Goal: Communication & Community: Answer question/provide support

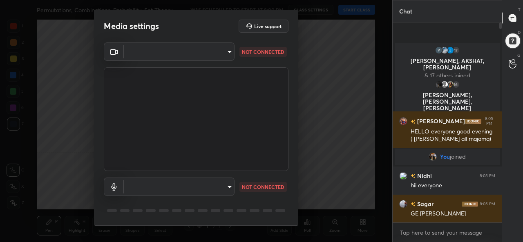
click at [162, 56] on body "1 2 3 4 5 6 7 C X Z C X Z E E Erase all H H Permutations, Combinations, Probabi…" at bounding box center [261, 121] width 523 height 242
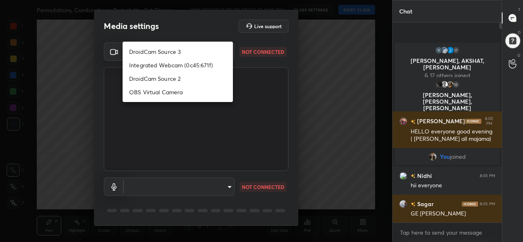
click at [148, 52] on li "DroidCam Source 3" at bounding box center [178, 51] width 110 height 13
type input "28f0c9befcb0bcd6a9188cf89874b0a8c4cefa10d6b9be395f8f1c37dd680580"
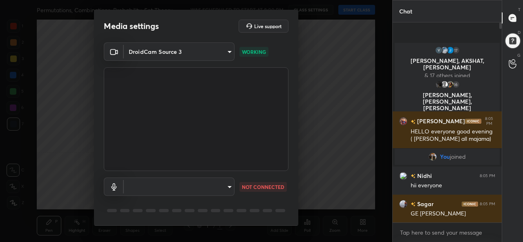
click at [181, 186] on body "1 2 3 4 5 6 7 C X Z C X Z E E Erase all H H Permutations, Combinations, Probabi…" at bounding box center [261, 121] width 523 height 242
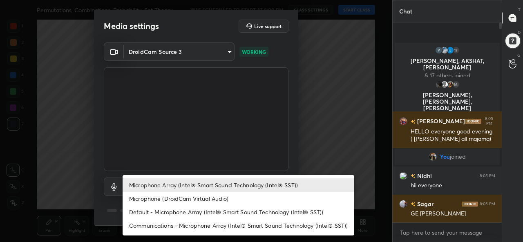
click at [160, 209] on li "Default - Microphone Array (Intel® Smart Sound Technology (Intel® SST))" at bounding box center [239, 212] width 232 height 13
type input "default"
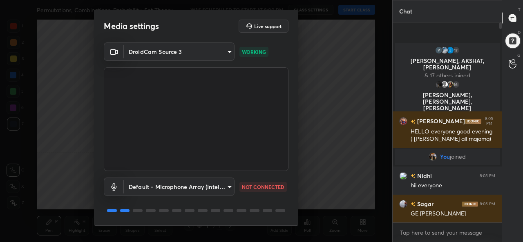
scroll to position [25, 0]
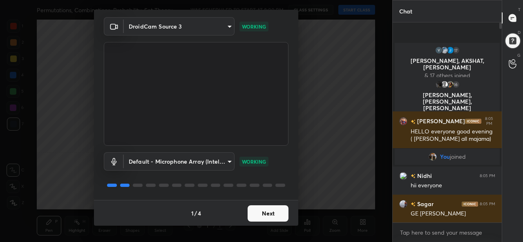
click at [268, 211] on button "Next" at bounding box center [268, 214] width 41 height 16
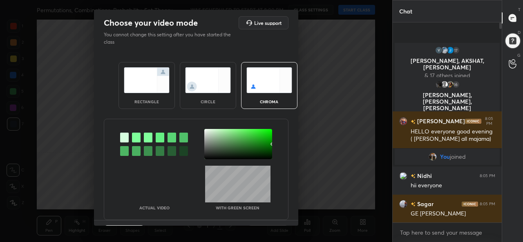
click at [152, 79] on img at bounding box center [147, 80] width 46 height 26
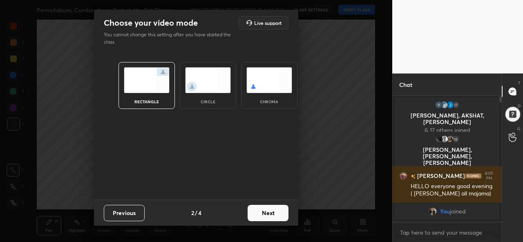
click at [273, 215] on button "Next" at bounding box center [268, 213] width 41 height 16
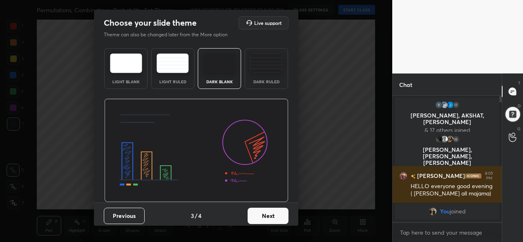
click at [264, 215] on button "Next" at bounding box center [268, 216] width 41 height 16
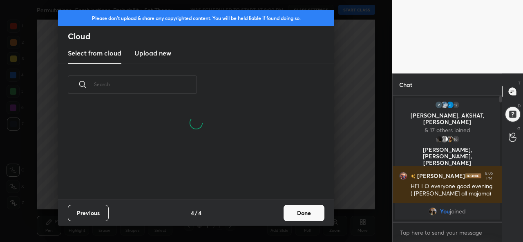
click at [302, 215] on button "Done" at bounding box center [304, 213] width 41 height 16
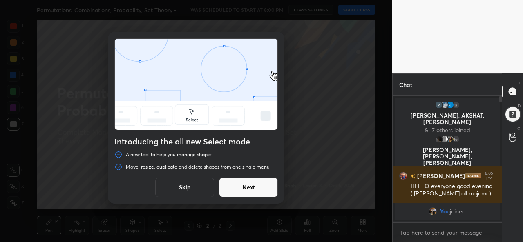
click at [175, 189] on button "Skip" at bounding box center [184, 188] width 59 height 20
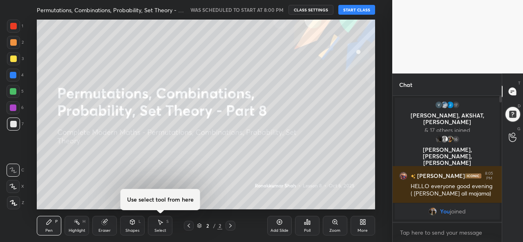
click at [363, 9] on button "START CLASS" at bounding box center [357, 10] width 37 height 10
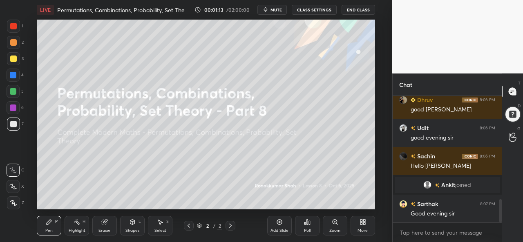
scroll to position [559, 0]
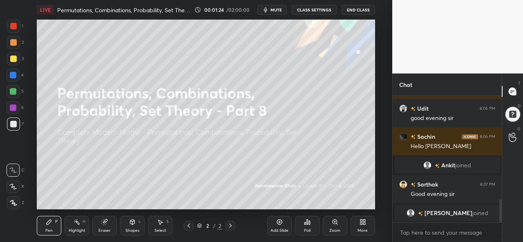
click at [13, 37] on div at bounding box center [13, 42] width 13 height 13
click at [16, 22] on div at bounding box center [13, 26] width 13 height 13
click at [14, 202] on icon at bounding box center [13, 203] width 7 height 6
click at [14, 185] on icon at bounding box center [12, 187] width 7 height 6
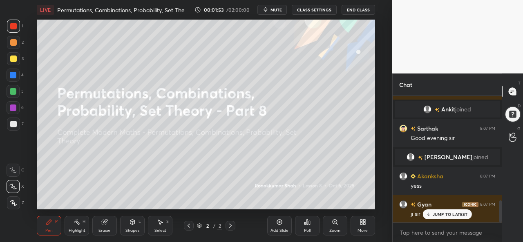
scroll to position [608, 0]
click at [14, 57] on div at bounding box center [13, 59] width 7 height 7
click at [191, 19] on div "LIVE Permutations, Combinations, Probability, Set Theory - Part 8" at bounding box center [114, 10] width 154 height 20
click at [186, 19] on div "LIVE Permutations, Combinations, Probability, Set Theory - Part 8" at bounding box center [114, 10] width 154 height 20
click at [10, 72] on div at bounding box center [13, 75] width 7 height 7
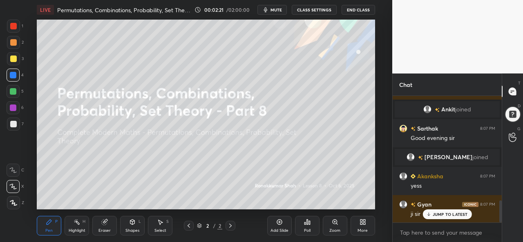
click at [13, 87] on div at bounding box center [13, 91] width 13 height 13
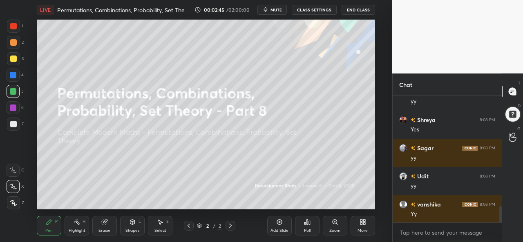
scroll to position [862, 0]
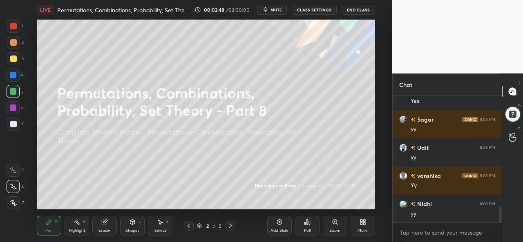
click at [280, 228] on div "Add Slide" at bounding box center [279, 226] width 25 height 20
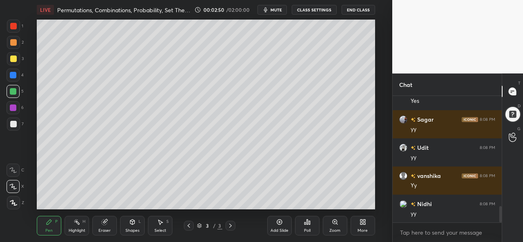
click at [10, 57] on div at bounding box center [13, 59] width 7 height 7
click at [136, 229] on div "Shapes" at bounding box center [133, 231] width 14 height 4
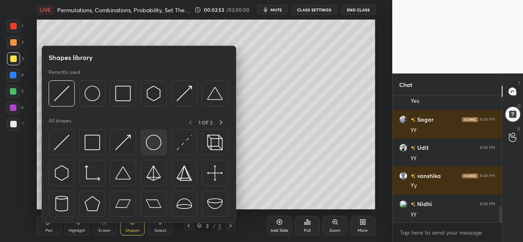
click at [154, 144] on img at bounding box center [154, 143] width 16 height 16
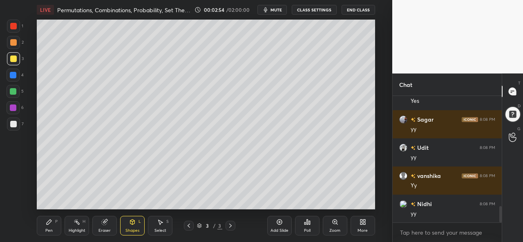
click at [14, 89] on div at bounding box center [13, 91] width 7 height 7
click at [13, 72] on div at bounding box center [13, 75] width 7 height 7
click at [13, 55] on div at bounding box center [13, 58] width 13 height 13
click at [11, 87] on div at bounding box center [13, 91] width 13 height 13
click at [11, 74] on div at bounding box center [13, 75] width 7 height 7
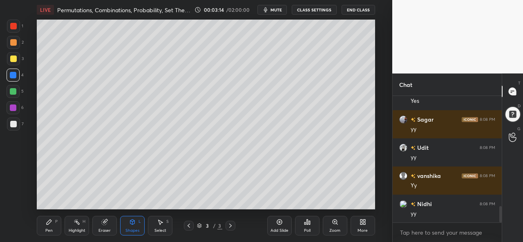
click at [10, 56] on div at bounding box center [13, 59] width 7 height 7
click at [11, 90] on div at bounding box center [13, 91] width 7 height 7
click at [10, 71] on div at bounding box center [13, 75] width 13 height 13
click at [13, 55] on div at bounding box center [13, 58] width 13 height 13
click at [11, 90] on div at bounding box center [13, 91] width 7 height 7
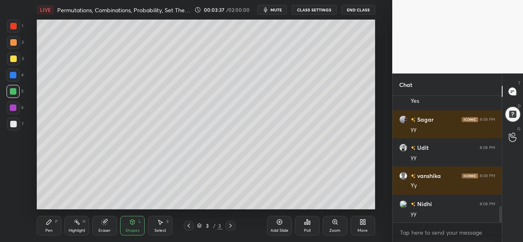
click at [12, 74] on div at bounding box center [13, 75] width 7 height 7
click at [160, 225] on icon at bounding box center [161, 222] width 4 height 5
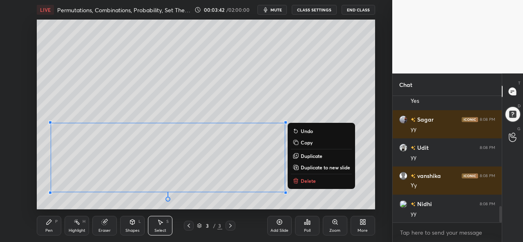
click at [47, 224] on icon at bounding box center [49, 222] width 5 height 5
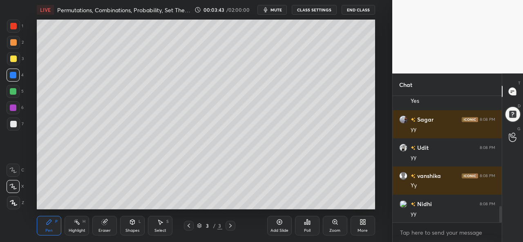
click at [13, 24] on div at bounding box center [13, 26] width 7 height 7
click at [10, 56] on div at bounding box center [13, 59] width 7 height 7
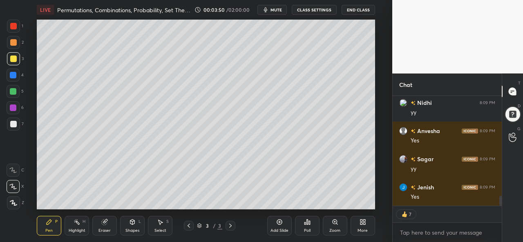
scroll to position [1133, 0]
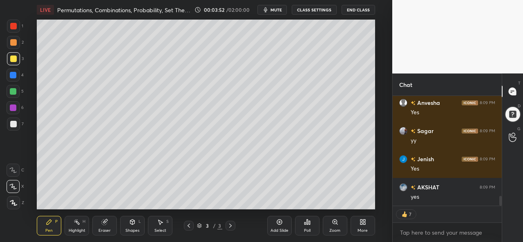
click at [12, 74] on div at bounding box center [13, 75] width 7 height 7
click at [14, 28] on div at bounding box center [13, 26] width 7 height 7
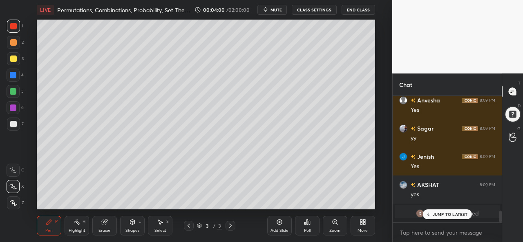
scroll to position [3, 2]
click at [14, 42] on div at bounding box center [13, 42] width 7 height 7
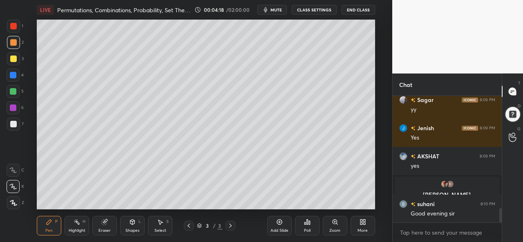
scroll to position [1011, 0]
click at [307, 231] on div "Poll" at bounding box center [307, 231] width 7 height 4
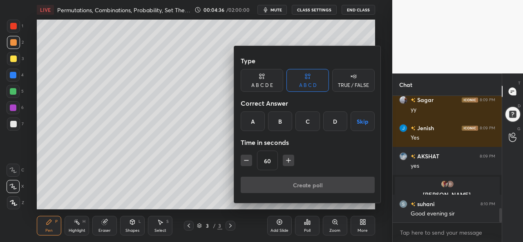
click at [331, 123] on div "D" at bounding box center [335, 122] width 24 height 20
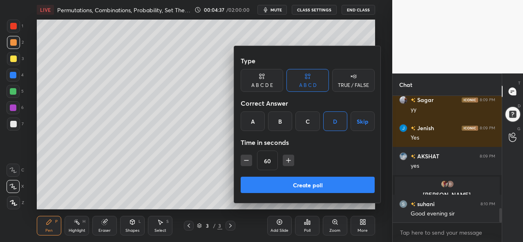
click at [306, 182] on button "Create poll" at bounding box center [308, 185] width 134 height 16
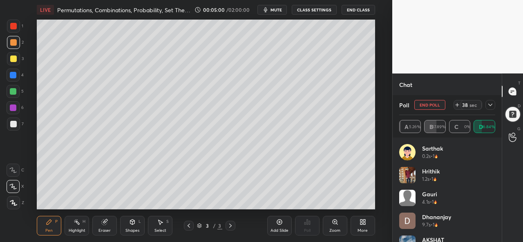
scroll to position [1103, 0]
click at [489, 102] on icon at bounding box center [490, 105] width 7 height 7
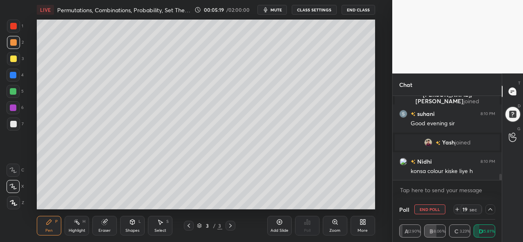
scroll to position [1123, 0]
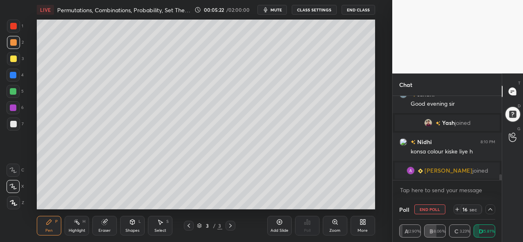
click at [490, 210] on icon at bounding box center [490, 209] width 7 height 7
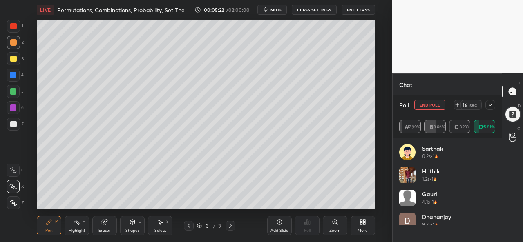
scroll to position [96, 94]
click at [490, 105] on icon at bounding box center [490, 105] width 7 height 7
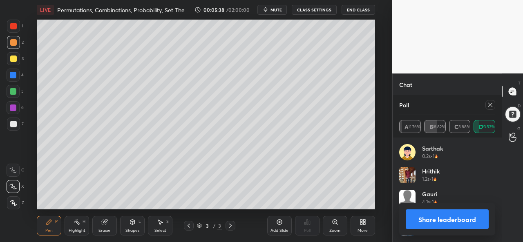
scroll to position [1135, 0]
click at [490, 103] on icon at bounding box center [490, 105] width 7 height 7
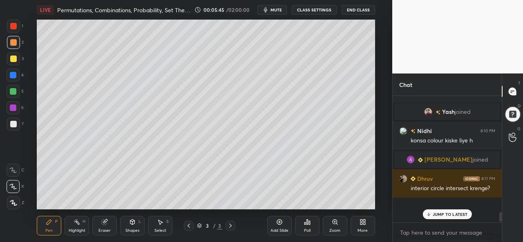
scroll to position [3, 2]
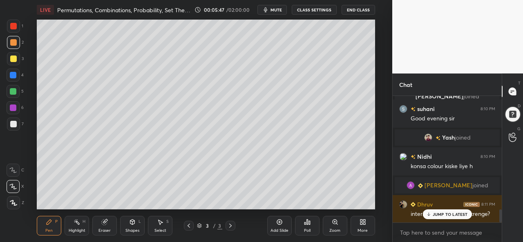
click at [7, 26] on div at bounding box center [13, 26] width 13 height 13
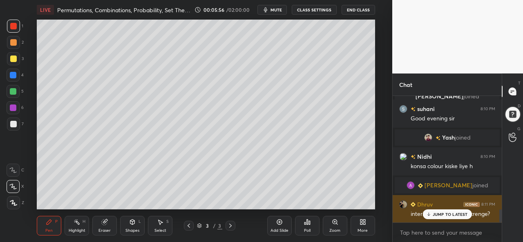
click at [437, 215] on p "JUMP TO LATEST" at bounding box center [450, 214] width 35 height 5
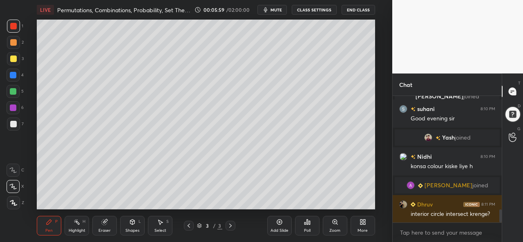
click at [14, 58] on div at bounding box center [13, 59] width 7 height 7
click at [16, 109] on div at bounding box center [13, 108] width 7 height 7
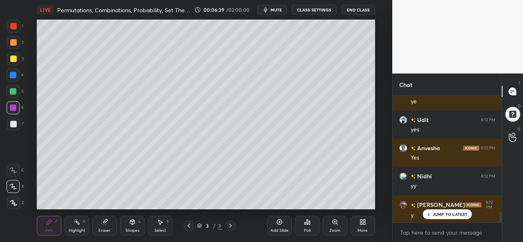
scroll to position [1394, 0]
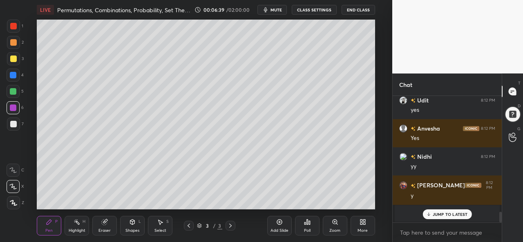
click at [102, 226] on div "Eraser" at bounding box center [104, 226] width 25 height 20
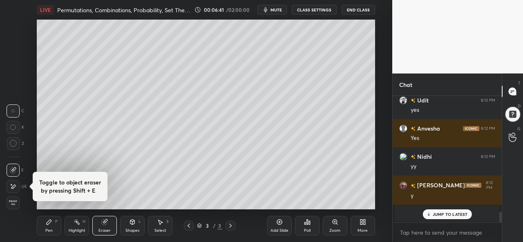
click at [46, 224] on icon at bounding box center [49, 222] width 7 height 7
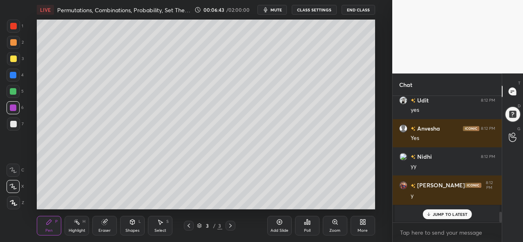
click at [13, 89] on div at bounding box center [13, 91] width 7 height 7
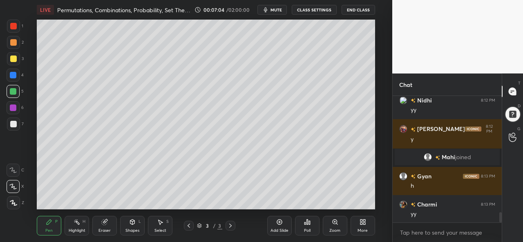
scroll to position [1479, 0]
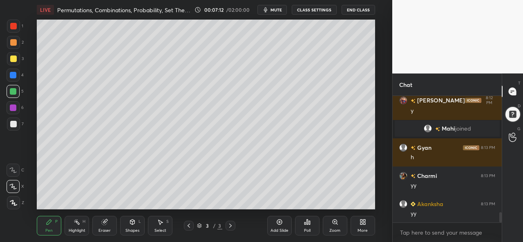
click at [15, 58] on div at bounding box center [13, 59] width 7 height 7
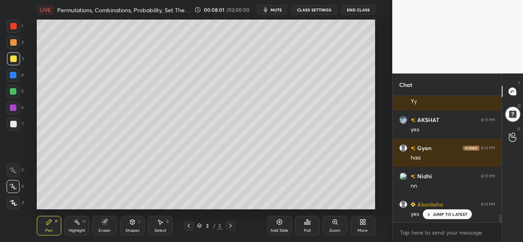
scroll to position [1938, 0]
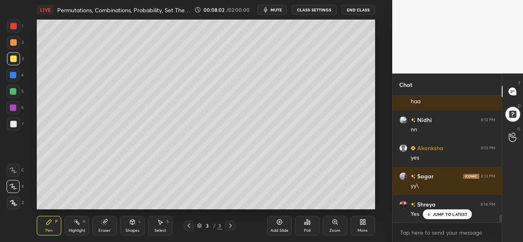
click at [13, 29] on div at bounding box center [13, 26] width 7 height 7
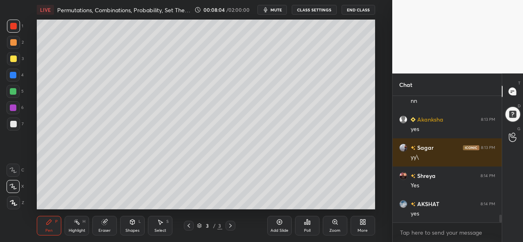
click at [276, 230] on div "Add Slide" at bounding box center [280, 231] width 18 height 4
click at [135, 225] on icon at bounding box center [132, 222] width 7 height 7
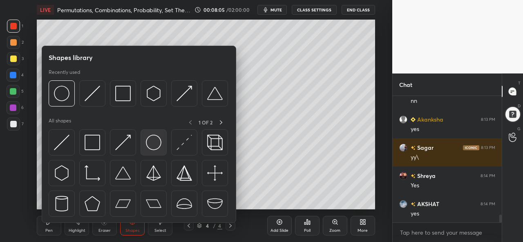
click at [157, 141] on img at bounding box center [154, 143] width 16 height 16
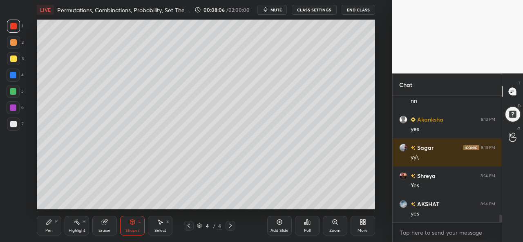
click at [13, 57] on div at bounding box center [13, 59] width 7 height 7
click at [13, 75] on div at bounding box center [13, 75] width 7 height 7
click at [13, 91] on div at bounding box center [13, 91] width 7 height 7
click at [52, 228] on div "Pen P" at bounding box center [49, 226] width 25 height 20
click at [15, 23] on div at bounding box center [13, 26] width 7 height 7
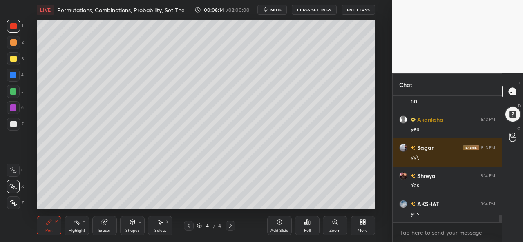
click at [10, 44] on div at bounding box center [13, 42] width 7 height 7
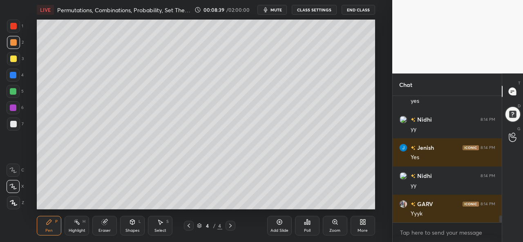
scroll to position [2248, 0]
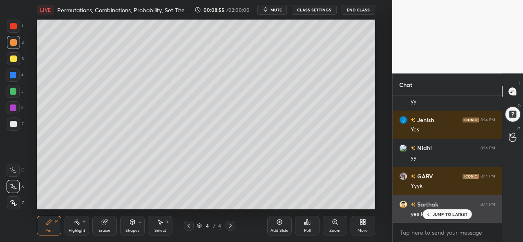
click at [441, 213] on p "JUMP TO LATEST" at bounding box center [450, 214] width 35 height 5
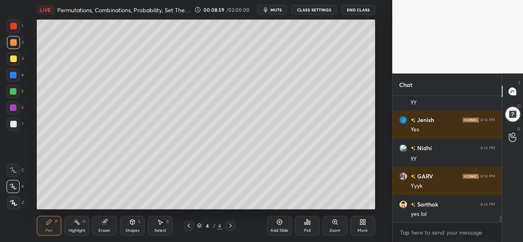
click at [363, 232] on div "More" at bounding box center [363, 231] width 10 height 4
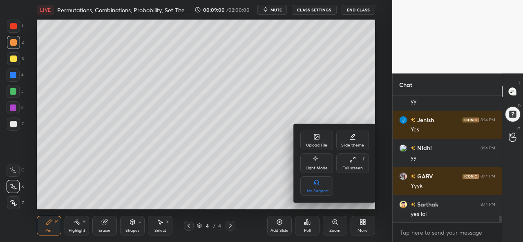
click at [318, 141] on div "Upload File" at bounding box center [317, 141] width 33 height 20
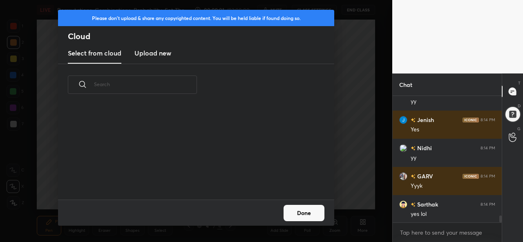
scroll to position [94, 262]
click at [144, 55] on h3 "Upload new" at bounding box center [153, 53] width 37 height 10
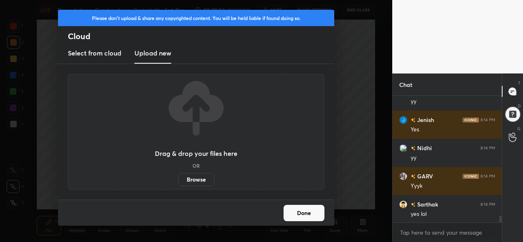
click at [198, 179] on label "Browse" at bounding box center [196, 179] width 36 height 13
click at [178, 179] on input "Browse" at bounding box center [178, 179] width 0 height 13
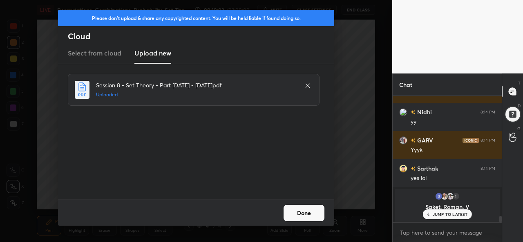
scroll to position [1995, 0]
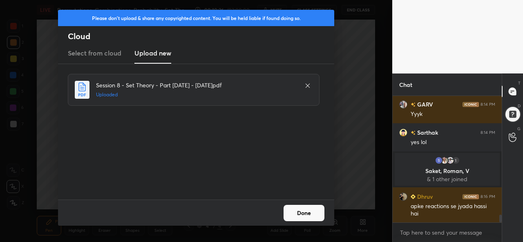
click at [303, 215] on button "Done" at bounding box center [304, 213] width 41 height 16
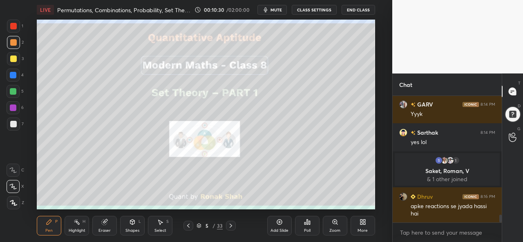
click at [14, 57] on div at bounding box center [13, 59] width 7 height 7
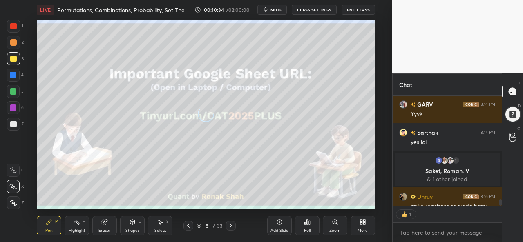
scroll to position [3, 2]
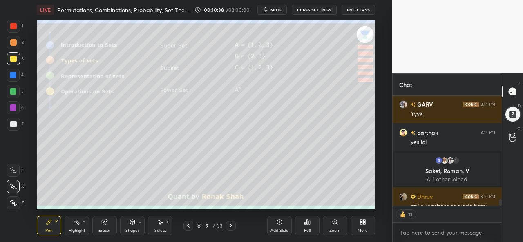
click at [12, 25] on div at bounding box center [13, 26] width 7 height 7
click at [190, 225] on icon at bounding box center [188, 226] width 7 height 7
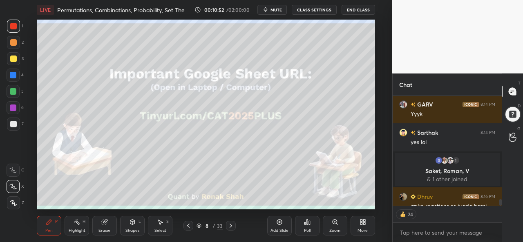
click at [276, 225] on icon at bounding box center [279, 222] width 7 height 7
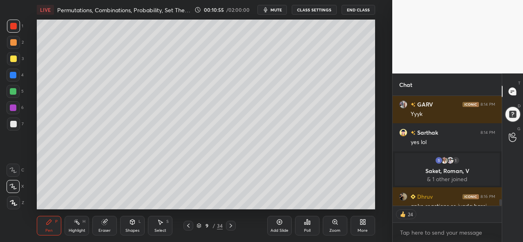
click at [11, 76] on div at bounding box center [13, 75] width 7 height 7
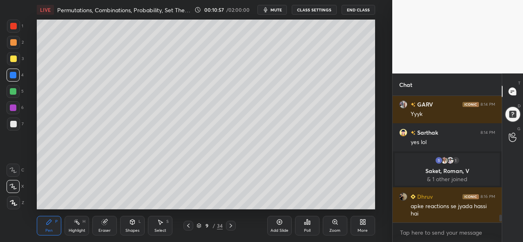
scroll to position [2015, 0]
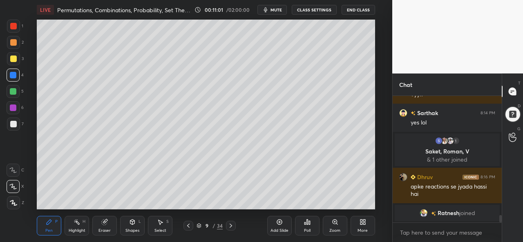
click at [12, 92] on div at bounding box center [13, 91] width 7 height 7
click at [104, 225] on icon at bounding box center [104, 222] width 5 height 5
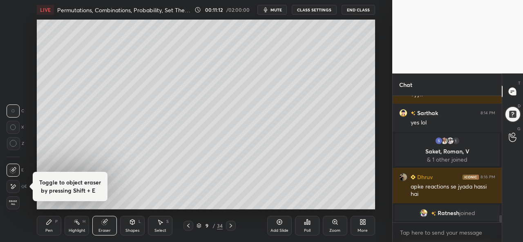
scroll to position [2027, 0]
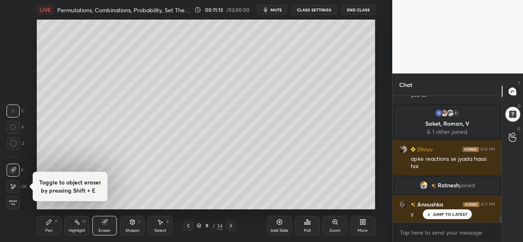
click at [52, 223] on div "Pen P" at bounding box center [49, 226] width 25 height 20
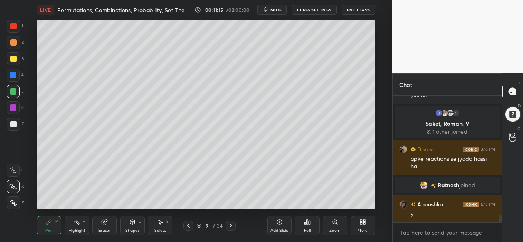
scroll to position [2056, 0]
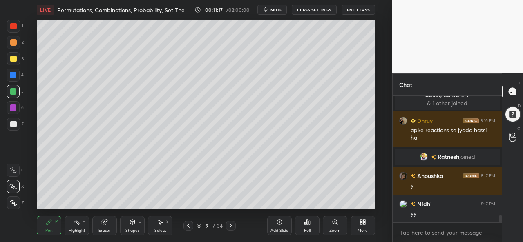
click at [15, 56] on div at bounding box center [13, 59] width 7 height 7
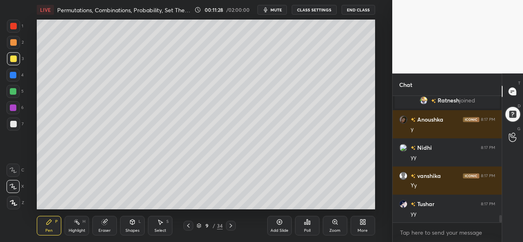
scroll to position [2140, 0]
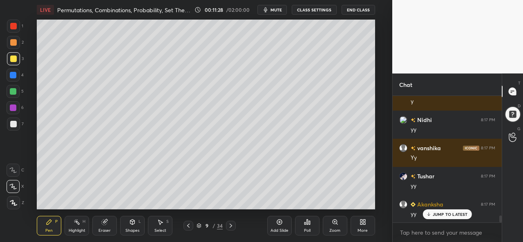
click at [13, 90] on div at bounding box center [13, 91] width 7 height 7
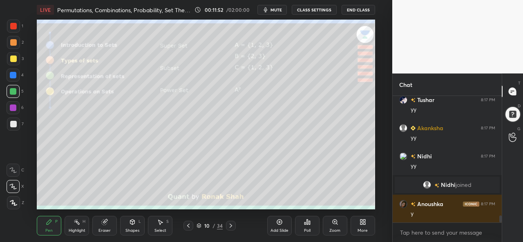
scroll to position [2178, 0]
click at [14, 29] on div at bounding box center [13, 26] width 7 height 7
click at [12, 56] on div at bounding box center [13, 59] width 7 height 7
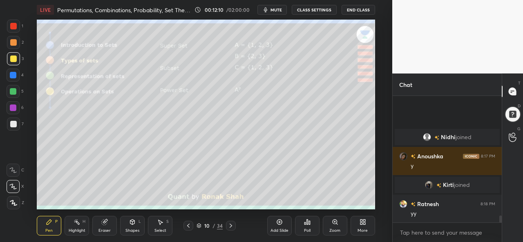
scroll to position [2218, 0]
click at [13, 74] on div at bounding box center [13, 75] width 7 height 7
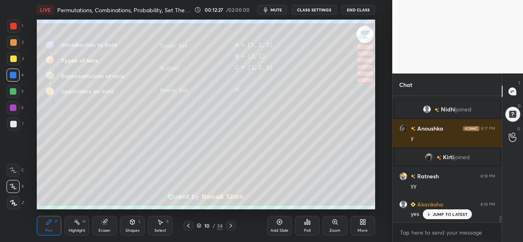
scroll to position [2274, 0]
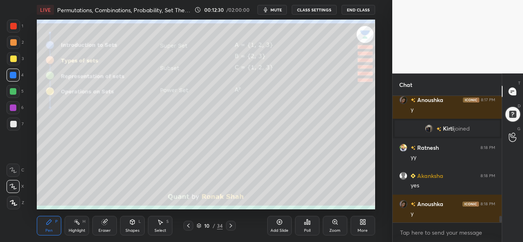
click at [377, 88] on div "Setting up your live class Poll for secs No correct answer Start poll" at bounding box center [206, 115] width 360 height 190
click at [11, 92] on div at bounding box center [13, 91] width 7 height 7
click at [277, 226] on icon at bounding box center [279, 222] width 7 height 7
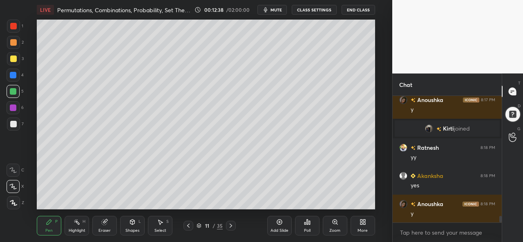
scroll to position [2294, 0]
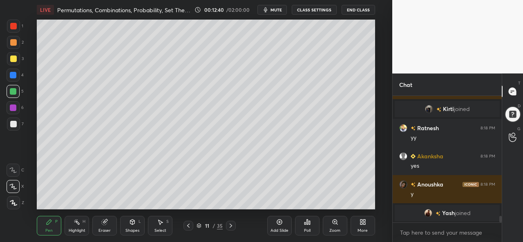
click at [13, 59] on div at bounding box center [13, 59] width 7 height 7
click at [15, 92] on div at bounding box center [13, 91] width 7 height 7
click at [13, 78] on div at bounding box center [13, 75] width 7 height 7
click at [13, 54] on div at bounding box center [13, 58] width 13 height 13
click at [16, 40] on div at bounding box center [13, 42] width 7 height 7
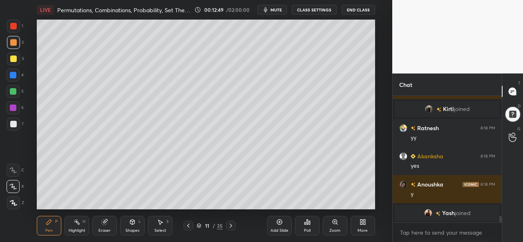
click at [10, 90] on div at bounding box center [13, 91] width 7 height 7
click at [14, 107] on div at bounding box center [13, 108] width 7 height 7
click at [13, 23] on div at bounding box center [13, 26] width 7 height 7
click at [13, 91] on div at bounding box center [13, 91] width 7 height 7
click at [12, 60] on div at bounding box center [13, 59] width 7 height 7
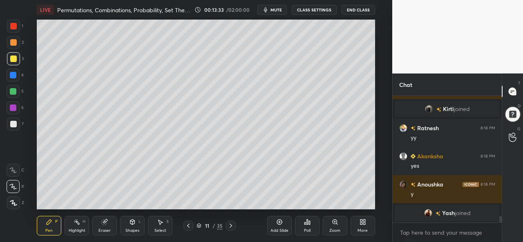
click at [11, 105] on div at bounding box center [13, 108] width 7 height 7
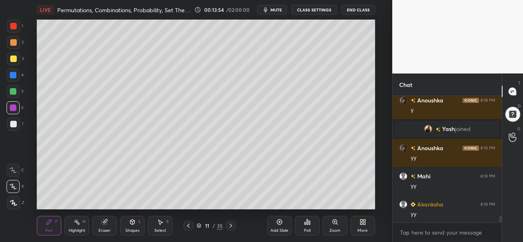
scroll to position [2375, 0]
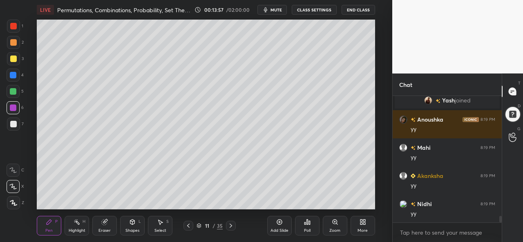
click at [14, 56] on div at bounding box center [13, 59] width 7 height 7
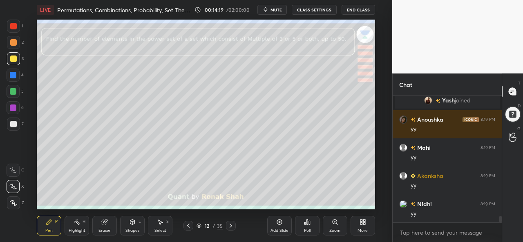
click at [14, 24] on div at bounding box center [13, 26] width 7 height 7
click at [11, 91] on div at bounding box center [13, 91] width 7 height 7
click at [277, 10] on span "mute" at bounding box center [276, 10] width 11 height 6
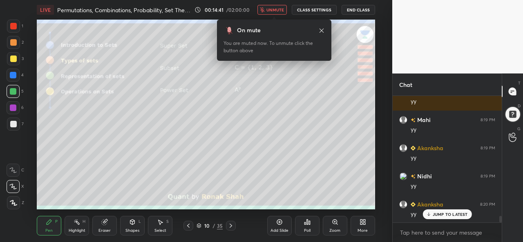
click at [276, 13] on button "unmute" at bounding box center [272, 10] width 29 height 10
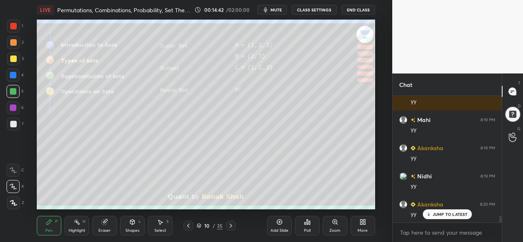
click at [439, 214] on p "JUMP TO LATEST" at bounding box center [450, 214] width 35 height 5
click at [12, 55] on div at bounding box center [13, 58] width 13 height 13
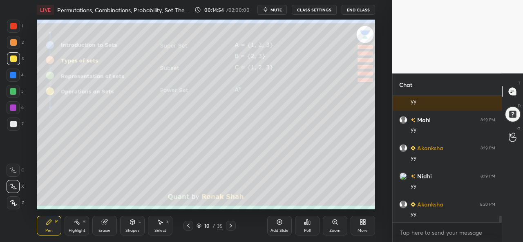
click at [12, 74] on div at bounding box center [13, 75] width 7 height 7
click at [15, 45] on div at bounding box center [13, 42] width 7 height 7
click at [13, 93] on div at bounding box center [13, 91] width 7 height 7
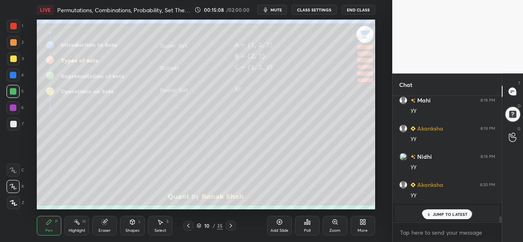
click at [278, 224] on icon at bounding box center [279, 222] width 5 height 5
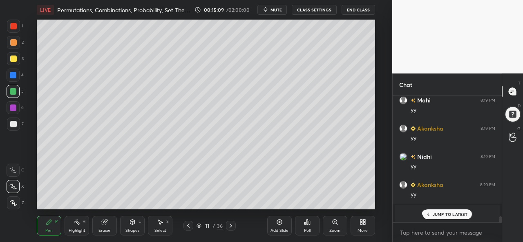
click at [13, 57] on div at bounding box center [13, 59] width 7 height 7
click at [440, 213] on p "JUMP TO LATEST" at bounding box center [450, 214] width 35 height 5
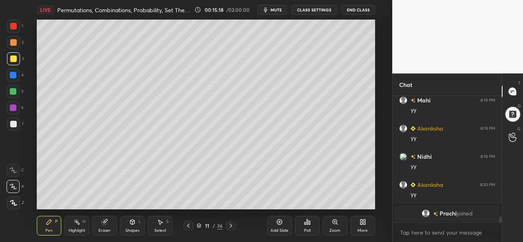
click at [16, 76] on div at bounding box center [13, 75] width 7 height 7
click at [12, 90] on div at bounding box center [13, 91] width 7 height 7
click at [13, 107] on div at bounding box center [13, 108] width 7 height 7
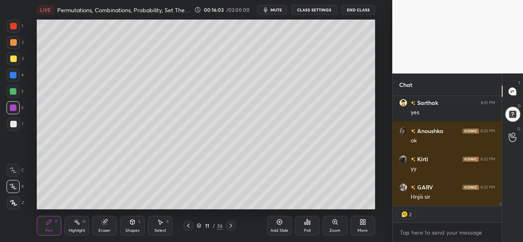
scroll to position [3276, 0]
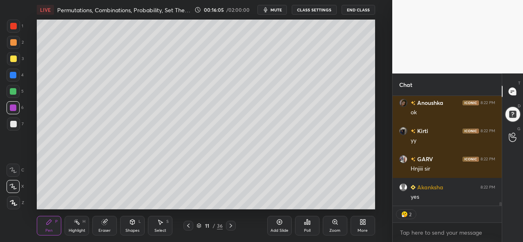
type textarea "x"
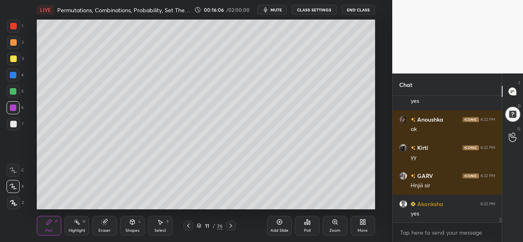
scroll to position [3287, 0]
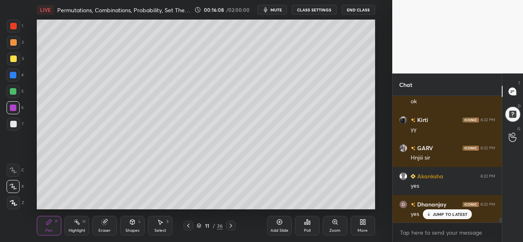
click at [132, 225] on icon at bounding box center [132, 222] width 7 height 7
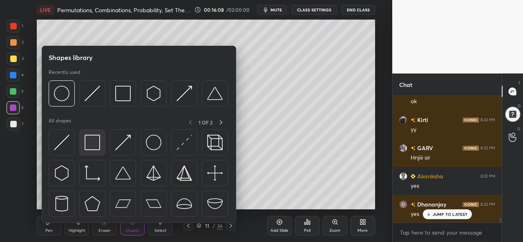
click at [91, 146] on img at bounding box center [93, 143] width 16 height 16
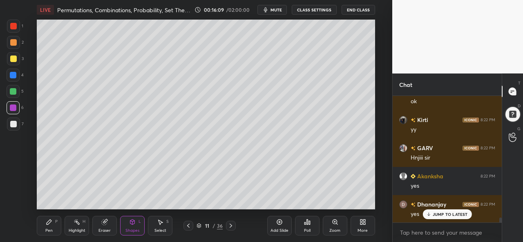
click at [11, 123] on div at bounding box center [13, 124] width 7 height 7
click at [45, 227] on div "Pen P" at bounding box center [49, 226] width 25 height 20
click at [9, 106] on div at bounding box center [13, 107] width 13 height 13
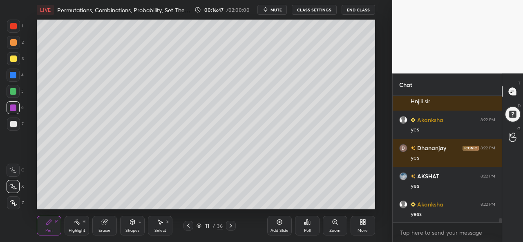
scroll to position [3372, 0]
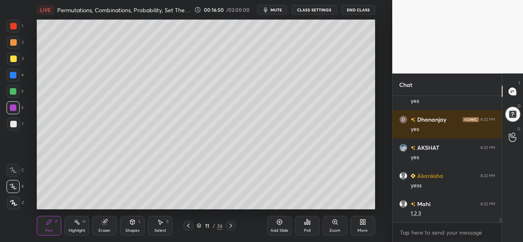
click at [13, 90] on div at bounding box center [13, 91] width 7 height 7
click at [11, 76] on div at bounding box center [13, 75] width 7 height 7
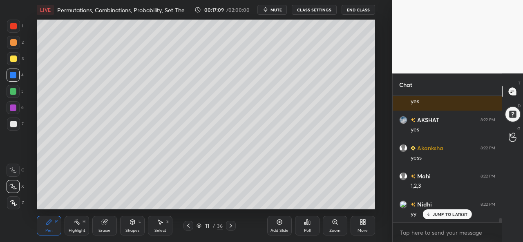
click at [11, 121] on div at bounding box center [13, 124] width 7 height 7
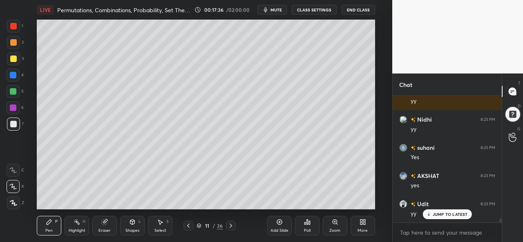
scroll to position [3682, 0]
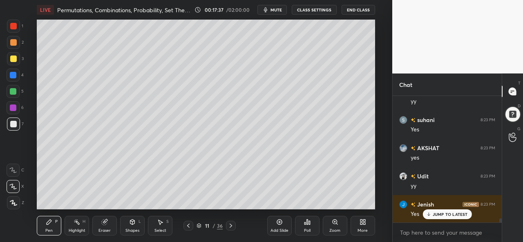
click at [13, 60] on div at bounding box center [13, 59] width 7 height 7
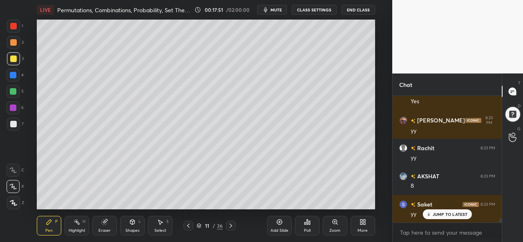
scroll to position [3824, 0]
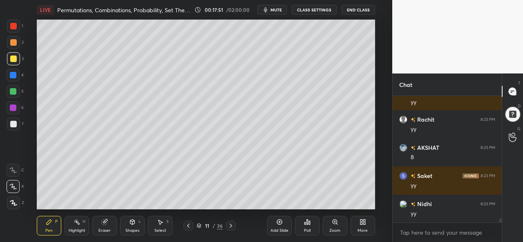
click at [10, 91] on div at bounding box center [13, 91] width 7 height 7
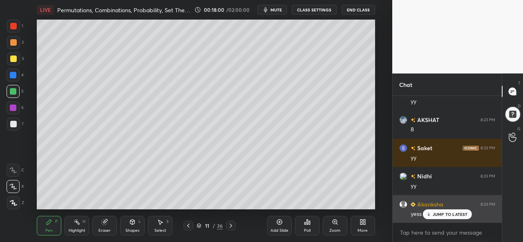
click at [443, 214] on p "JUMP TO LATEST" at bounding box center [450, 214] width 35 height 5
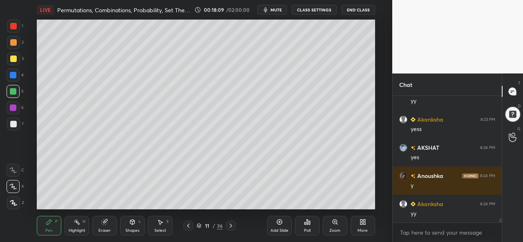
scroll to position [3964, 0]
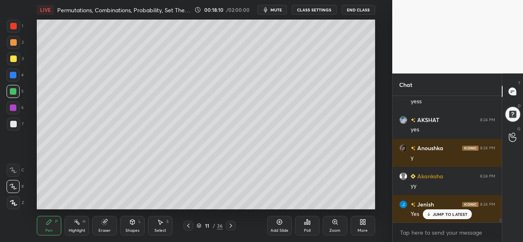
click at [280, 228] on div "Add Slide" at bounding box center [279, 226] width 25 height 20
click at [14, 60] on div at bounding box center [13, 59] width 7 height 7
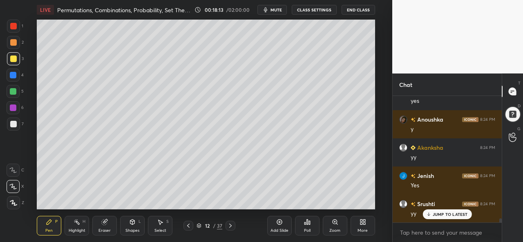
scroll to position [4021, 0]
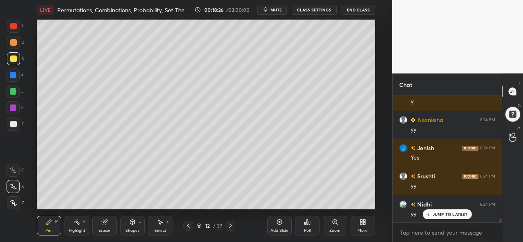
click at [13, 76] on div at bounding box center [13, 75] width 7 height 7
click at [11, 92] on div at bounding box center [13, 91] width 7 height 7
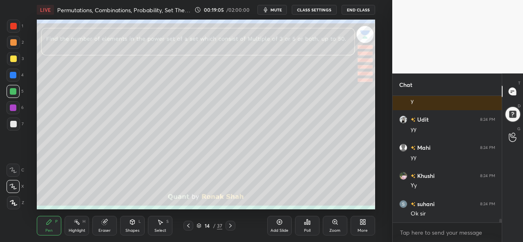
scroll to position [4198, 0]
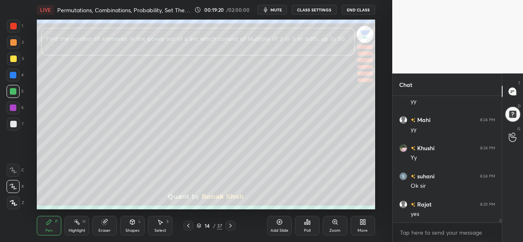
click at [161, 230] on div "Select" at bounding box center [161, 231] width 12 height 4
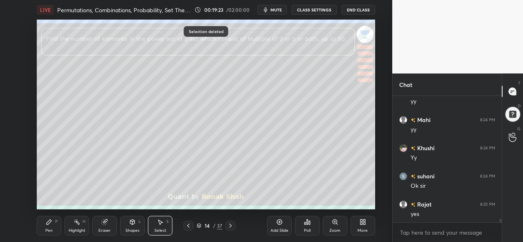
click at [48, 232] on div "Pen" at bounding box center [48, 231] width 7 height 4
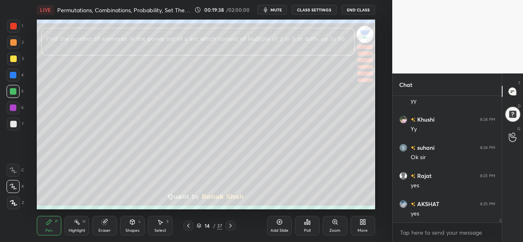
scroll to position [4255, 0]
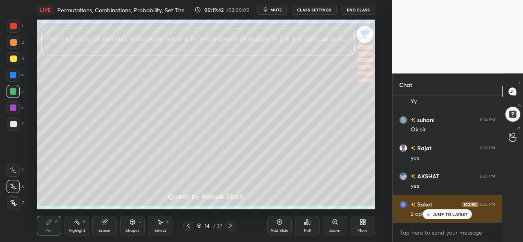
click at [443, 212] on p "JUMP TO LATEST" at bounding box center [450, 214] width 35 height 5
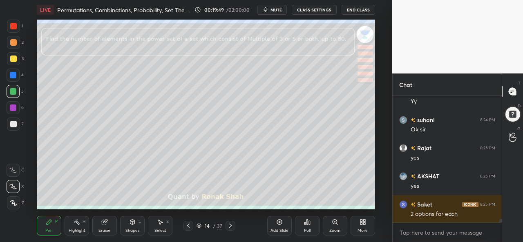
click at [159, 228] on div "Select S" at bounding box center [160, 226] width 25 height 20
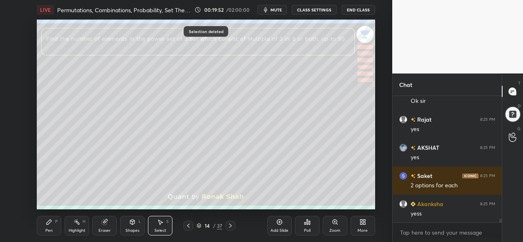
click at [48, 227] on div "Pen P" at bounding box center [49, 226] width 25 height 20
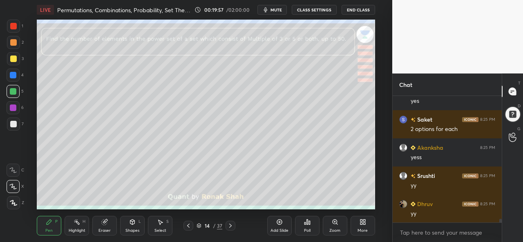
scroll to position [4367, 0]
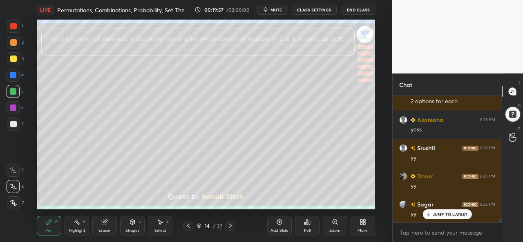
click at [11, 57] on div at bounding box center [13, 59] width 7 height 7
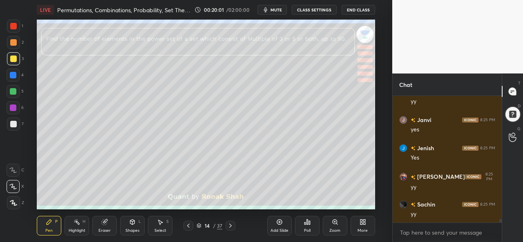
scroll to position [4509, 0]
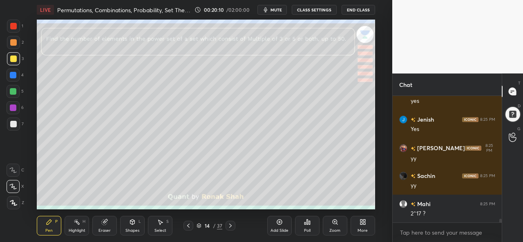
click at [130, 229] on div "Shapes" at bounding box center [133, 231] width 14 height 4
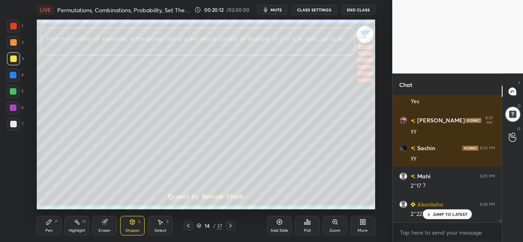
click at [48, 228] on div "Pen P" at bounding box center [49, 226] width 25 height 20
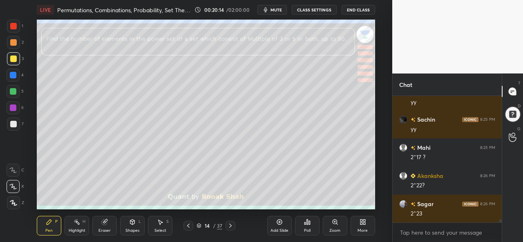
scroll to position [4593, 0]
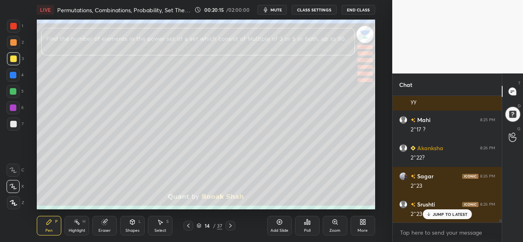
click at [131, 225] on icon at bounding box center [132, 222] width 7 height 7
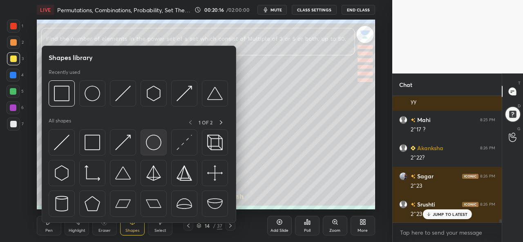
click at [153, 147] on img at bounding box center [154, 143] width 16 height 16
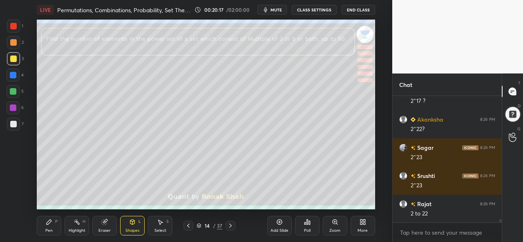
scroll to position [4650, 0]
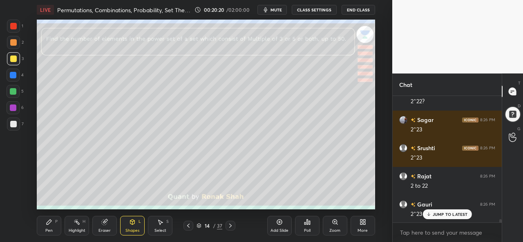
click at [51, 230] on div "Pen" at bounding box center [48, 231] width 7 height 4
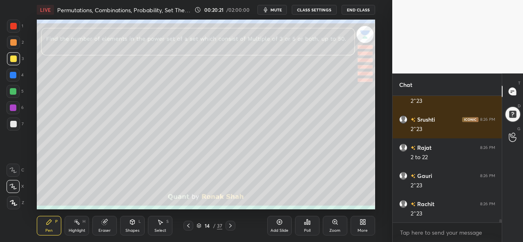
click at [11, 74] on div at bounding box center [13, 75] width 7 height 7
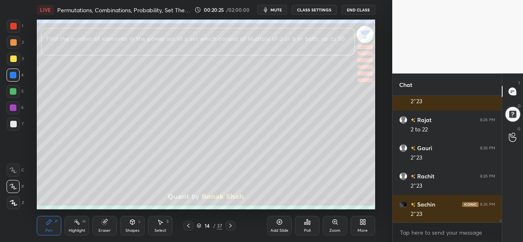
scroll to position [4735, 0]
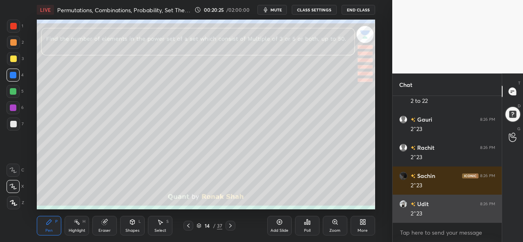
click at [436, 213] on div "2^23" at bounding box center [453, 214] width 85 height 8
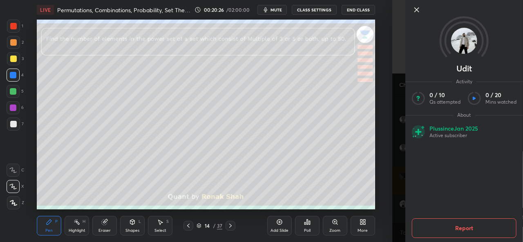
click at [417, 9] on icon at bounding box center [417, 10] width 4 height 4
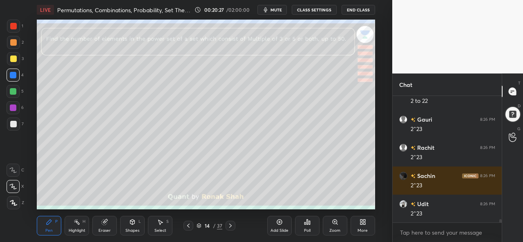
click at [14, 42] on div at bounding box center [13, 42] width 7 height 7
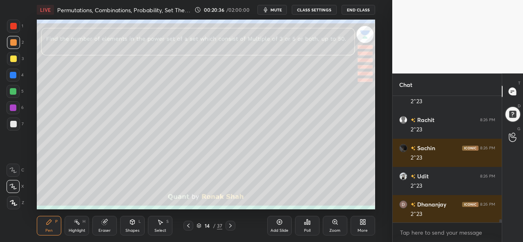
scroll to position [4791, 0]
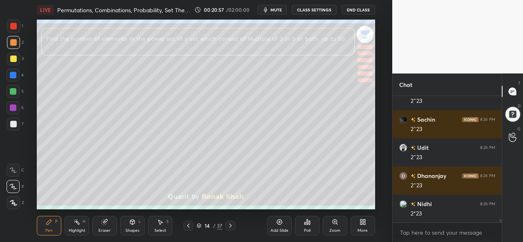
click at [12, 125] on div at bounding box center [13, 124] width 7 height 7
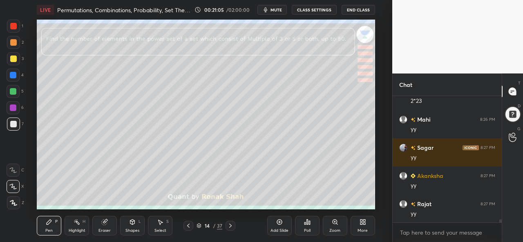
scroll to position [4932, 0]
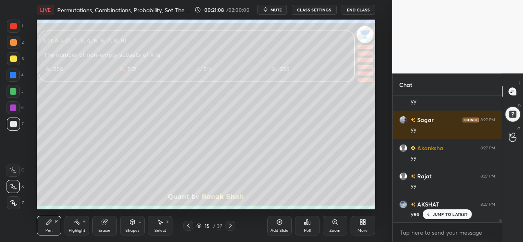
click at [11, 27] on div at bounding box center [13, 26] width 7 height 7
click at [309, 228] on div "Poll" at bounding box center [307, 226] width 25 height 20
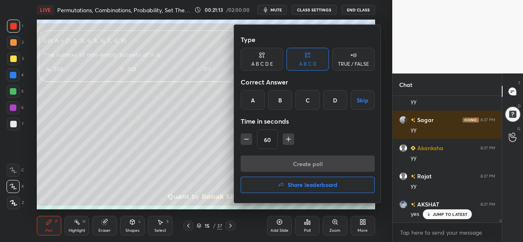
click at [306, 97] on div "C" at bounding box center [308, 100] width 24 height 20
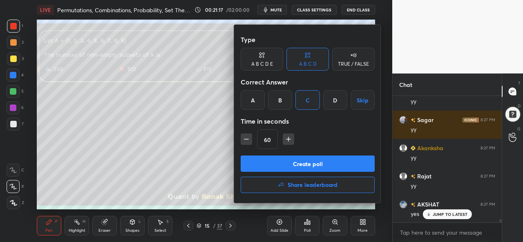
click at [245, 139] on icon "button" at bounding box center [247, 139] width 4 height 0
click at [247, 139] on icon "button" at bounding box center [247, 139] width 4 height 0
click at [285, 138] on icon "button" at bounding box center [289, 139] width 8 height 8
type input "45"
click at [306, 160] on button "Create poll" at bounding box center [308, 164] width 134 height 16
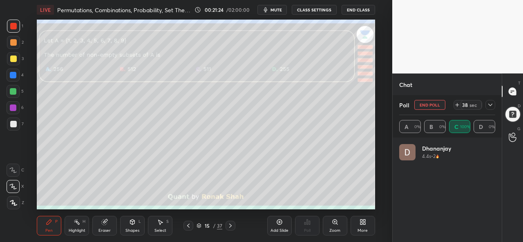
scroll to position [96, 94]
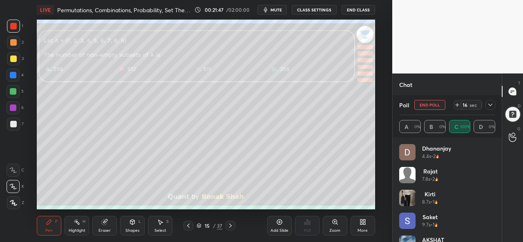
click at [14, 58] on div at bounding box center [13, 59] width 7 height 7
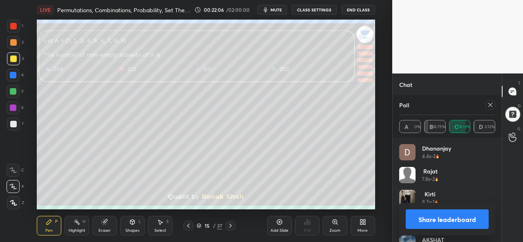
click at [490, 105] on icon at bounding box center [490, 105] width 7 height 7
type textarea "x"
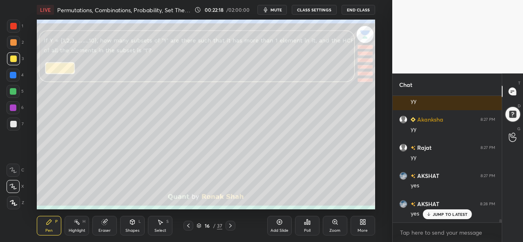
scroll to position [4988, 0]
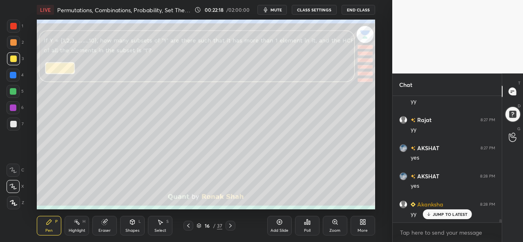
click at [12, 24] on div at bounding box center [13, 26] width 7 height 7
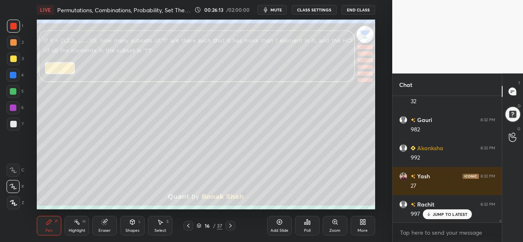
scroll to position [5342, 0]
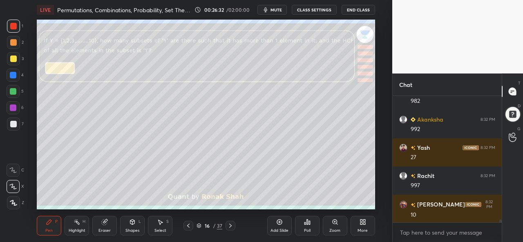
click at [12, 60] on div at bounding box center [13, 59] width 7 height 7
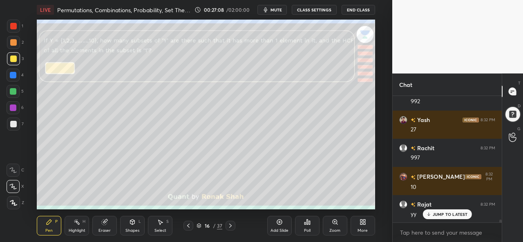
click at [16, 46] on div at bounding box center [13, 42] width 13 height 13
click at [448, 212] on p "JUMP TO LATEST" at bounding box center [450, 214] width 35 height 5
click at [14, 29] on div at bounding box center [13, 26] width 7 height 7
click at [13, 75] on div at bounding box center [13, 75] width 7 height 7
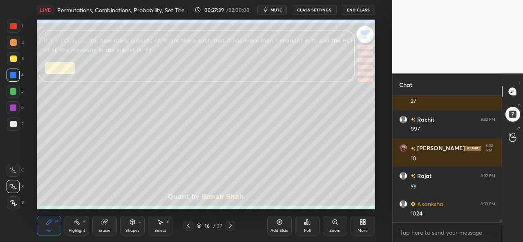
click at [16, 89] on div at bounding box center [13, 91] width 7 height 7
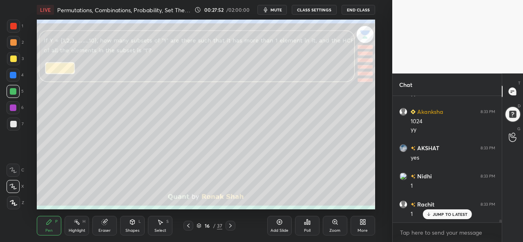
scroll to position [5520, 0]
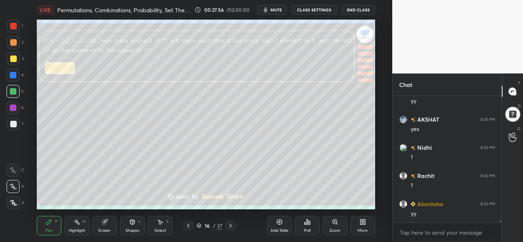
click at [164, 222] on div "Select S" at bounding box center [160, 226] width 25 height 20
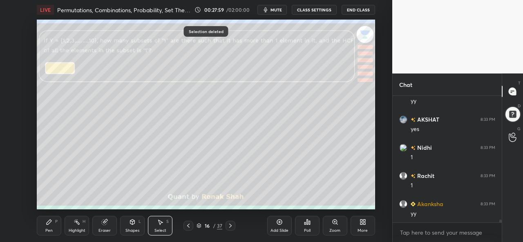
click at [50, 224] on icon at bounding box center [49, 222] width 7 height 7
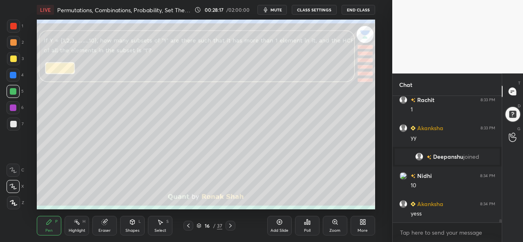
scroll to position [4762, 0]
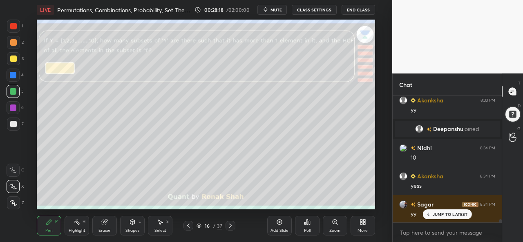
click at [12, 58] on div at bounding box center [13, 59] width 7 height 7
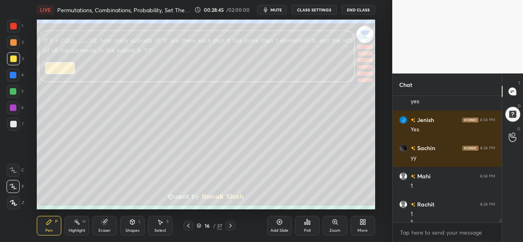
scroll to position [5053, 0]
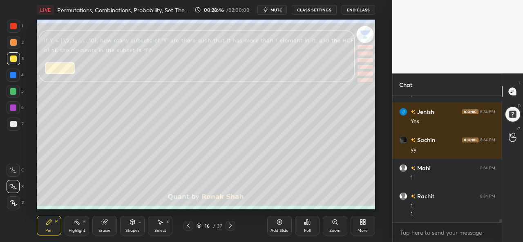
click at [161, 228] on div "Select S" at bounding box center [160, 226] width 25 height 20
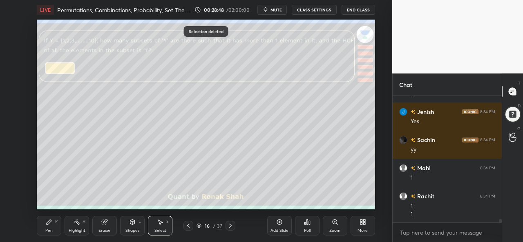
click at [51, 231] on div "Pen" at bounding box center [48, 231] width 7 height 4
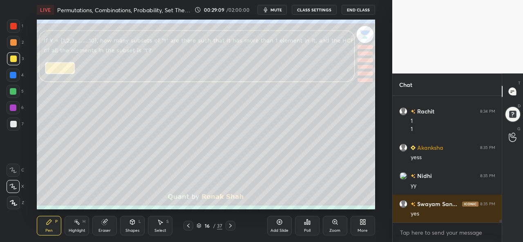
scroll to position [5166, 0]
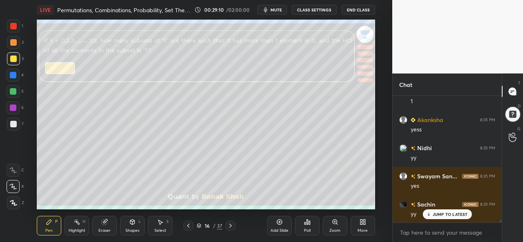
click at [12, 41] on div at bounding box center [13, 42] width 7 height 7
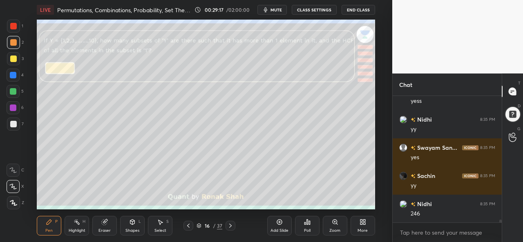
click at [11, 91] on div at bounding box center [13, 91] width 7 height 7
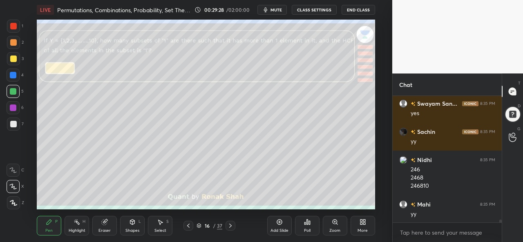
scroll to position [5267, 0]
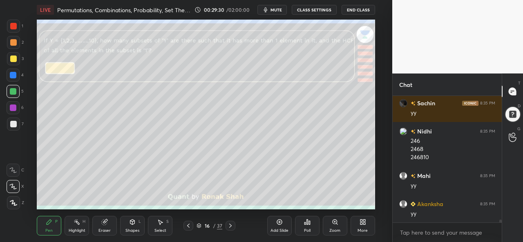
click at [13, 73] on div at bounding box center [13, 75] width 7 height 7
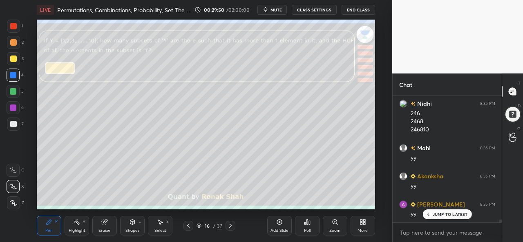
click at [102, 227] on div "Eraser" at bounding box center [104, 226] width 25 height 20
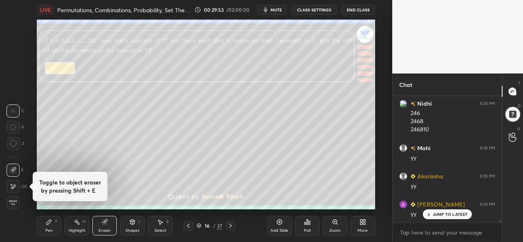
click at [47, 233] on div "Pen" at bounding box center [48, 231] width 7 height 4
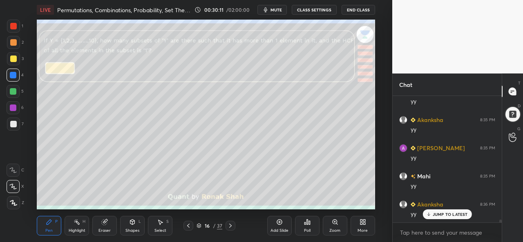
scroll to position [5380, 0]
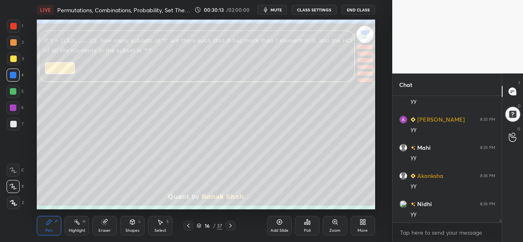
click at [12, 41] on div at bounding box center [13, 42] width 7 height 7
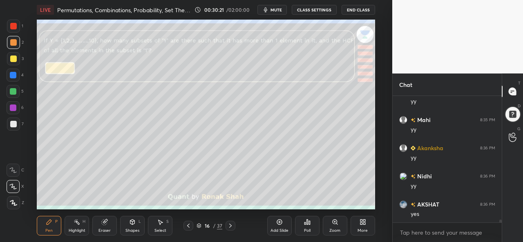
click at [160, 226] on icon at bounding box center [160, 222] width 7 height 7
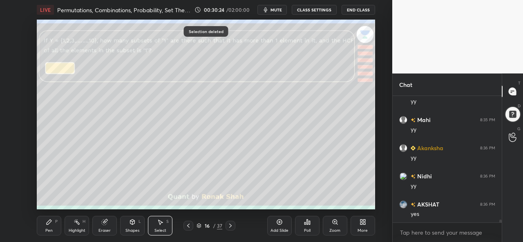
click at [48, 228] on div "Pen P" at bounding box center [49, 226] width 25 height 20
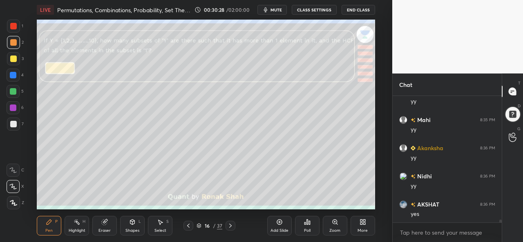
scroll to position [5436, 0]
click at [12, 89] on div at bounding box center [13, 91] width 7 height 7
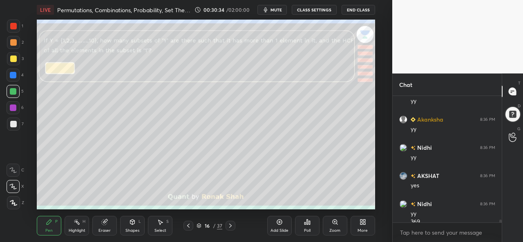
scroll to position [5444, 0]
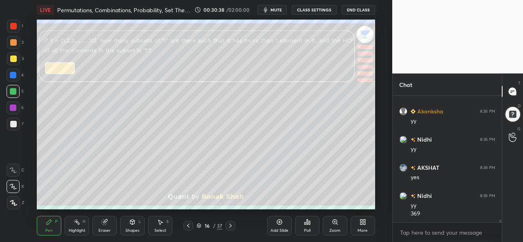
click at [13, 74] on div at bounding box center [13, 75] width 7 height 7
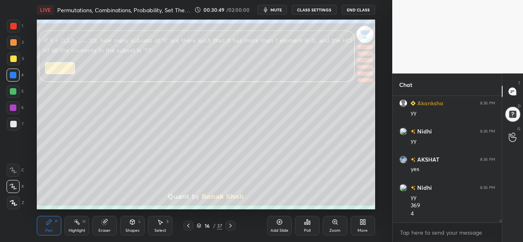
click at [15, 42] on div at bounding box center [13, 42] width 7 height 7
click at [13, 90] on div at bounding box center [13, 91] width 7 height 7
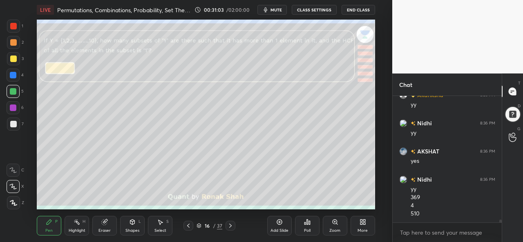
click at [15, 58] on div at bounding box center [13, 59] width 7 height 7
click at [12, 76] on div at bounding box center [13, 75] width 7 height 7
click at [13, 61] on div at bounding box center [13, 59] width 7 height 7
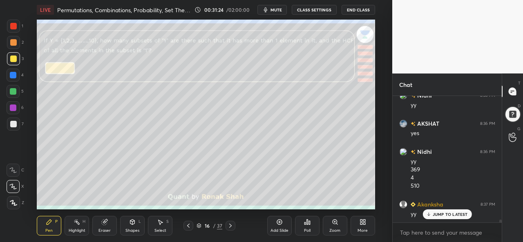
click at [378, 197] on div "Setting up your live class Poll for secs No correct answer Start poll" at bounding box center [206, 115] width 360 height 190
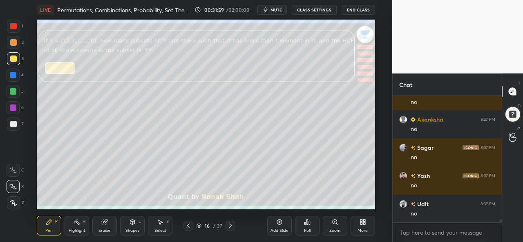
scroll to position [6166, 0]
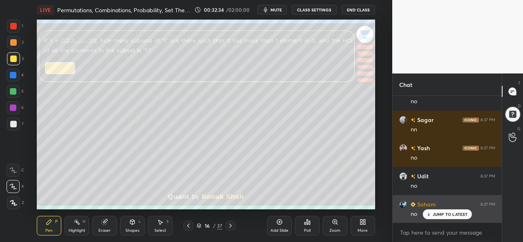
click at [438, 215] on p "JUMP TO LATEST" at bounding box center [450, 214] width 35 height 5
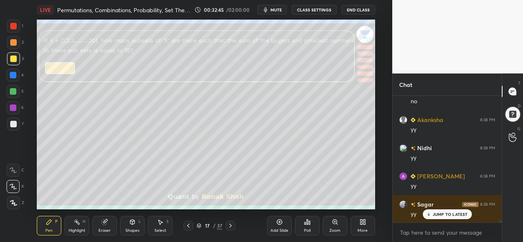
scroll to position [6307, 0]
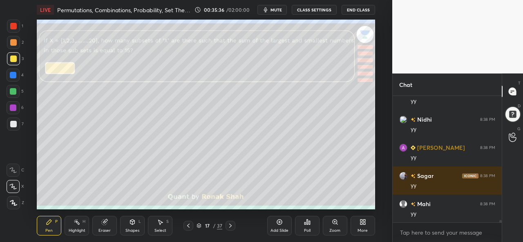
click at [14, 75] on div at bounding box center [13, 75] width 7 height 7
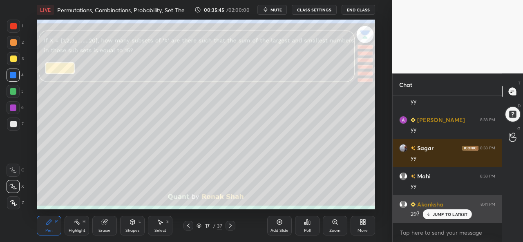
click at [438, 212] on p "JUMP TO LATEST" at bounding box center [450, 214] width 35 height 5
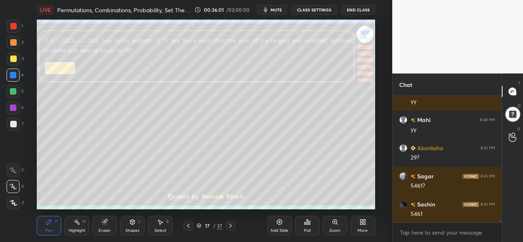
scroll to position [6420, 0]
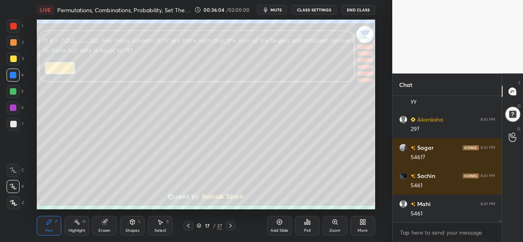
click at [17, 58] on div at bounding box center [13, 58] width 13 height 13
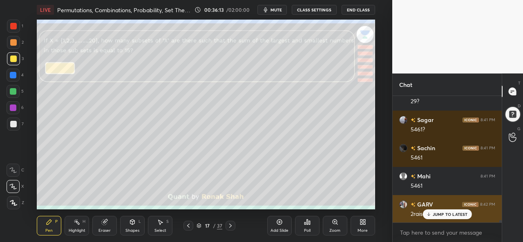
click at [435, 213] on p "JUMP TO LATEST" at bounding box center [450, 214] width 35 height 5
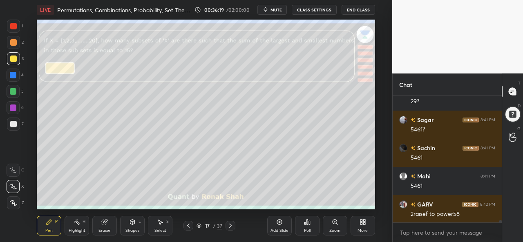
scroll to position [6476, 0]
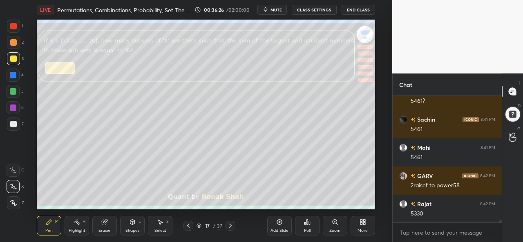
click at [164, 228] on div "Select S" at bounding box center [160, 226] width 25 height 20
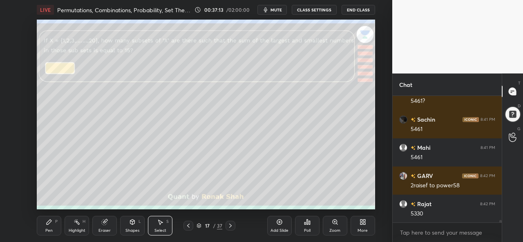
scroll to position [6504, 0]
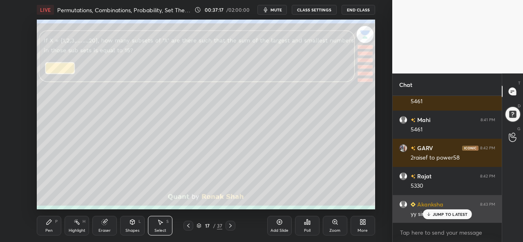
click at [437, 213] on p "JUMP TO LATEST" at bounding box center [450, 214] width 35 height 5
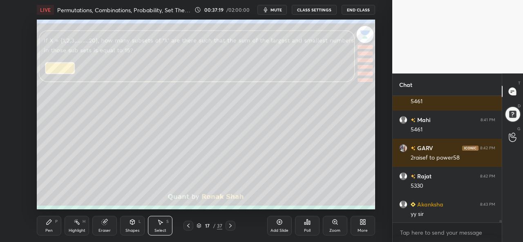
click at [52, 233] on div "Pen" at bounding box center [48, 231] width 7 height 4
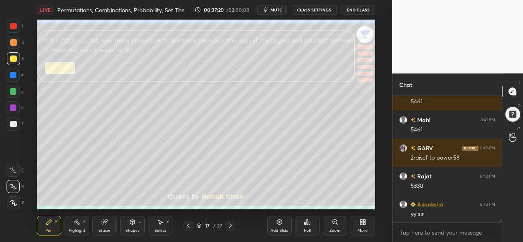
click at [12, 70] on div at bounding box center [13, 75] width 13 height 13
click at [13, 44] on div at bounding box center [13, 42] width 7 height 7
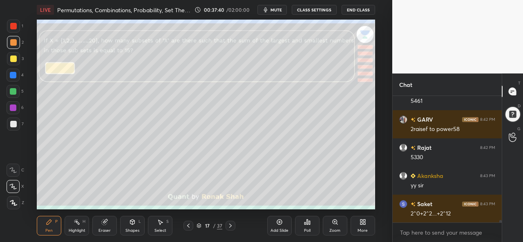
click at [12, 91] on div at bounding box center [13, 91] width 7 height 7
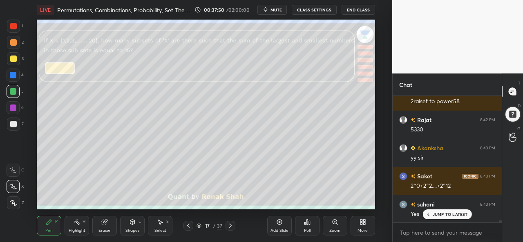
scroll to position [6589, 0]
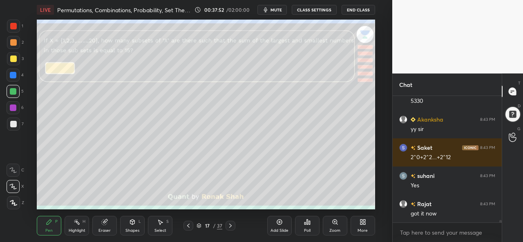
click at [17, 29] on div at bounding box center [13, 26] width 13 height 13
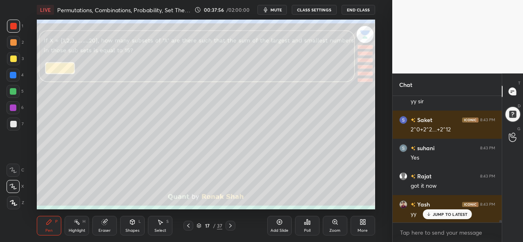
click at [11, 75] on div at bounding box center [13, 75] width 7 height 7
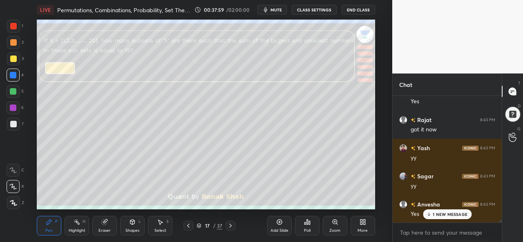
scroll to position [6702, 0]
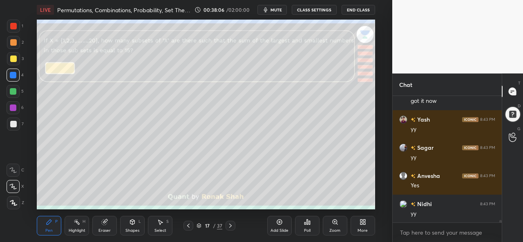
click at [12, 92] on div at bounding box center [13, 91] width 7 height 7
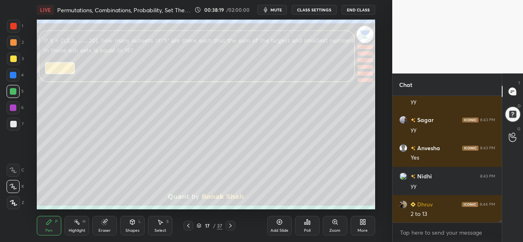
scroll to position [6759, 0]
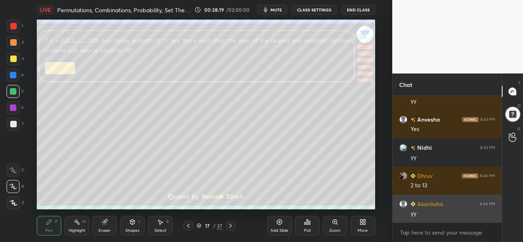
click at [438, 212] on div "yy" at bounding box center [453, 214] width 85 height 8
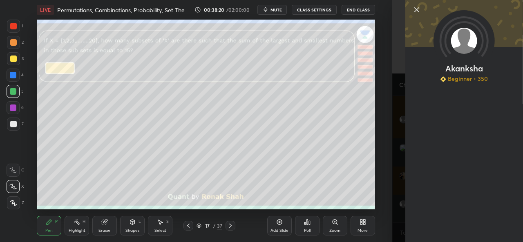
click at [419, 8] on icon at bounding box center [417, 10] width 4 height 4
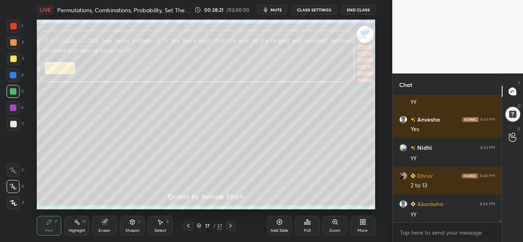
click at [13, 77] on div at bounding box center [13, 75] width 7 height 7
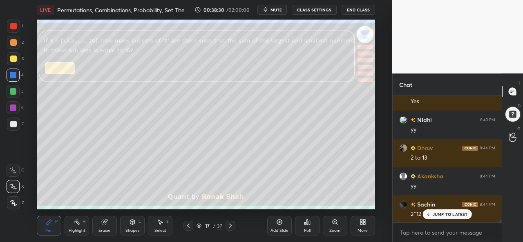
click at [15, 57] on div at bounding box center [13, 59] width 7 height 7
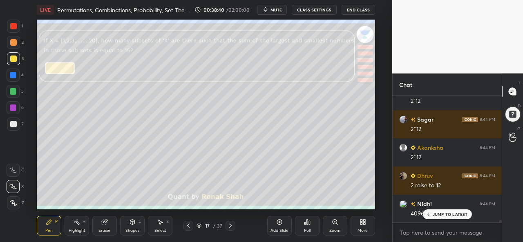
scroll to position [6956, 0]
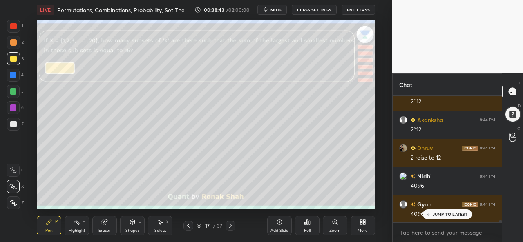
click at [13, 76] on div at bounding box center [13, 75] width 7 height 7
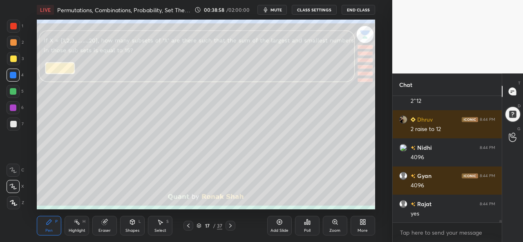
click at [11, 92] on div at bounding box center [13, 91] width 7 height 7
click at [13, 60] on div at bounding box center [13, 59] width 7 height 7
click at [15, 27] on div at bounding box center [13, 26] width 7 height 7
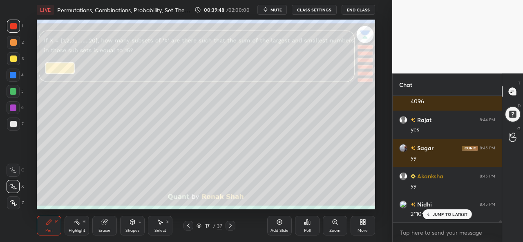
scroll to position [7088, 0]
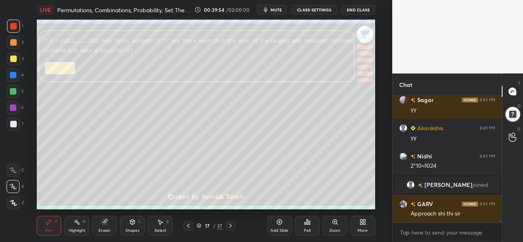
click at [108, 227] on div "Eraser" at bounding box center [104, 226] width 25 height 20
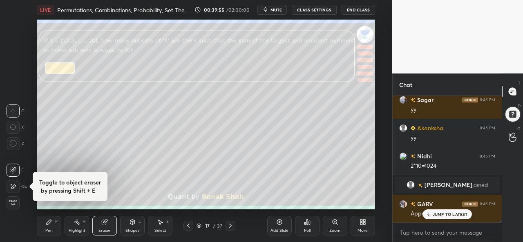
scroll to position [7144, 0]
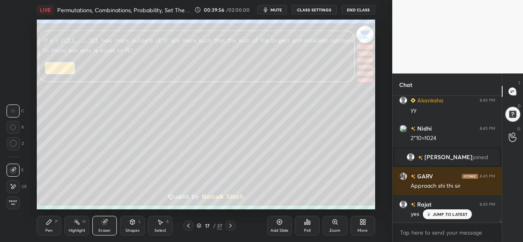
click at [51, 224] on icon at bounding box center [49, 222] width 7 height 7
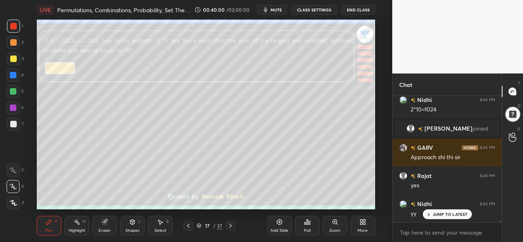
scroll to position [7201, 0]
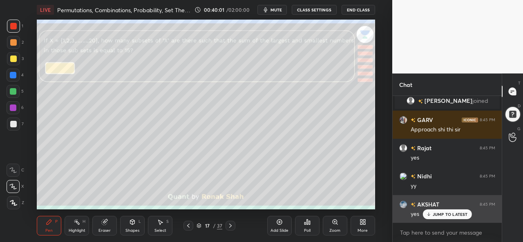
click at [438, 213] on p "JUMP TO LATEST" at bounding box center [450, 214] width 35 height 5
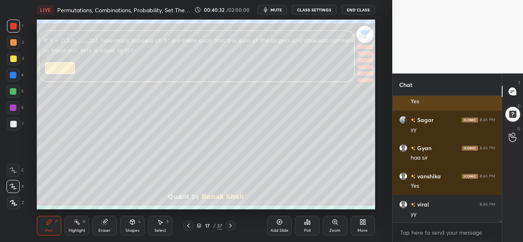
scroll to position [7455, 0]
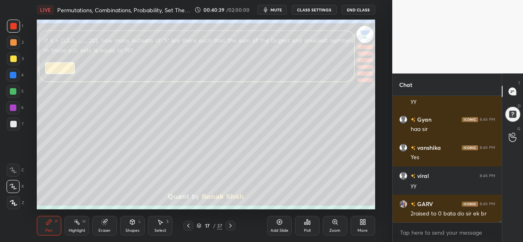
click at [16, 57] on div at bounding box center [13, 59] width 7 height 7
click at [274, 225] on div "Add Slide" at bounding box center [279, 226] width 25 height 20
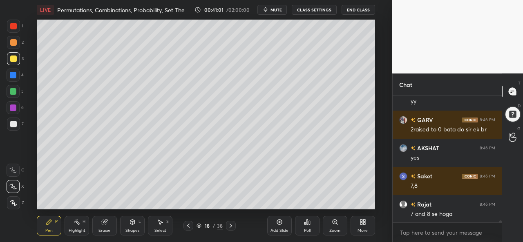
scroll to position [7568, 0]
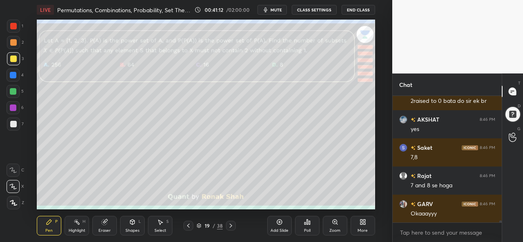
click at [13, 27] on div at bounding box center [13, 26] width 7 height 7
click at [306, 228] on div "Poll" at bounding box center [307, 226] width 25 height 20
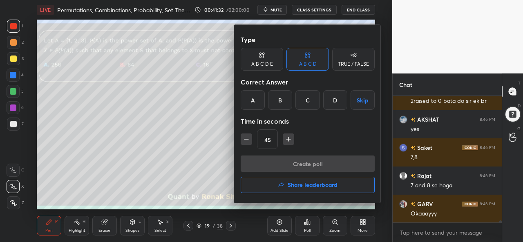
click at [289, 138] on icon "button" at bounding box center [289, 139] width 8 height 8
click at [290, 137] on icon "button" at bounding box center [289, 139] width 8 height 8
click at [291, 137] on icon "button" at bounding box center [289, 139] width 8 height 8
click at [290, 137] on icon "button" at bounding box center [289, 139] width 8 height 8
click at [246, 138] on icon "button" at bounding box center [246, 139] width 8 height 8
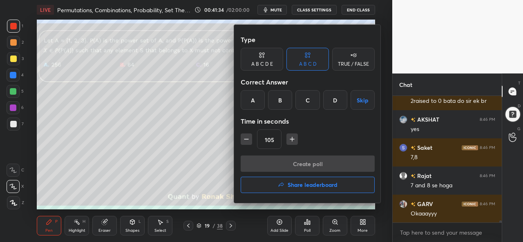
type input "90"
click at [280, 95] on div "B" at bounding box center [280, 100] width 24 height 20
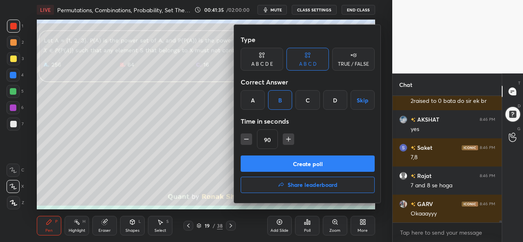
click at [315, 162] on button "Create poll" at bounding box center [308, 164] width 134 height 16
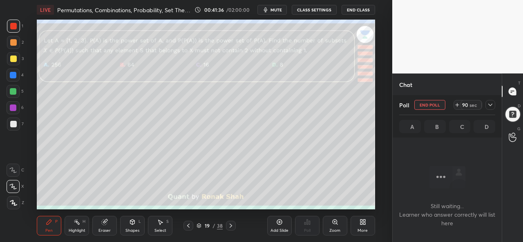
scroll to position [2, 2]
click at [457, 105] on icon at bounding box center [457, 105] width 7 height 7
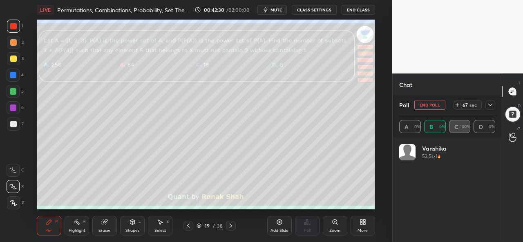
scroll to position [96, 94]
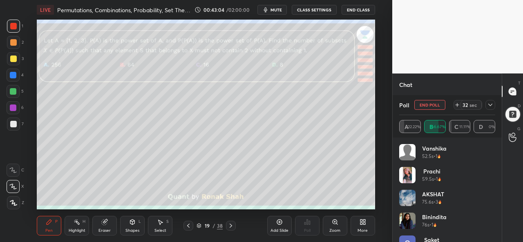
click at [493, 103] on icon at bounding box center [490, 105] width 7 height 7
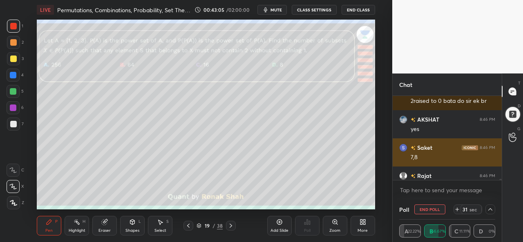
scroll to position [7611, 0]
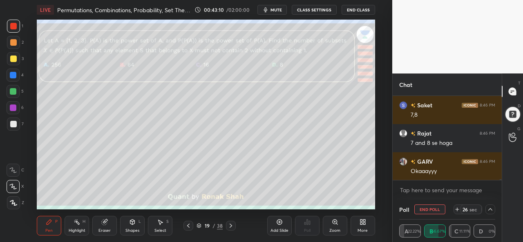
click at [494, 209] on div at bounding box center [491, 210] width 10 height 10
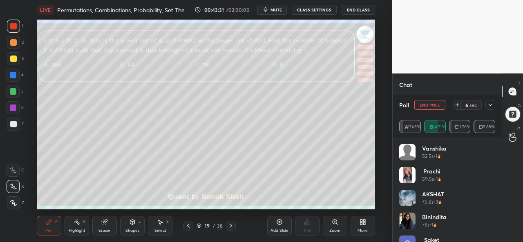
scroll to position [177, 0]
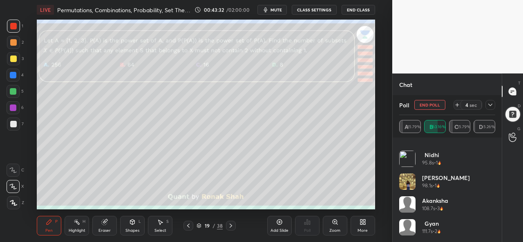
click at [488, 105] on icon at bounding box center [490, 105] width 7 height 7
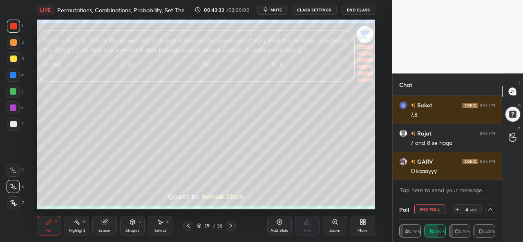
scroll to position [0, 0]
click at [491, 212] on icon at bounding box center [490, 209] width 7 height 7
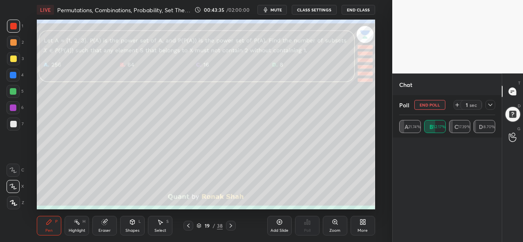
scroll to position [53, 94]
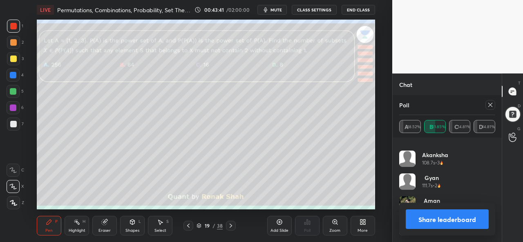
click at [487, 103] on div at bounding box center [491, 105] width 10 height 10
type textarea "x"
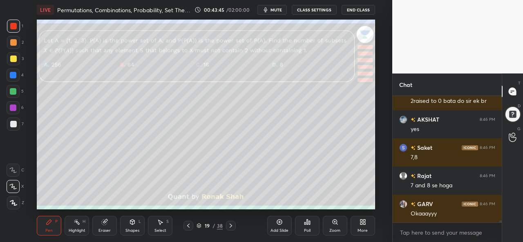
click at [15, 60] on div at bounding box center [13, 59] width 7 height 7
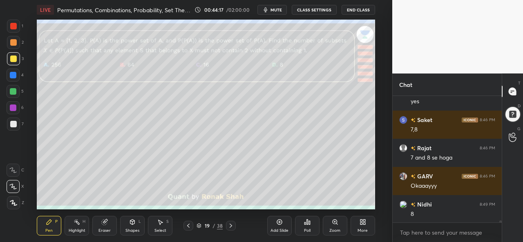
click at [161, 228] on div "Select S" at bounding box center [160, 226] width 25 height 20
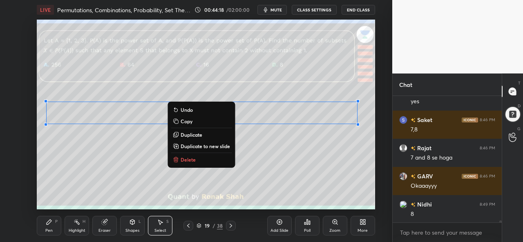
click at [140, 175] on div "0 ° Undo Copy Duplicate Duplicate to new slide Delete" at bounding box center [206, 115] width 338 height 190
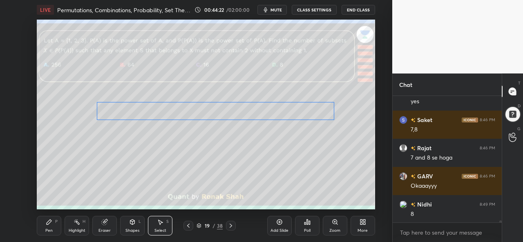
click at [152, 114] on div "0 ° Undo Copy Duplicate Duplicate to new slide Delete" at bounding box center [206, 115] width 338 height 190
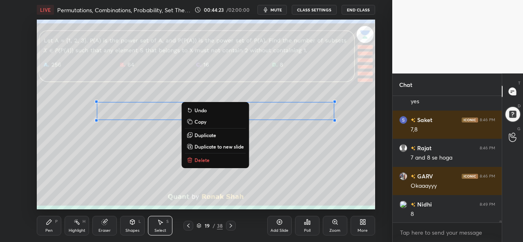
click at [53, 229] on div "Pen P" at bounding box center [49, 226] width 25 height 20
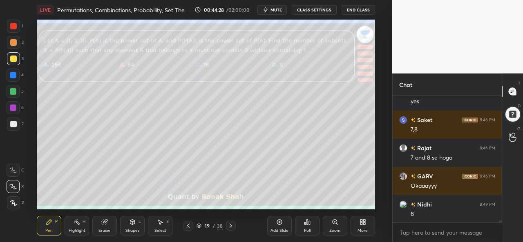
click at [12, 92] on div at bounding box center [13, 91] width 7 height 7
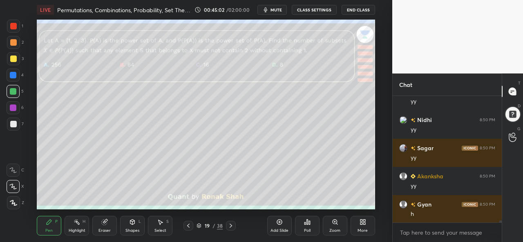
scroll to position [7794, 0]
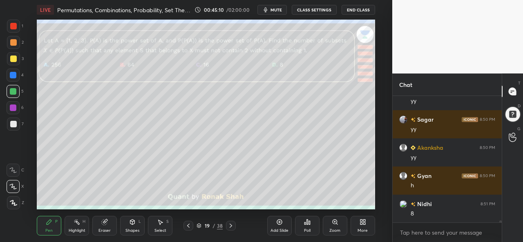
click at [11, 40] on div at bounding box center [13, 42] width 7 height 7
click at [13, 110] on div at bounding box center [13, 108] width 7 height 7
click at [14, 65] on div at bounding box center [13, 58] width 13 height 13
click at [13, 107] on div at bounding box center [13, 108] width 7 height 7
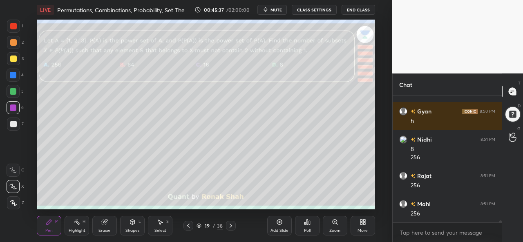
scroll to position [7886, 0]
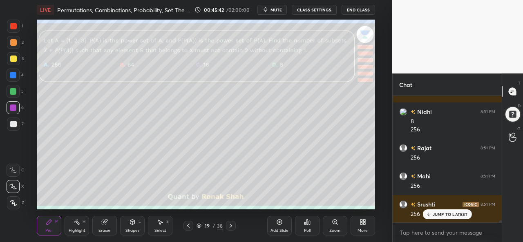
click at [18, 125] on div at bounding box center [13, 124] width 13 height 13
click at [154, 230] on div "Select S" at bounding box center [160, 226] width 25 height 20
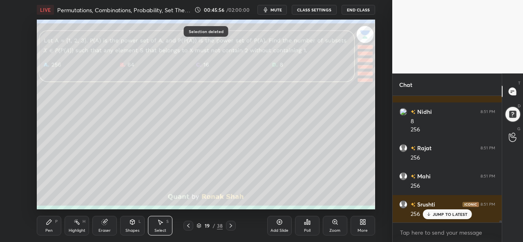
click at [46, 227] on div "Pen P" at bounding box center [49, 226] width 25 height 20
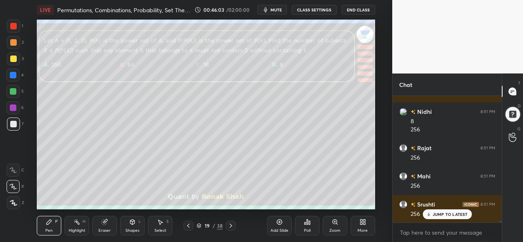
click at [276, 227] on div "Add Slide" at bounding box center [279, 226] width 25 height 20
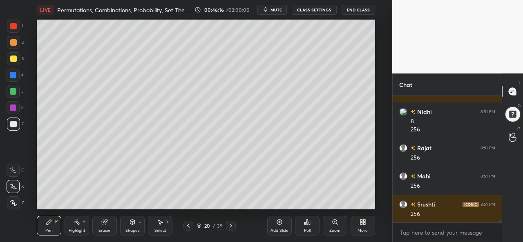
scroll to position [7915, 0]
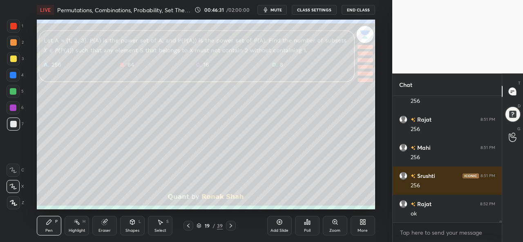
click at [13, 107] on div at bounding box center [13, 108] width 7 height 7
click at [12, 94] on div at bounding box center [13, 91] width 7 height 7
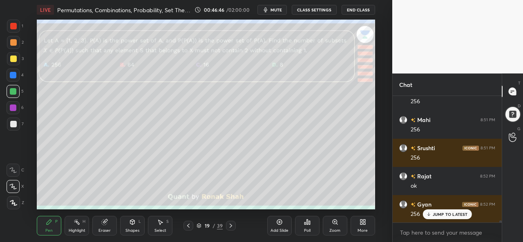
click at [162, 229] on div "Select" at bounding box center [161, 231] width 12 height 4
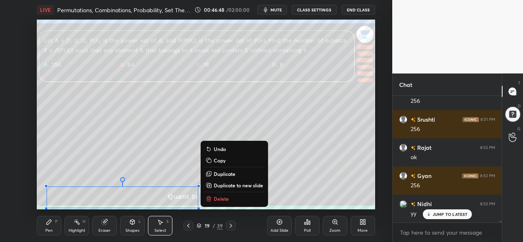
scroll to position [7999, 0]
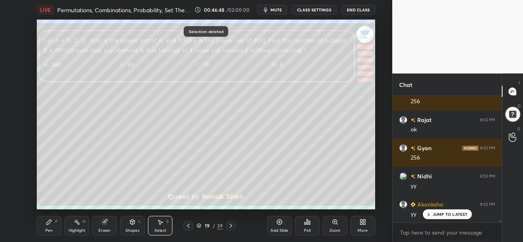
click at [43, 234] on div "Pen P" at bounding box center [49, 226] width 25 height 20
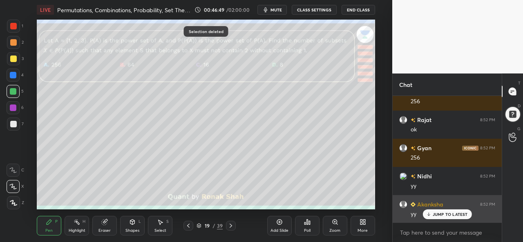
click at [438, 214] on p "JUMP TO LATEST" at bounding box center [450, 214] width 35 height 5
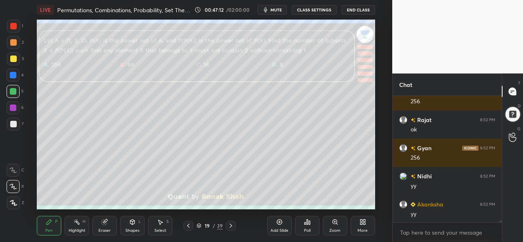
click at [72, 225] on div "Highlight H" at bounding box center [77, 226] width 25 height 20
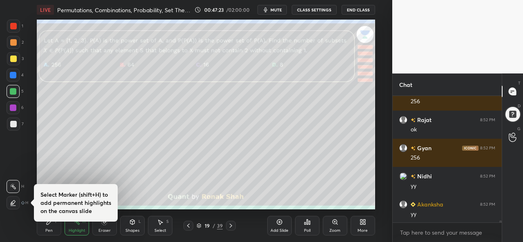
click at [48, 227] on div "Pen P" at bounding box center [49, 226] width 25 height 20
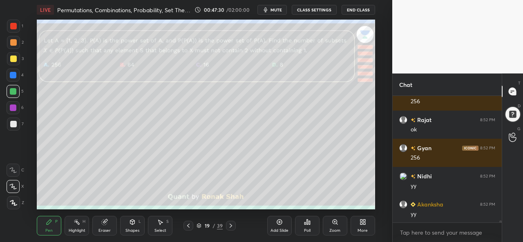
click at [12, 26] on div at bounding box center [13, 26] width 7 height 7
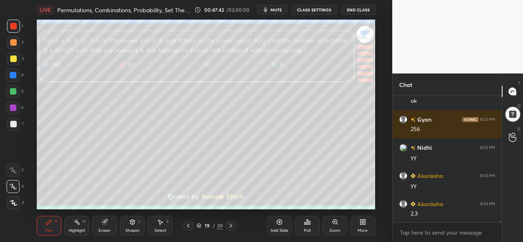
click at [161, 229] on div "Select" at bounding box center [161, 231] width 12 height 4
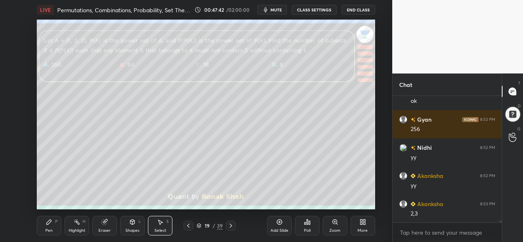
scroll to position [8036, 0]
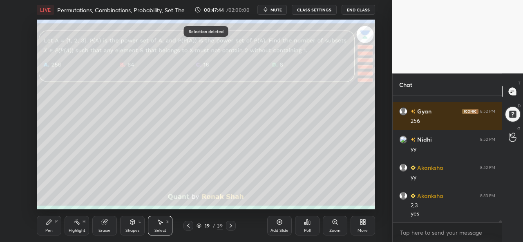
click at [44, 226] on div "Pen P" at bounding box center [49, 226] width 25 height 20
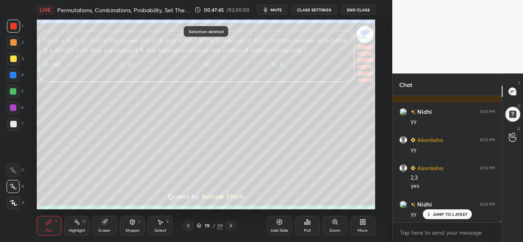
click at [10, 126] on div at bounding box center [13, 124] width 7 height 7
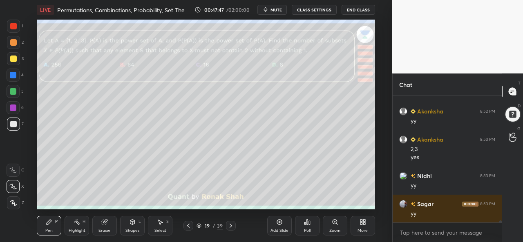
scroll to position [8120, 0]
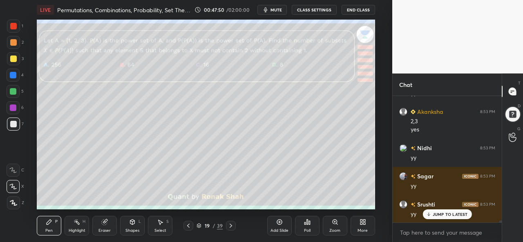
click at [159, 223] on icon at bounding box center [160, 222] width 7 height 7
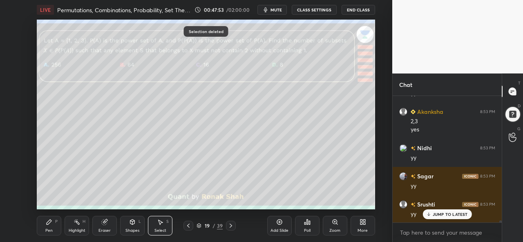
click at [52, 226] on div "Pen P" at bounding box center [49, 226] width 25 height 20
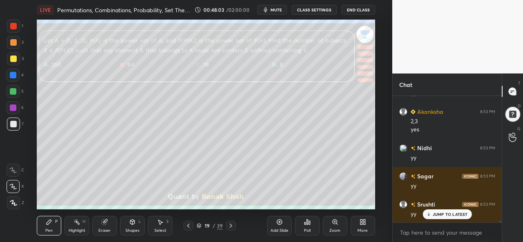
click at [436, 211] on div "JUMP TO LATEST" at bounding box center [447, 215] width 49 height 10
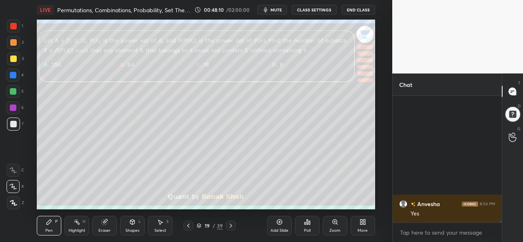
scroll to position [8389, 0]
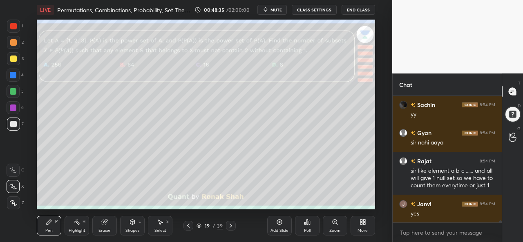
click at [272, 10] on span "mute" at bounding box center [276, 10] width 11 height 6
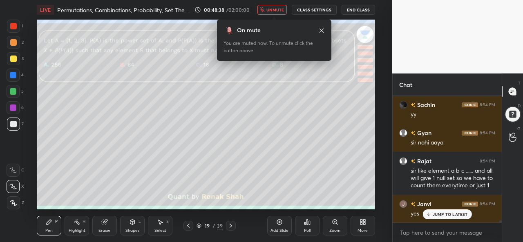
scroll to position [8417, 0]
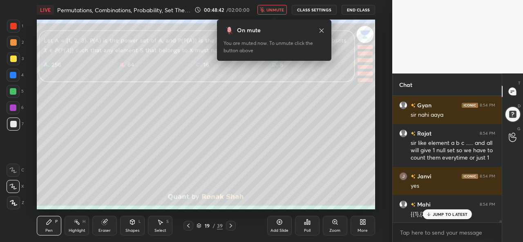
click at [278, 11] on span "unmute" at bounding box center [276, 10] width 18 height 6
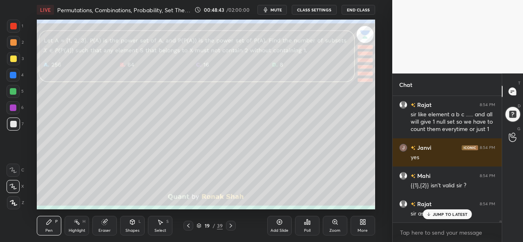
scroll to position [8481, 0]
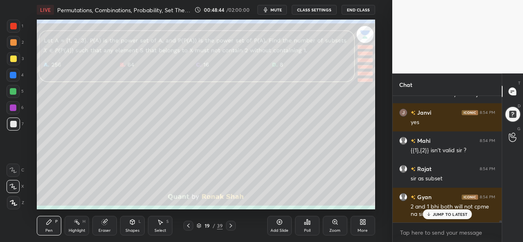
click at [446, 214] on p "JUMP TO LATEST" at bounding box center [450, 214] width 35 height 5
click at [43, 228] on div "Pen P" at bounding box center [49, 226] width 25 height 20
click at [14, 58] on div at bounding box center [13, 59] width 7 height 7
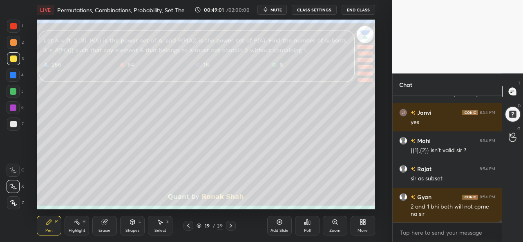
click at [15, 25] on div at bounding box center [13, 26] width 7 height 7
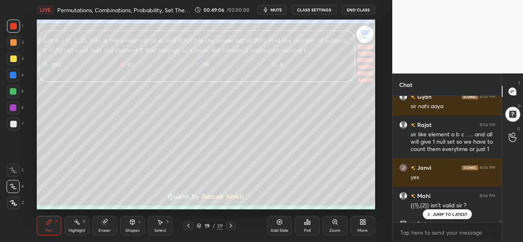
scroll to position [8422, 0]
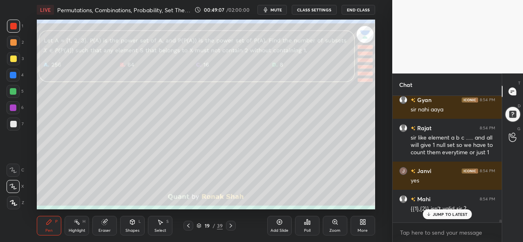
click at [445, 213] on p "JUMP TO LATEST" at bounding box center [450, 214] width 35 height 5
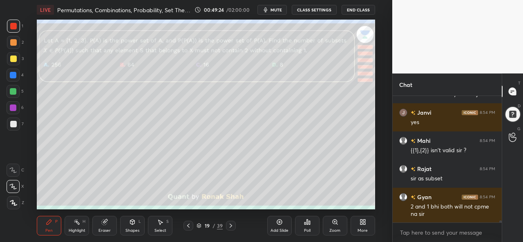
click at [279, 228] on div "Add Slide" at bounding box center [279, 226] width 25 height 20
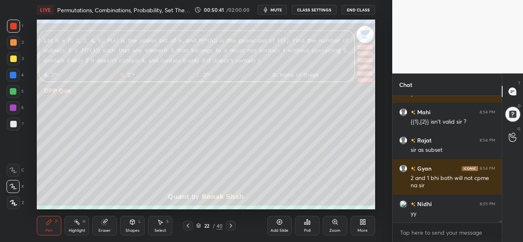
click at [161, 225] on icon at bounding box center [160, 222] width 7 height 7
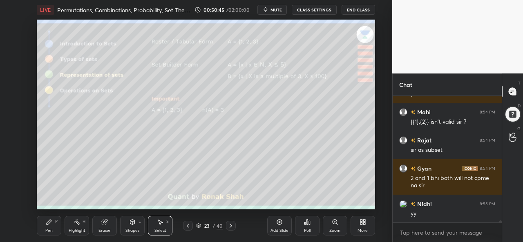
click at [45, 227] on div "Pen P" at bounding box center [49, 226] width 25 height 20
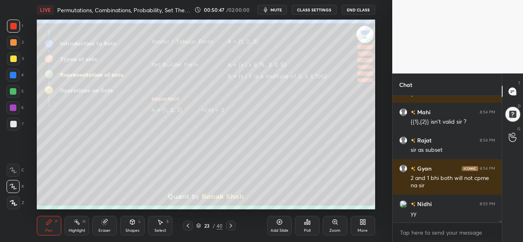
click at [15, 22] on div at bounding box center [13, 26] width 13 height 13
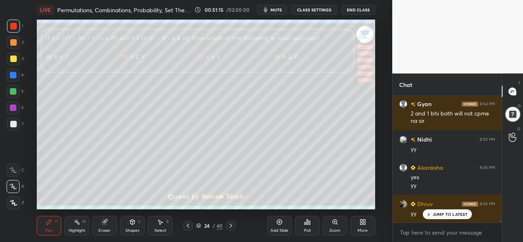
scroll to position [8602, 0]
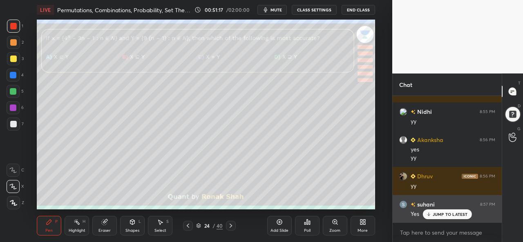
click at [431, 213] on icon at bounding box center [428, 214] width 5 height 5
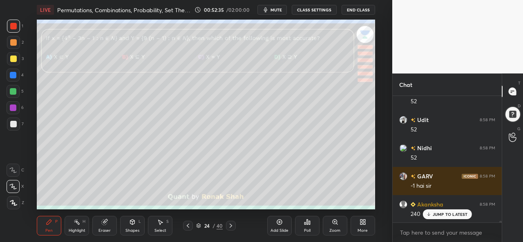
scroll to position [8912, 0]
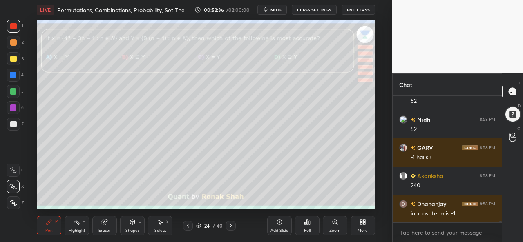
click at [108, 230] on div "Eraser" at bounding box center [105, 231] width 12 height 4
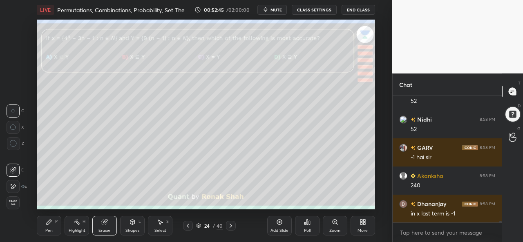
click at [14, 127] on icon at bounding box center [13, 128] width 6 height 6
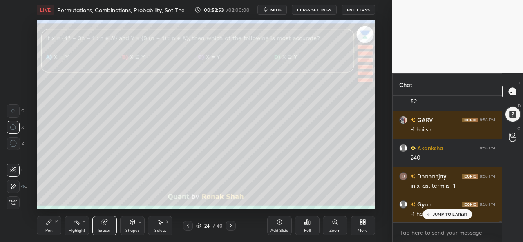
click at [48, 223] on icon at bounding box center [49, 222] width 5 height 5
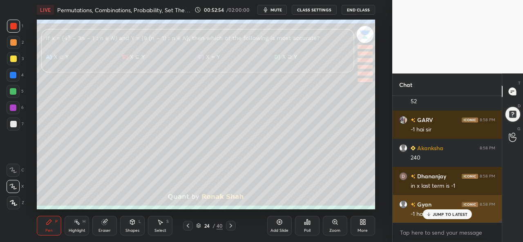
click at [443, 215] on p "JUMP TO LATEST" at bounding box center [450, 214] width 35 height 5
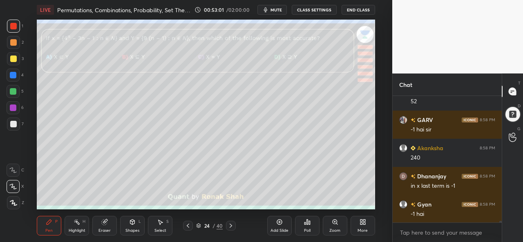
click at [105, 227] on div "Eraser" at bounding box center [104, 226] width 25 height 20
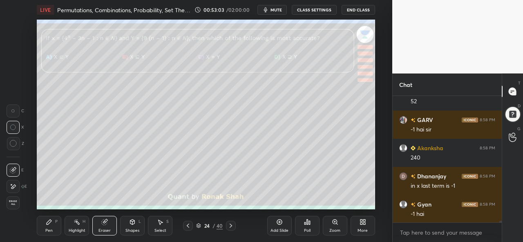
click at [52, 224] on icon at bounding box center [49, 222] width 7 height 7
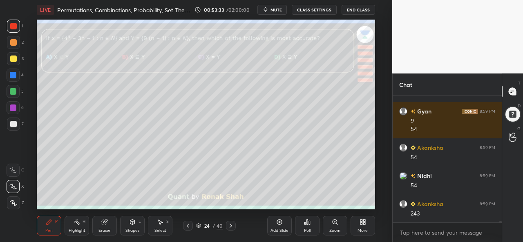
scroll to position [9174, 0]
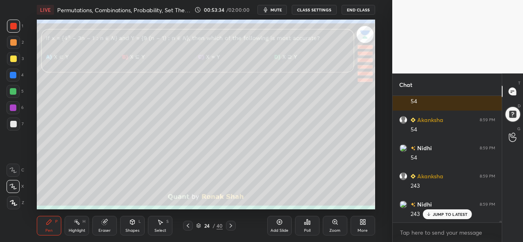
click at [10, 71] on div at bounding box center [13, 75] width 13 height 13
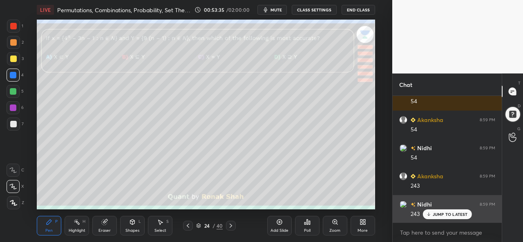
click at [438, 211] on div "JUMP TO LATEST" at bounding box center [447, 215] width 49 height 10
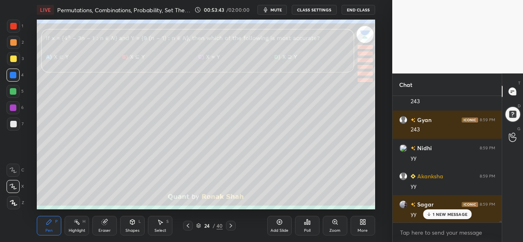
scroll to position [9316, 0]
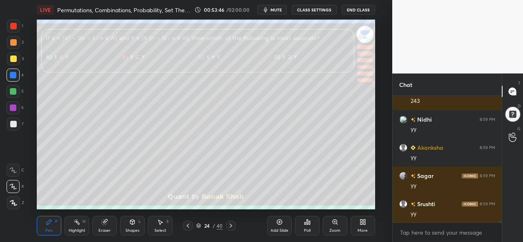
click at [307, 226] on div "Poll" at bounding box center [307, 226] width 25 height 20
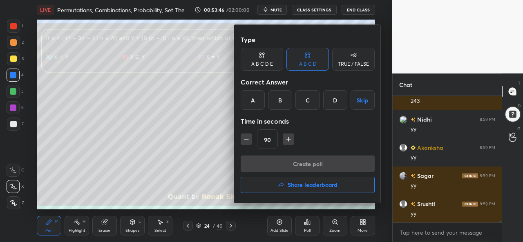
click at [252, 99] on div "A" at bounding box center [253, 100] width 24 height 20
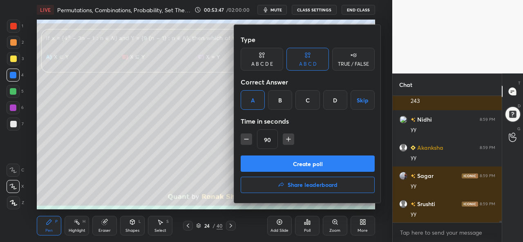
click at [244, 138] on icon "button" at bounding box center [246, 139] width 8 height 8
click at [245, 138] on icon "button" at bounding box center [246, 139] width 8 height 8
type input "60"
click at [292, 162] on button "Create poll" at bounding box center [308, 164] width 134 height 16
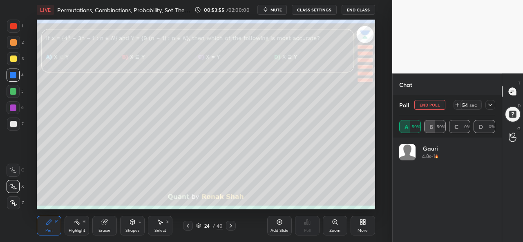
scroll to position [96, 94]
click at [490, 104] on icon at bounding box center [490, 105] width 7 height 7
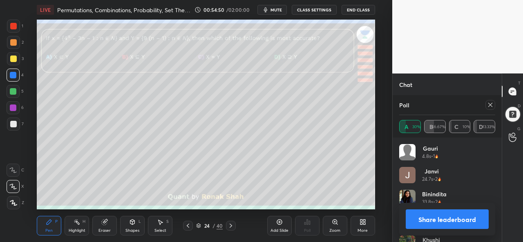
click at [492, 107] on icon at bounding box center [491, 105] width 4 height 4
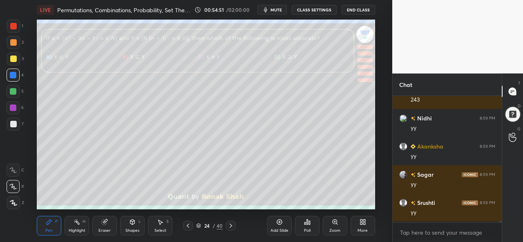
scroll to position [124, 107]
click at [10, 56] on div at bounding box center [13, 59] width 7 height 7
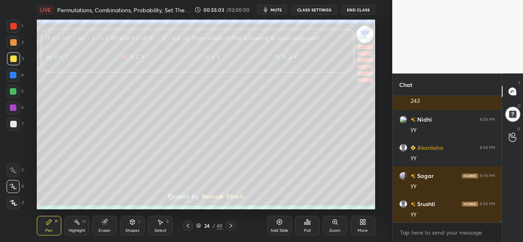
click at [14, 73] on div at bounding box center [13, 75] width 7 height 7
click at [13, 92] on div at bounding box center [13, 91] width 7 height 7
click at [13, 26] on div at bounding box center [13, 26] width 7 height 7
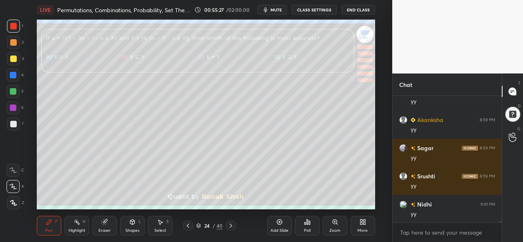
scroll to position [9372, 0]
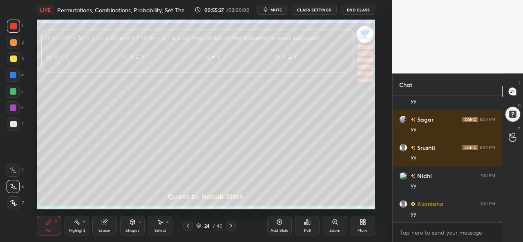
click at [13, 57] on div at bounding box center [13, 59] width 7 height 7
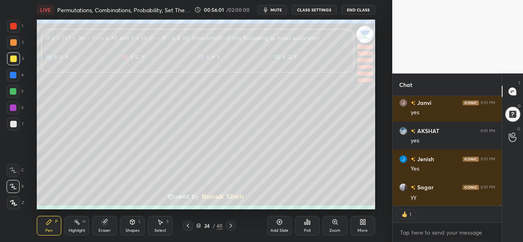
scroll to position [9586, 0]
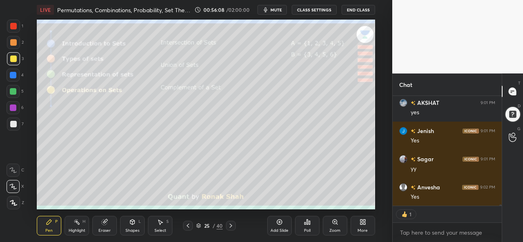
type textarea "x"
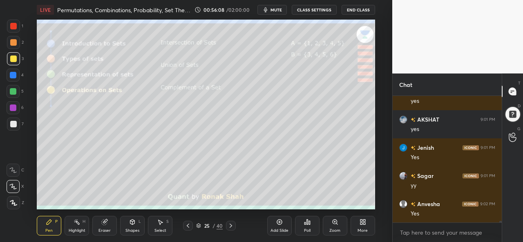
scroll to position [9569, 0]
click at [10, 76] on div at bounding box center [13, 75] width 7 height 7
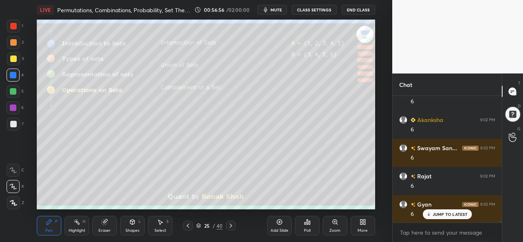
scroll to position [9795, 0]
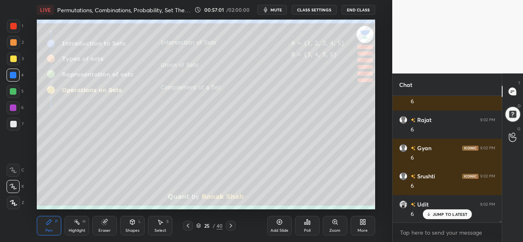
click at [438, 216] on p "JUMP TO LATEST" at bounding box center [450, 214] width 35 height 5
click at [11, 91] on div at bounding box center [13, 91] width 7 height 7
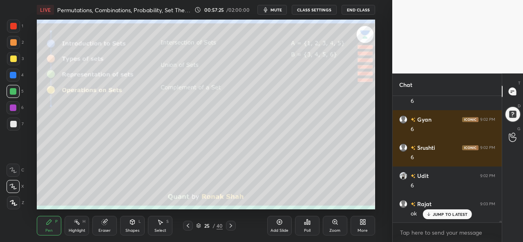
scroll to position [9851, 0]
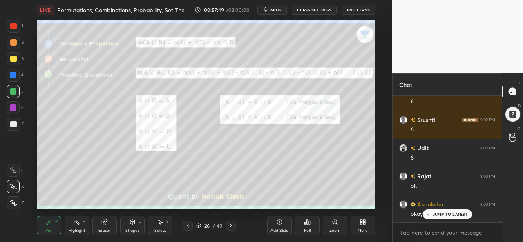
click at [13, 30] on div at bounding box center [13, 26] width 13 height 13
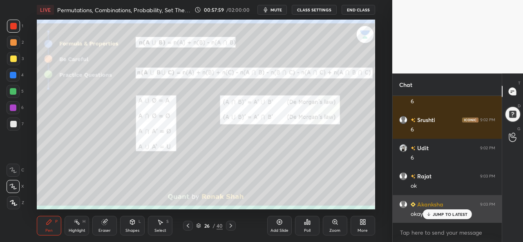
click at [444, 218] on div "JUMP TO LATEST" at bounding box center [447, 215] width 49 height 10
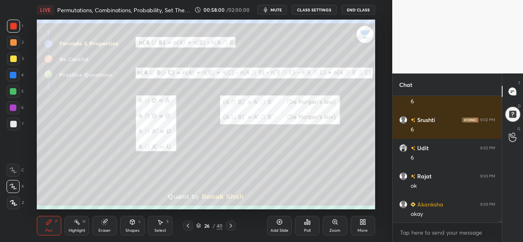
click at [157, 236] on div "Select S" at bounding box center [160, 226] width 25 height 20
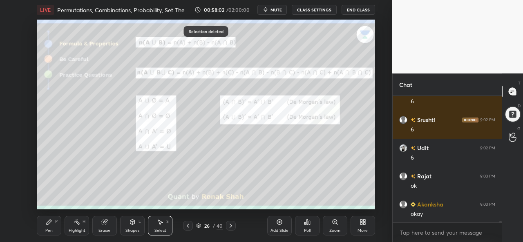
click at [47, 227] on div "Pen P" at bounding box center [49, 226] width 25 height 20
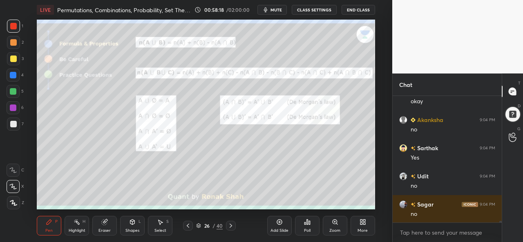
scroll to position [9993, 0]
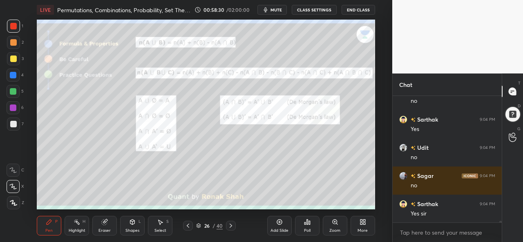
click at [13, 58] on div at bounding box center [13, 59] width 7 height 7
click at [11, 25] on div at bounding box center [13, 26] width 7 height 7
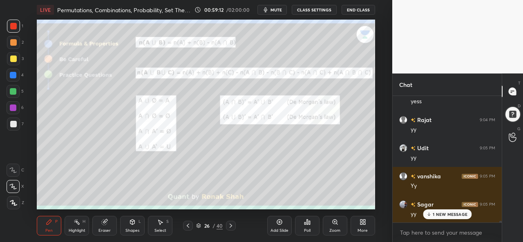
scroll to position [10275, 0]
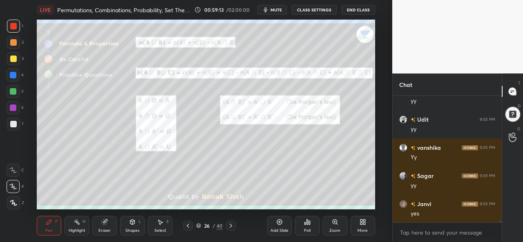
click at [281, 229] on div "Add Slide" at bounding box center [280, 231] width 18 height 4
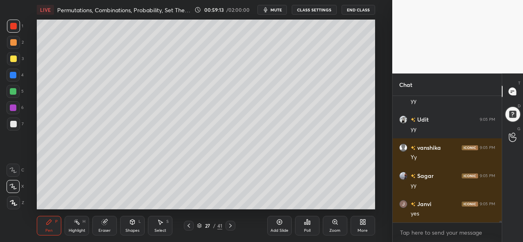
scroll to position [10322, 0]
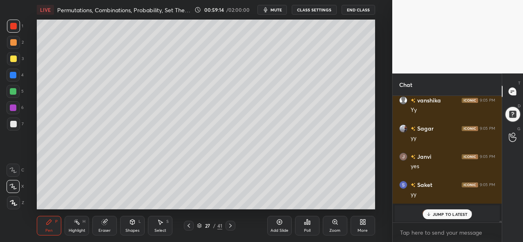
click at [14, 56] on div at bounding box center [13, 59] width 7 height 7
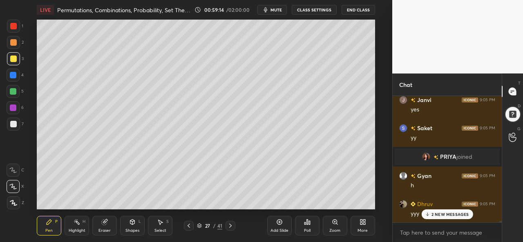
scroll to position [8746, 0]
click at [10, 73] on div at bounding box center [13, 75] width 7 height 7
click at [11, 92] on div at bounding box center [13, 91] width 7 height 7
click at [12, 108] on div at bounding box center [13, 108] width 7 height 7
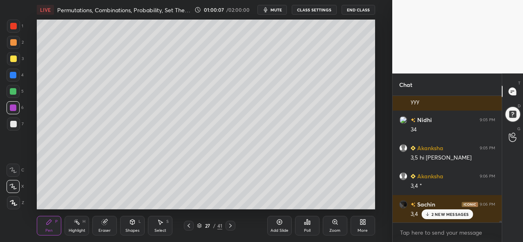
scroll to position [8915, 0]
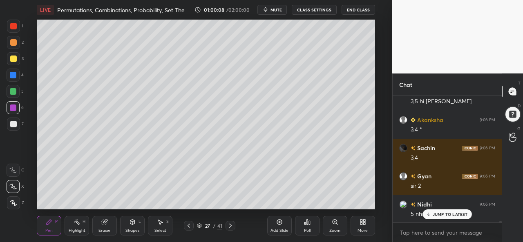
click at [105, 227] on div "Eraser" at bounding box center [104, 226] width 25 height 20
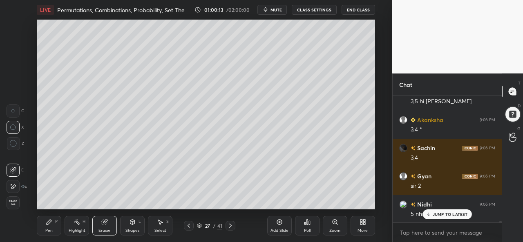
click at [48, 227] on div "Pen P" at bounding box center [49, 226] width 25 height 20
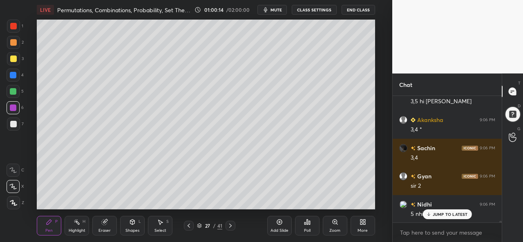
click at [14, 55] on div at bounding box center [13, 58] width 13 height 13
click at [105, 227] on div "Eraser" at bounding box center [104, 226] width 25 height 20
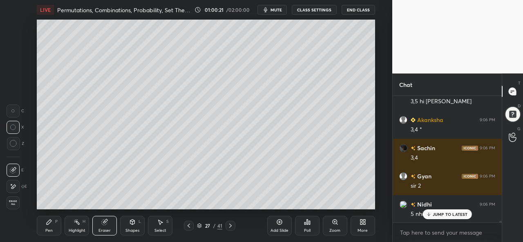
click at [48, 227] on div "Pen P" at bounding box center [49, 226] width 25 height 20
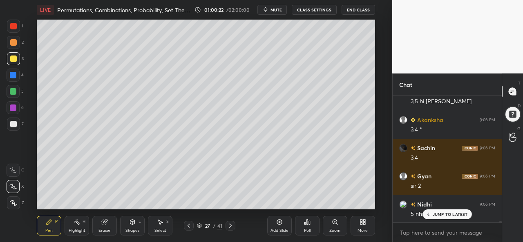
click at [10, 90] on div at bounding box center [13, 91] width 7 height 7
click at [12, 106] on div at bounding box center [13, 108] width 7 height 7
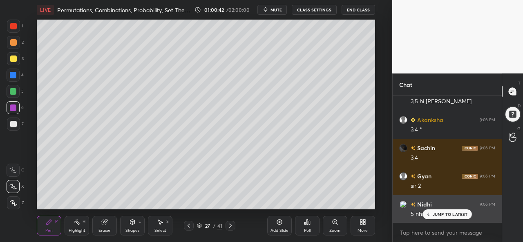
click at [436, 213] on p "JUMP TO LATEST" at bounding box center [450, 214] width 35 height 5
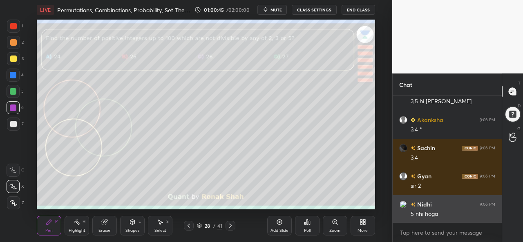
scroll to position [8943, 0]
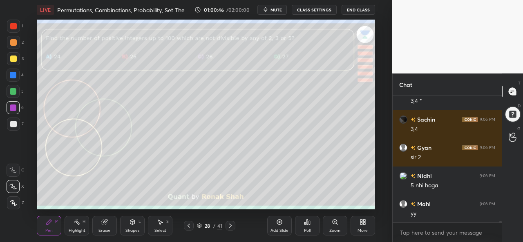
click at [9, 25] on div at bounding box center [13, 26] width 13 height 13
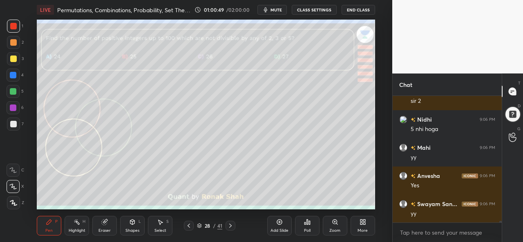
scroll to position [9028, 0]
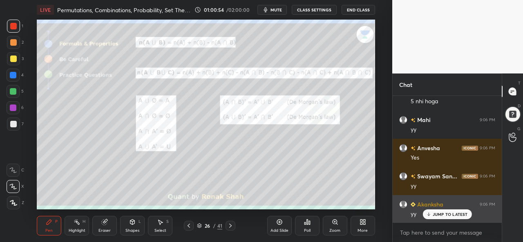
click at [442, 212] on div "JUMP TO LATEST" at bounding box center [447, 215] width 49 height 10
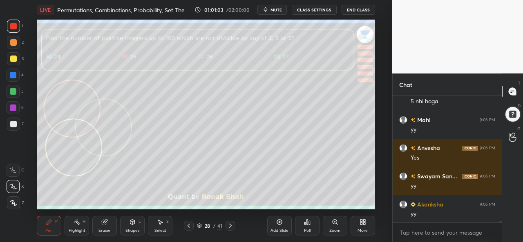
click at [158, 227] on div "Select S" at bounding box center [160, 226] width 25 height 20
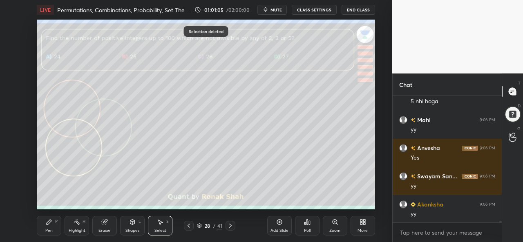
click at [47, 222] on icon at bounding box center [49, 222] width 7 height 7
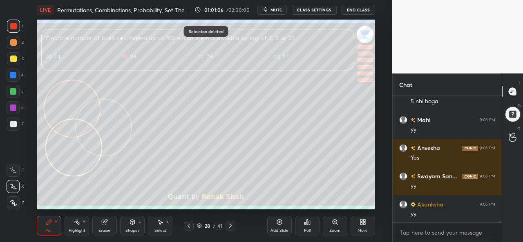
click at [17, 26] on div at bounding box center [13, 26] width 13 height 13
click at [306, 227] on div "Poll" at bounding box center [307, 226] width 25 height 20
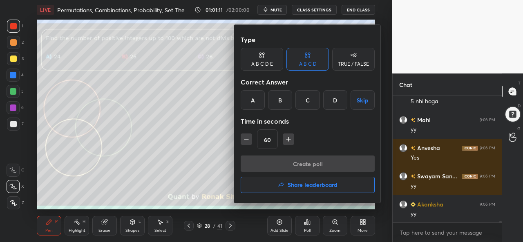
click at [307, 99] on div "C" at bounding box center [308, 100] width 24 height 20
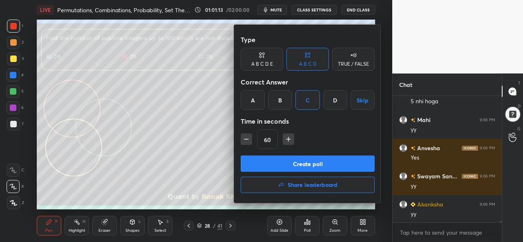
click at [286, 137] on icon "button" at bounding box center [289, 139] width 8 height 8
click at [287, 137] on icon "button" at bounding box center [289, 139] width 8 height 8
type input "90"
click at [305, 159] on button "Create poll" at bounding box center [308, 164] width 134 height 16
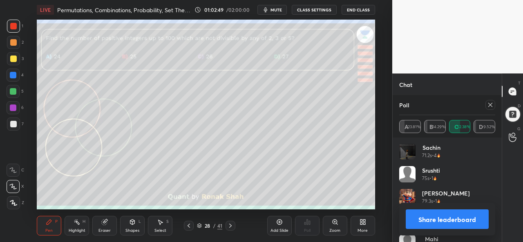
scroll to position [91, 0]
click at [489, 101] on div at bounding box center [491, 105] width 10 height 10
type textarea "x"
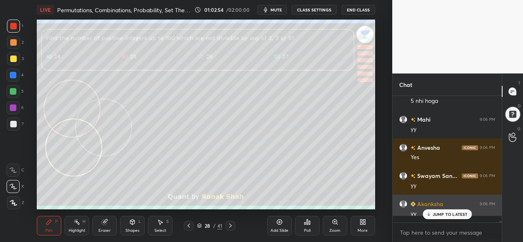
scroll to position [54, 107]
click at [442, 217] on p "JUMP TO LATEST" at bounding box center [450, 214] width 35 height 5
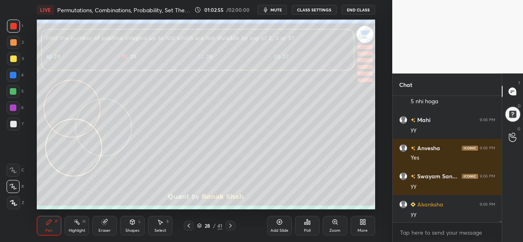
click at [13, 55] on div at bounding box center [13, 58] width 13 height 13
click at [13, 74] on div at bounding box center [13, 75] width 7 height 7
click at [14, 92] on div at bounding box center [13, 91] width 7 height 7
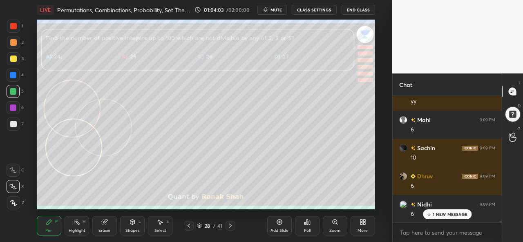
scroll to position [9572, 0]
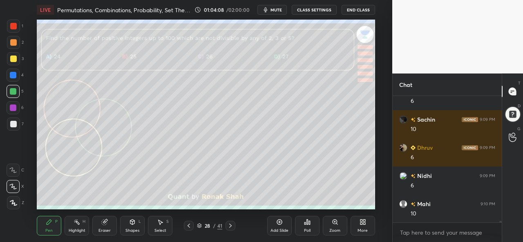
click at [15, 58] on div at bounding box center [13, 59] width 7 height 7
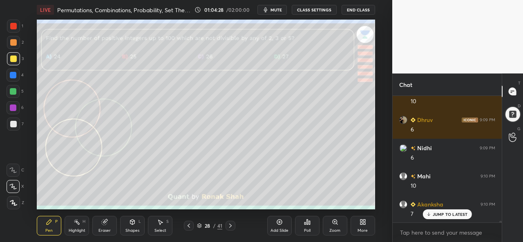
click at [17, 106] on div at bounding box center [13, 107] width 13 height 13
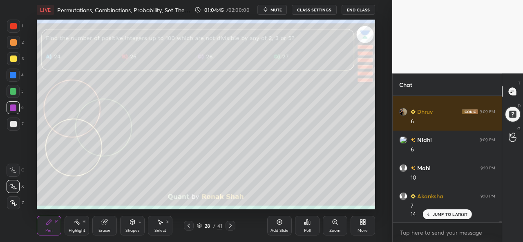
scroll to position [9616, 0]
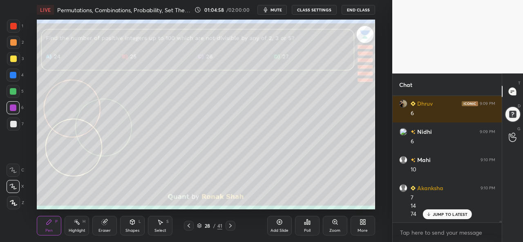
click at [11, 126] on div at bounding box center [13, 124] width 7 height 7
click at [437, 214] on p "JUMP TO LATEST" at bounding box center [450, 214] width 35 height 5
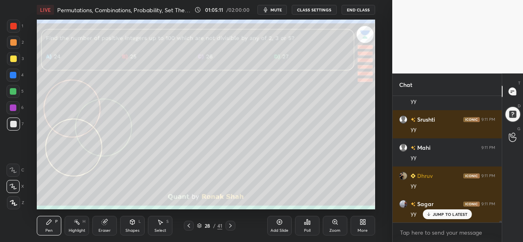
scroll to position [9786, 0]
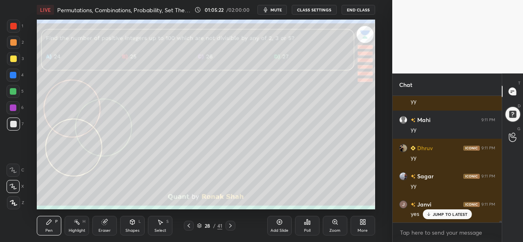
click at [278, 223] on icon at bounding box center [279, 222] width 7 height 7
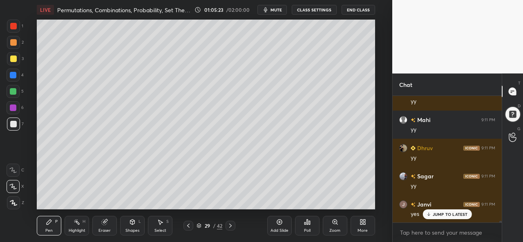
click at [13, 53] on div at bounding box center [13, 58] width 13 height 13
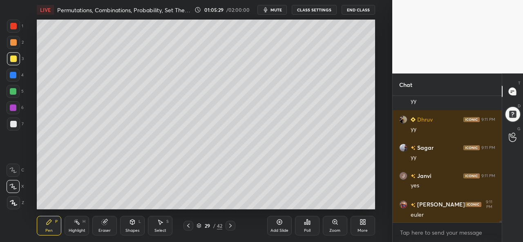
scroll to position [9842, 0]
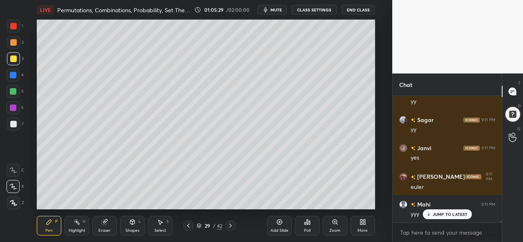
click at [14, 76] on div at bounding box center [13, 75] width 7 height 7
click at [13, 61] on div at bounding box center [13, 59] width 7 height 7
click at [15, 41] on div at bounding box center [13, 42] width 7 height 7
click at [12, 75] on div at bounding box center [13, 75] width 7 height 7
click at [13, 58] on div at bounding box center [13, 59] width 7 height 7
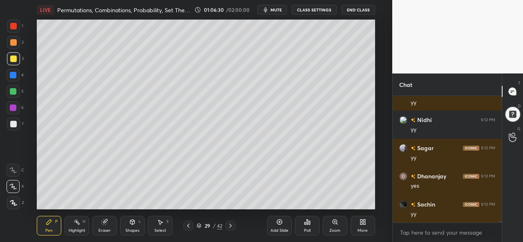
scroll to position [10209, 0]
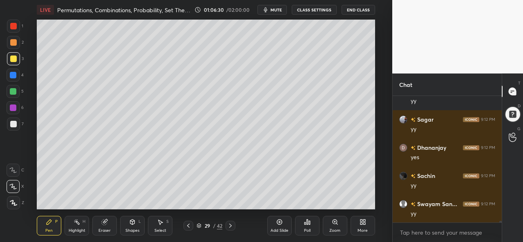
click at [13, 92] on div at bounding box center [13, 91] width 7 height 7
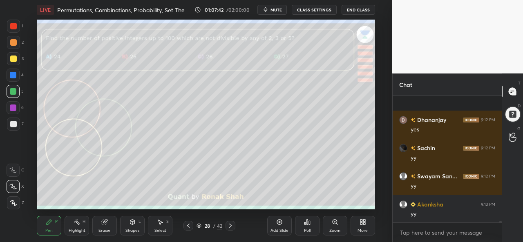
scroll to position [10280, 0]
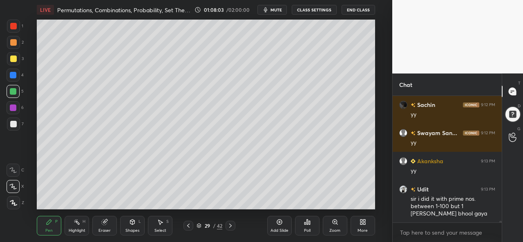
click at [163, 227] on div "Select S" at bounding box center [160, 226] width 25 height 20
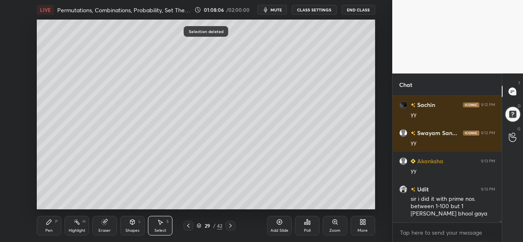
click at [46, 220] on icon at bounding box center [49, 222] width 7 height 7
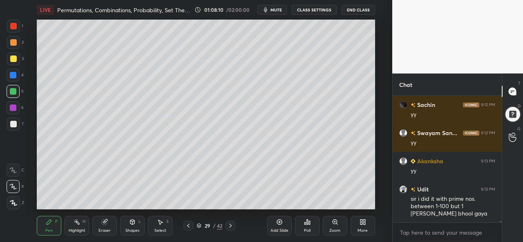
click at [161, 226] on icon at bounding box center [160, 222] width 7 height 7
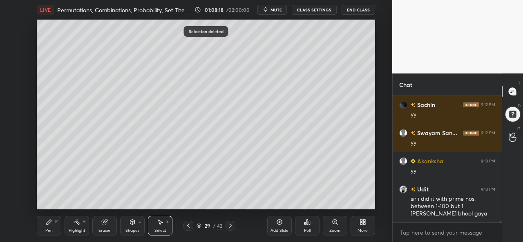
click at [48, 223] on icon at bounding box center [49, 222] width 5 height 5
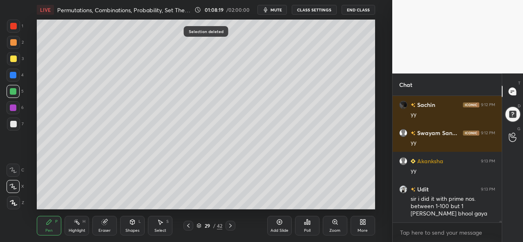
click at [14, 57] on div at bounding box center [13, 59] width 7 height 7
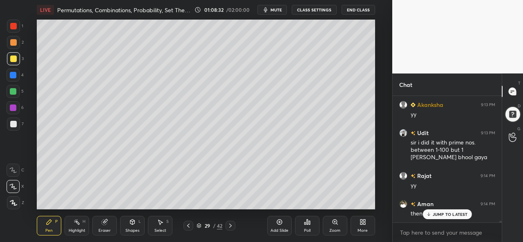
scroll to position [10365, 0]
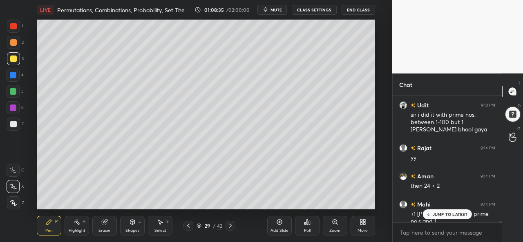
click at [13, 76] on div at bounding box center [13, 75] width 7 height 7
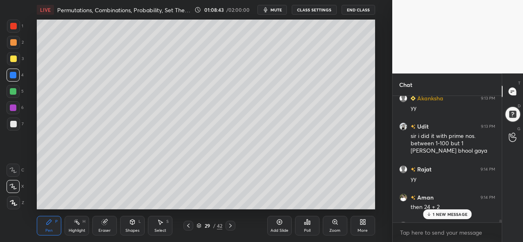
scroll to position [10393, 0]
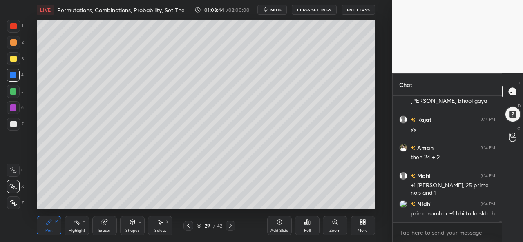
click at [11, 60] on div at bounding box center [13, 59] width 7 height 7
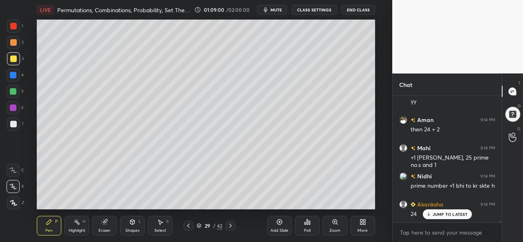
click at [14, 89] on div at bounding box center [13, 91] width 7 height 7
click at [102, 222] on icon at bounding box center [104, 222] width 5 height 5
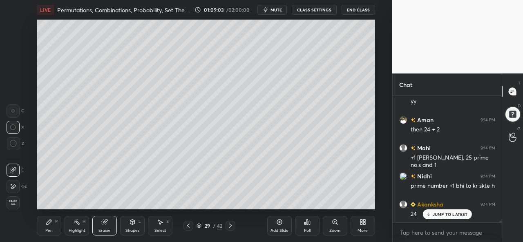
click at [57, 229] on div "Pen P" at bounding box center [49, 226] width 25 height 20
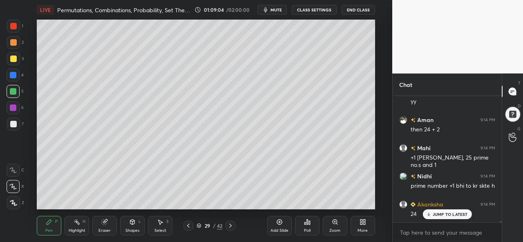
click at [15, 43] on div at bounding box center [13, 42] width 7 height 7
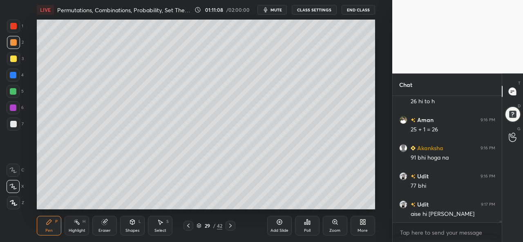
scroll to position [10619, 0]
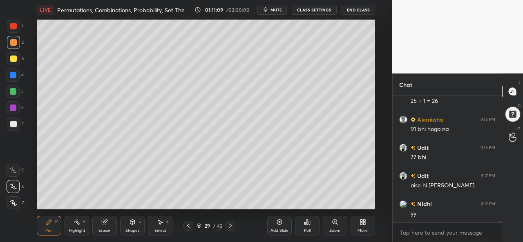
click at [280, 227] on div "Add Slide" at bounding box center [279, 226] width 25 height 20
click at [14, 58] on div at bounding box center [13, 59] width 7 height 7
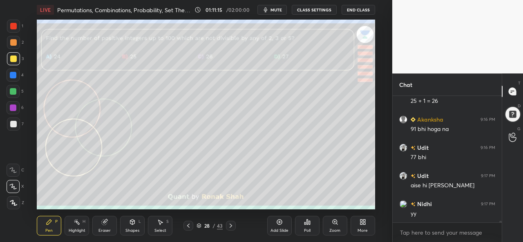
click at [12, 122] on div at bounding box center [13, 124] width 7 height 7
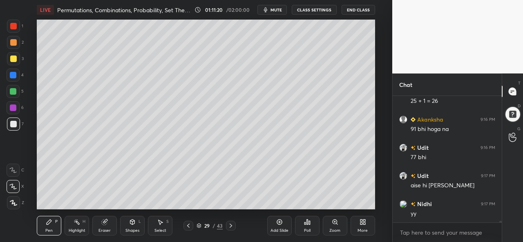
scroll to position [10627, 0]
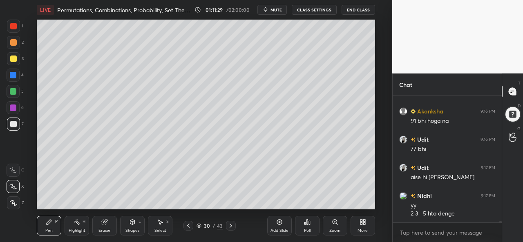
click at [15, 74] on div at bounding box center [13, 75] width 7 height 7
click at [14, 94] on div at bounding box center [13, 91] width 7 height 7
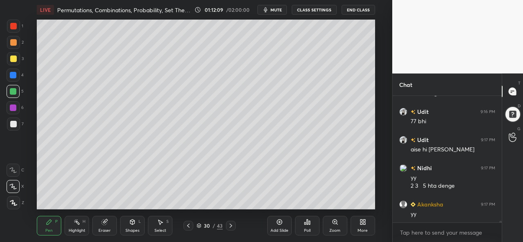
scroll to position [10684, 0]
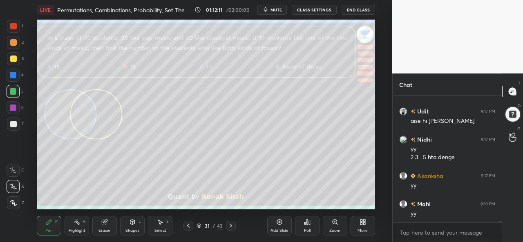
click at [9, 25] on div at bounding box center [13, 26] width 13 height 13
click at [302, 230] on div "Poll" at bounding box center [307, 226] width 25 height 20
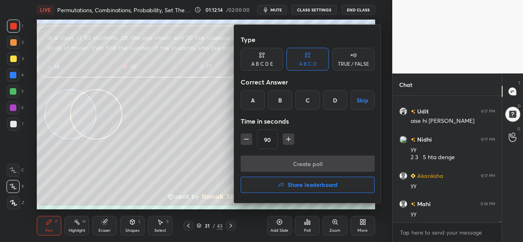
click at [333, 99] on div "D" at bounding box center [335, 100] width 24 height 20
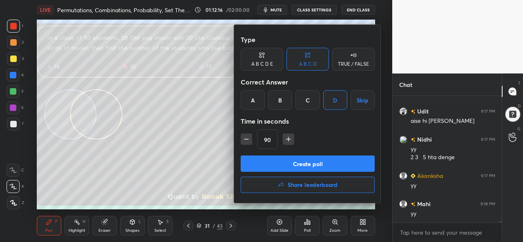
scroll to position [10711, 0]
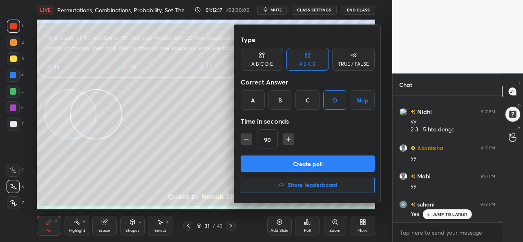
click at [247, 139] on icon "button" at bounding box center [246, 139] width 8 height 8
click at [246, 138] on icon "button" at bounding box center [246, 139] width 8 height 8
click at [286, 136] on icon "button" at bounding box center [289, 139] width 8 height 8
type input "75"
click at [303, 157] on button "Create poll" at bounding box center [308, 164] width 134 height 16
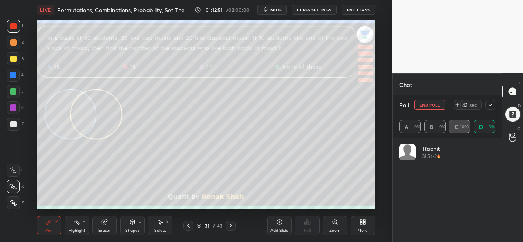
scroll to position [96, 94]
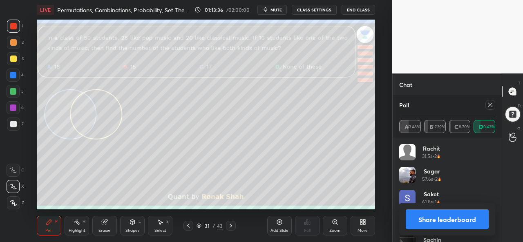
click at [491, 103] on icon at bounding box center [490, 105] width 7 height 7
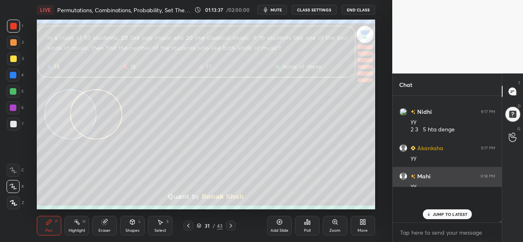
scroll to position [52, 107]
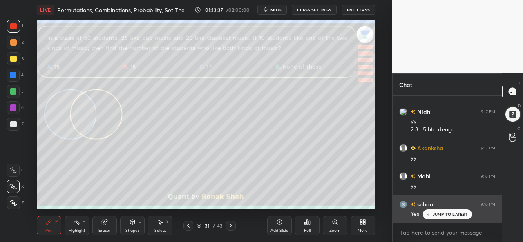
click at [440, 214] on p "JUMP TO LATEST" at bounding box center [450, 214] width 35 height 5
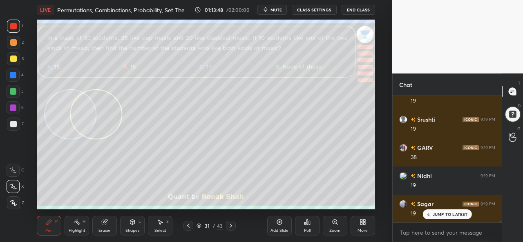
scroll to position [10881, 0]
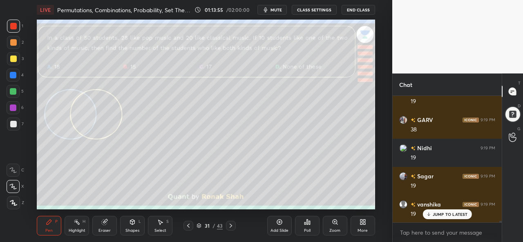
click at [11, 93] on div at bounding box center [13, 91] width 7 height 7
click at [19, 22] on div at bounding box center [13, 26] width 13 height 13
click at [14, 58] on div at bounding box center [13, 59] width 7 height 7
click at [12, 109] on div at bounding box center [13, 108] width 7 height 7
click at [13, 121] on div at bounding box center [13, 124] width 7 height 7
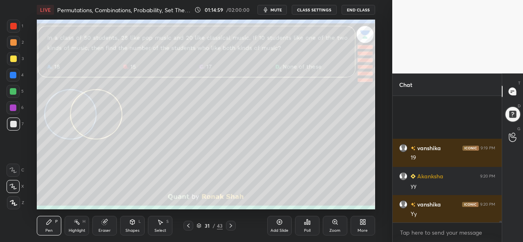
scroll to position [11022, 0]
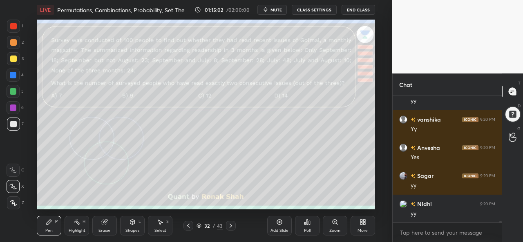
click at [17, 23] on div at bounding box center [13, 26] width 13 height 13
click at [308, 227] on div "Poll" at bounding box center [307, 226] width 25 height 20
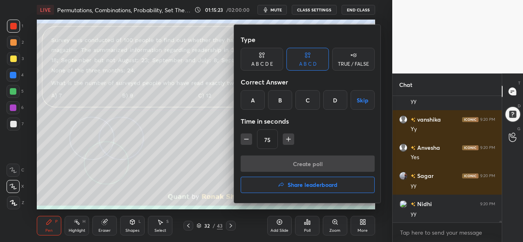
click at [277, 99] on div "B" at bounding box center [280, 100] width 24 height 20
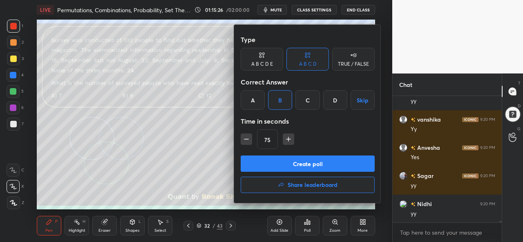
click at [298, 165] on button "Create poll" at bounding box center [308, 164] width 134 height 16
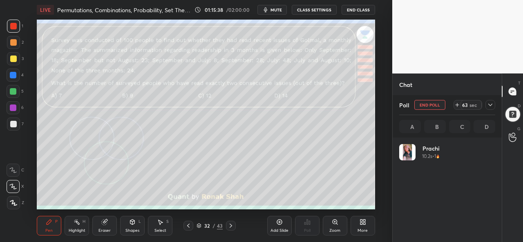
scroll to position [96, 94]
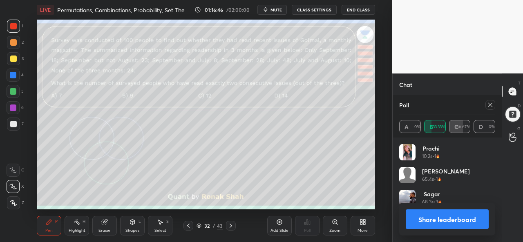
click at [491, 103] on icon at bounding box center [490, 105] width 7 height 7
type textarea "x"
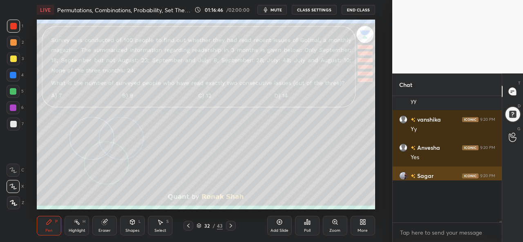
scroll to position [3, 2]
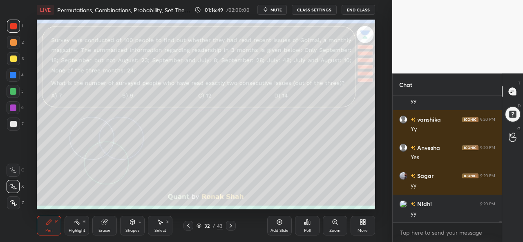
click at [14, 57] on div at bounding box center [13, 59] width 7 height 7
click at [13, 91] on div at bounding box center [13, 91] width 7 height 7
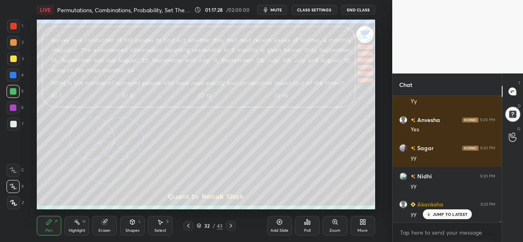
click at [77, 225] on icon at bounding box center [77, 222] width 7 height 7
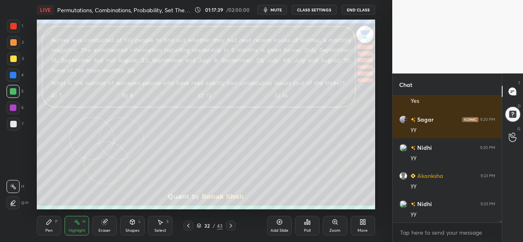
click at [51, 227] on div "Pen P" at bounding box center [49, 226] width 25 height 20
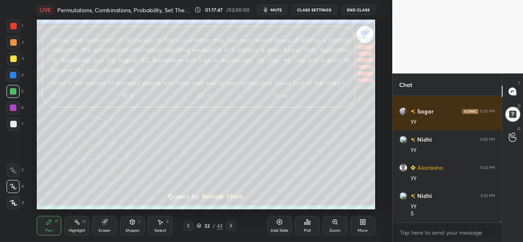
click at [78, 223] on rect at bounding box center [78, 223] width 4 height 4
click at [52, 225] on icon at bounding box center [49, 222] width 7 height 7
click at [12, 75] on div at bounding box center [13, 75] width 7 height 7
click at [161, 223] on icon at bounding box center [161, 222] width 4 height 5
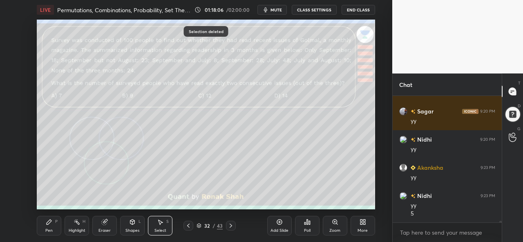
click at [47, 226] on icon at bounding box center [49, 222] width 7 height 7
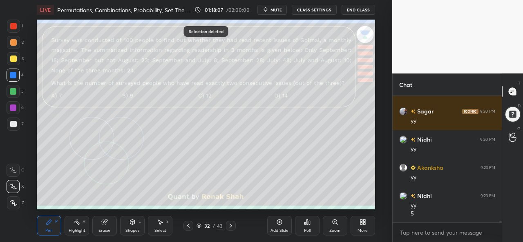
click at [14, 107] on div at bounding box center [13, 108] width 7 height 7
click at [15, 57] on div at bounding box center [13, 59] width 7 height 7
click at [14, 106] on div at bounding box center [13, 108] width 7 height 7
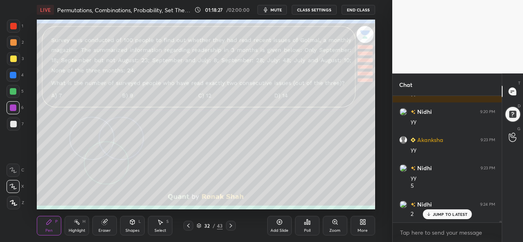
click at [11, 57] on div at bounding box center [13, 59] width 7 height 7
click at [11, 107] on div at bounding box center [13, 108] width 7 height 7
click at [12, 90] on div at bounding box center [13, 91] width 7 height 7
click at [13, 28] on div at bounding box center [13, 26] width 7 height 7
click at [75, 232] on div "Highlight" at bounding box center [77, 231] width 17 height 4
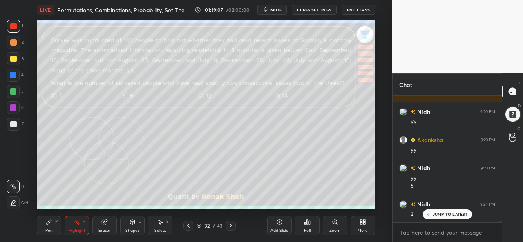
click at [49, 228] on div "Pen P" at bounding box center [49, 226] width 25 height 20
click at [12, 91] on div at bounding box center [13, 91] width 7 height 7
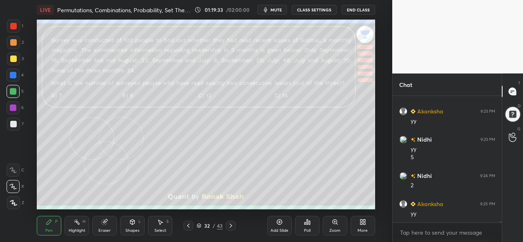
click at [11, 57] on div at bounding box center [13, 59] width 7 height 7
click at [15, 27] on div at bounding box center [13, 26] width 7 height 7
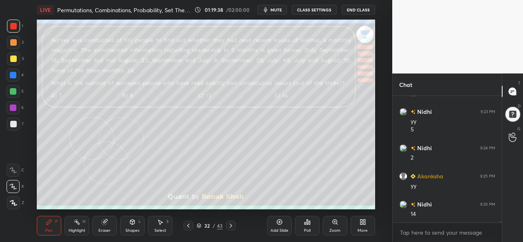
scroll to position [11200, 0]
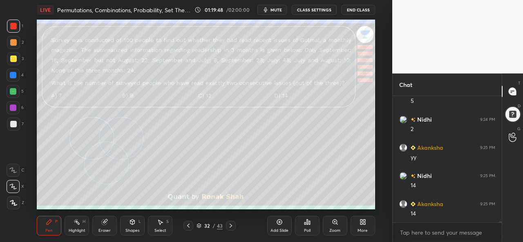
click at [13, 93] on div at bounding box center [13, 91] width 7 height 7
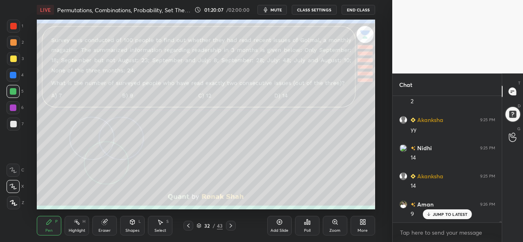
click at [12, 108] on div at bounding box center [13, 108] width 7 height 7
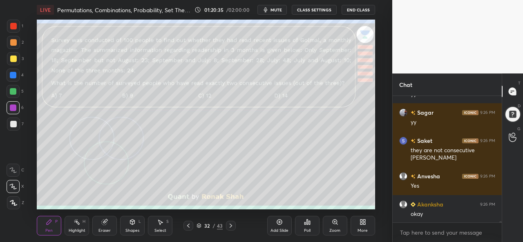
scroll to position [11433, 0]
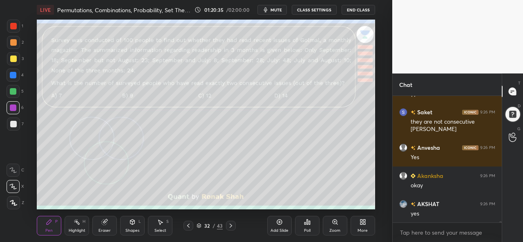
click at [159, 229] on div "Select" at bounding box center [161, 231] width 12 height 4
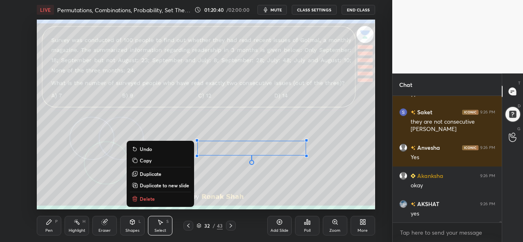
click at [45, 228] on div "Pen P" at bounding box center [49, 226] width 25 height 20
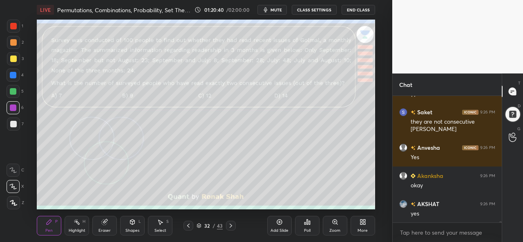
scroll to position [11460, 0]
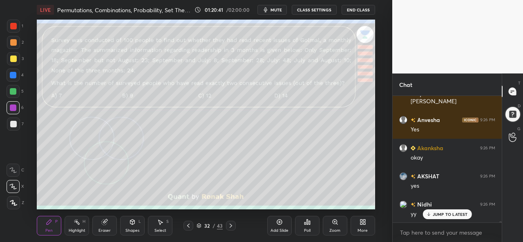
click at [16, 43] on div at bounding box center [13, 42] width 7 height 7
click at [159, 227] on div "Select S" at bounding box center [160, 226] width 25 height 20
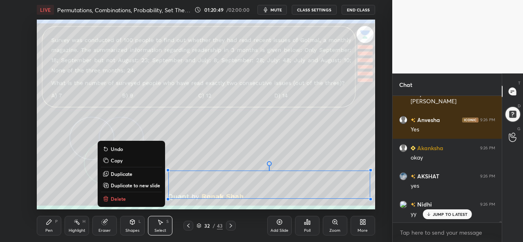
click at [171, 163] on div "0 ° Undo Copy Duplicate Duplicate to new slide Delete" at bounding box center [206, 115] width 338 height 190
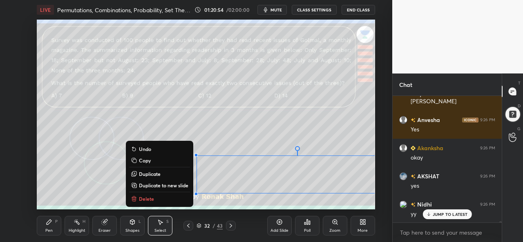
click at [54, 227] on div "Pen P" at bounding box center [49, 226] width 25 height 20
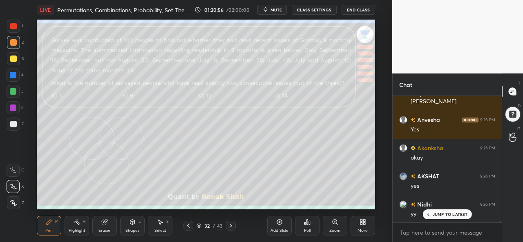
click at [11, 47] on div at bounding box center [13, 42] width 13 height 13
click at [158, 227] on div "Select S" at bounding box center [160, 226] width 25 height 20
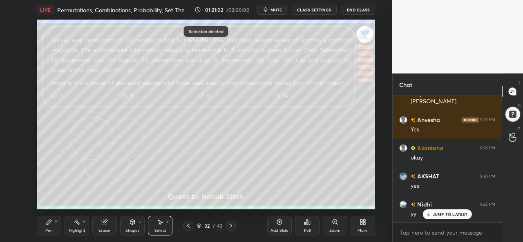
click at [57, 227] on div "Pen P" at bounding box center [49, 226] width 25 height 20
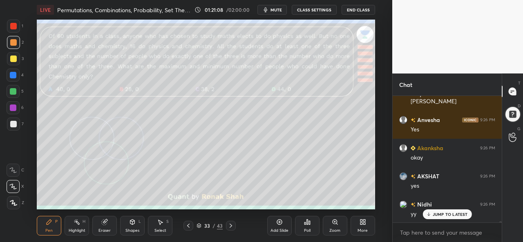
click at [15, 24] on div at bounding box center [13, 26] width 7 height 7
click at [446, 213] on p "JUMP TO LATEST" at bounding box center [450, 214] width 35 height 5
click at [303, 229] on div "Poll" at bounding box center [307, 226] width 25 height 20
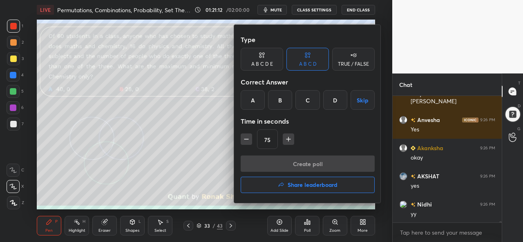
click at [334, 99] on div "D" at bounding box center [335, 100] width 24 height 20
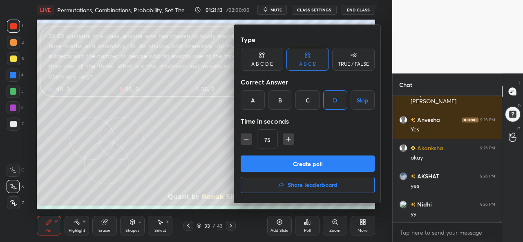
click at [290, 139] on icon "button" at bounding box center [289, 139] width 8 height 8
type input "90"
click at [296, 162] on button "Create poll" at bounding box center [308, 164] width 134 height 16
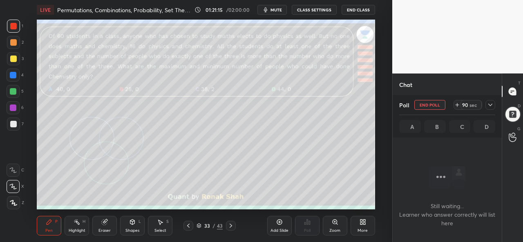
scroll to position [14, 107]
click at [457, 104] on icon at bounding box center [457, 105] width 7 height 7
click at [277, 10] on span "mute" at bounding box center [276, 10] width 11 height 6
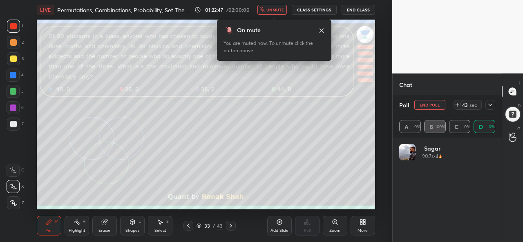
scroll to position [96, 94]
click at [279, 9] on span "unmute" at bounding box center [276, 10] width 18 height 6
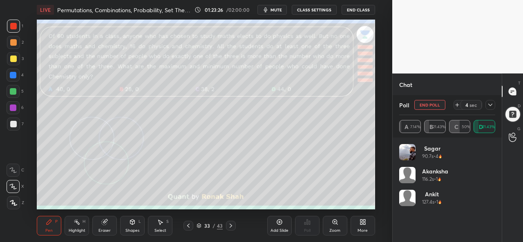
click at [491, 103] on icon at bounding box center [490, 105] width 7 height 7
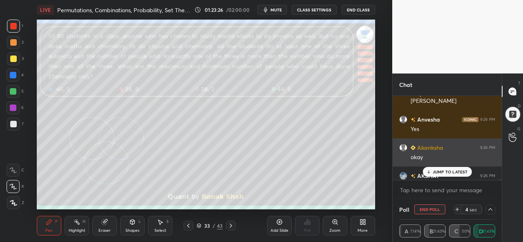
scroll to position [0, 2]
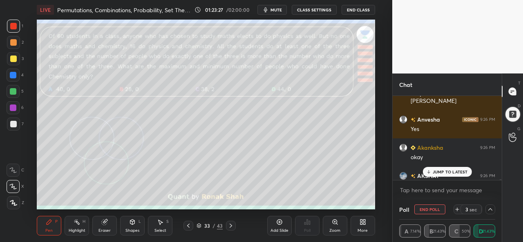
click at [452, 172] on p "JUMP TO LATEST" at bounding box center [450, 172] width 35 height 5
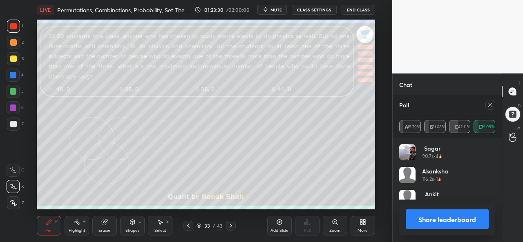
scroll to position [96, 94]
click at [490, 103] on icon at bounding box center [490, 105] width 7 height 7
type textarea "x"
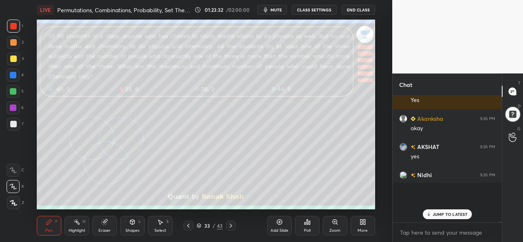
scroll to position [120, 107]
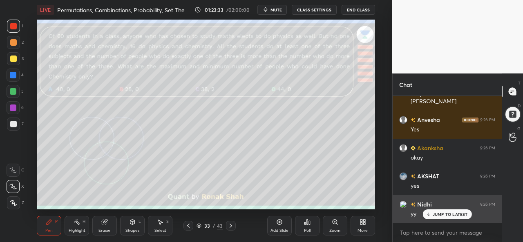
click at [442, 212] on p "JUMP TO LATEST" at bounding box center [450, 214] width 35 height 5
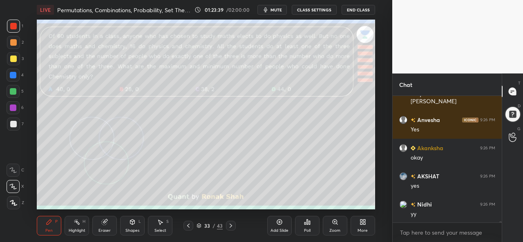
click at [161, 225] on icon at bounding box center [160, 222] width 7 height 7
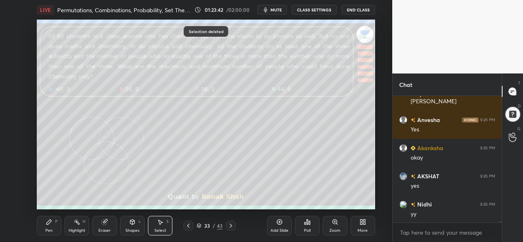
click at [49, 229] on div "Pen" at bounding box center [48, 231] width 7 height 4
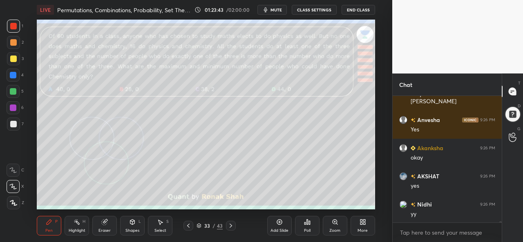
click at [13, 56] on div at bounding box center [13, 59] width 7 height 7
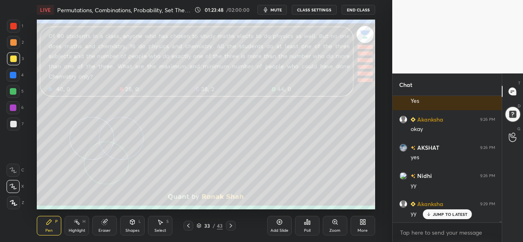
scroll to position [11517, 0]
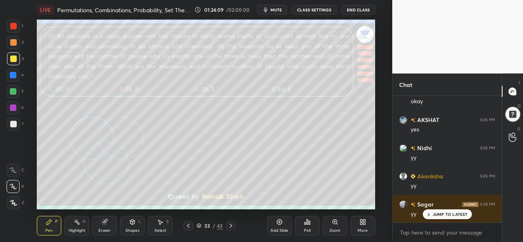
click at [12, 73] on div at bounding box center [13, 75] width 7 height 7
click at [10, 59] on div at bounding box center [13, 59] width 7 height 7
click at [12, 21] on div at bounding box center [13, 26] width 13 height 13
click at [13, 73] on div at bounding box center [13, 75] width 7 height 7
click at [434, 213] on p "JUMP TO LATEST" at bounding box center [450, 214] width 35 height 5
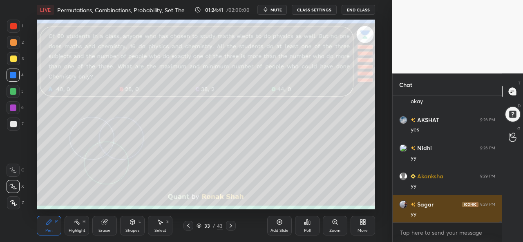
scroll to position [11545, 0]
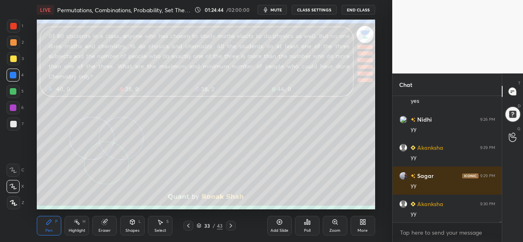
click at [15, 92] on div at bounding box center [13, 91] width 7 height 7
click at [14, 107] on div at bounding box center [13, 108] width 7 height 7
click at [13, 74] on div at bounding box center [13, 75] width 7 height 7
click at [77, 227] on div "Highlight H" at bounding box center [77, 226] width 25 height 20
click at [43, 228] on div "Pen P" at bounding box center [49, 226] width 25 height 20
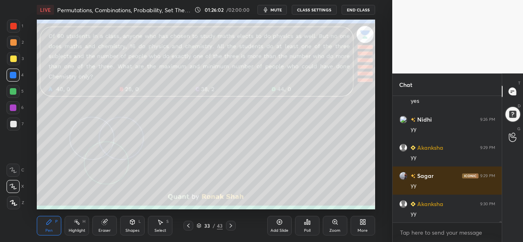
click at [13, 25] on div at bounding box center [13, 26] width 7 height 7
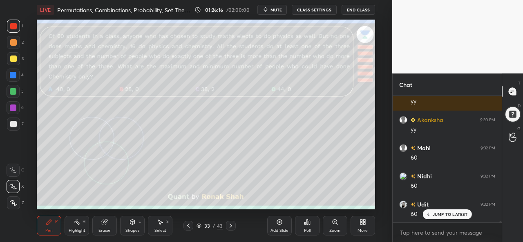
scroll to position [11658, 0]
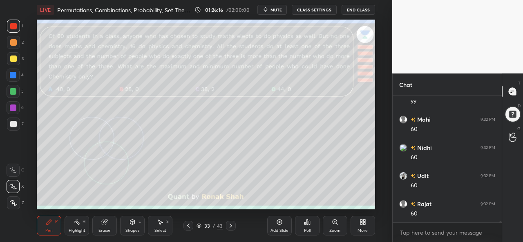
click at [165, 224] on div "Select S" at bounding box center [160, 226] width 25 height 20
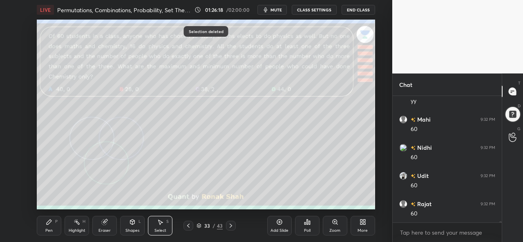
click at [45, 225] on div "Pen P" at bounding box center [49, 226] width 25 height 20
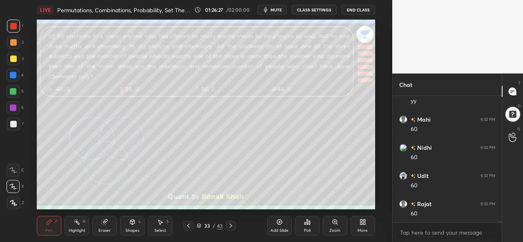
click at [13, 59] on div at bounding box center [13, 59] width 7 height 7
click at [13, 73] on div at bounding box center [13, 75] width 7 height 7
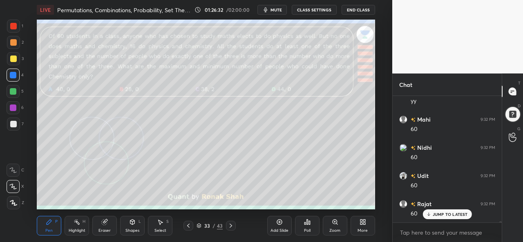
scroll to position [11686, 0]
click at [14, 57] on div at bounding box center [13, 59] width 7 height 7
click at [13, 91] on div at bounding box center [13, 91] width 7 height 7
click at [377, 181] on div "Setting up your live class Poll for secs No correct answer Start poll" at bounding box center [206, 115] width 360 height 190
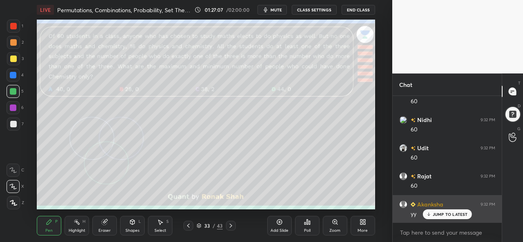
click at [438, 214] on p "JUMP TO LATEST" at bounding box center [450, 214] width 35 height 5
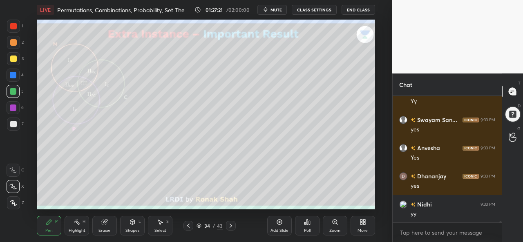
scroll to position [11997, 0]
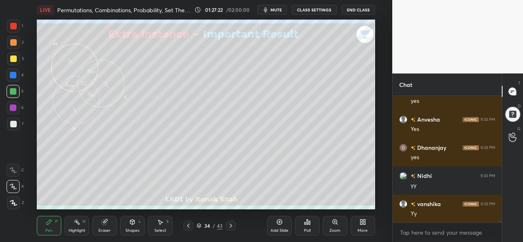
click at [14, 24] on div at bounding box center [13, 26] width 7 height 7
click at [166, 230] on div "Select S" at bounding box center [160, 226] width 25 height 20
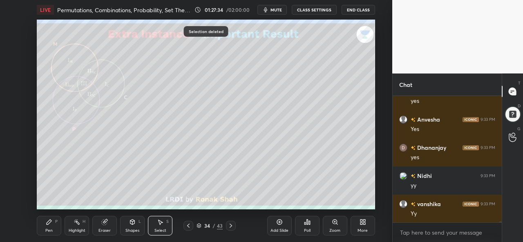
click at [43, 224] on div "Pen P" at bounding box center [49, 226] width 25 height 20
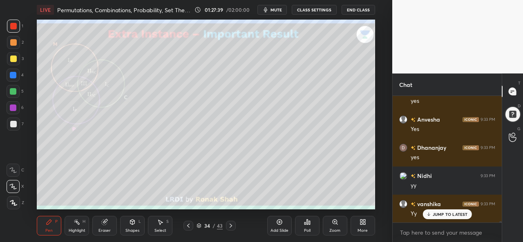
scroll to position [12025, 0]
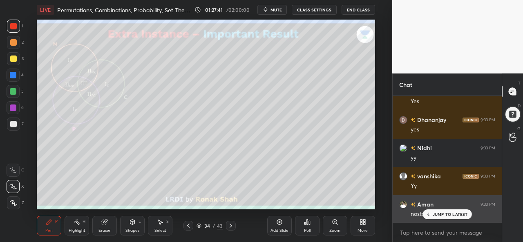
click at [442, 216] on p "JUMP TO LATEST" at bounding box center [450, 214] width 35 height 5
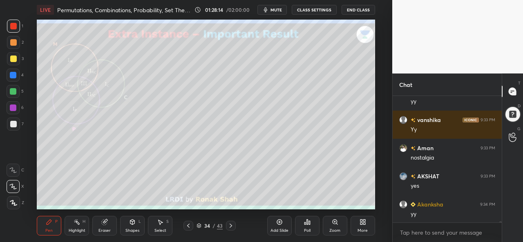
scroll to position [12110, 0]
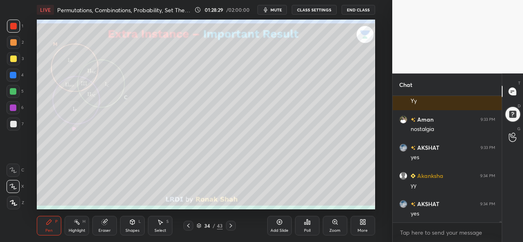
click at [13, 76] on div at bounding box center [13, 75] width 7 height 7
click at [14, 57] on div at bounding box center [13, 59] width 7 height 7
click at [14, 74] on div at bounding box center [13, 75] width 7 height 7
click at [82, 224] on div "Highlight H" at bounding box center [77, 226] width 25 height 20
click at [46, 226] on div "Pen P" at bounding box center [49, 226] width 25 height 20
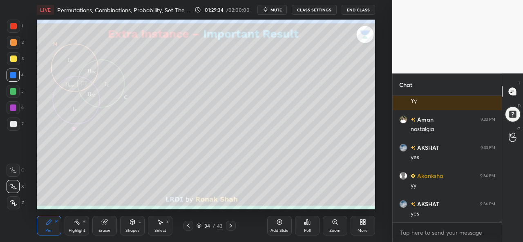
click at [15, 59] on div at bounding box center [13, 59] width 7 height 7
click at [12, 93] on div at bounding box center [13, 91] width 7 height 7
click at [278, 229] on div "Add Slide" at bounding box center [280, 231] width 18 height 4
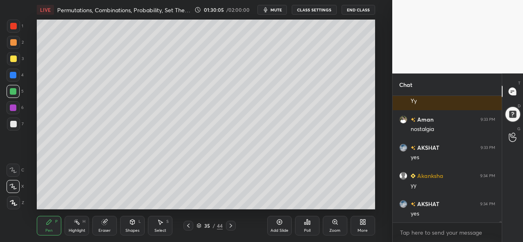
scroll to position [12138, 0]
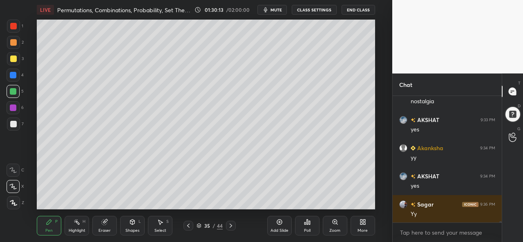
click at [12, 38] on div at bounding box center [13, 42] width 13 height 13
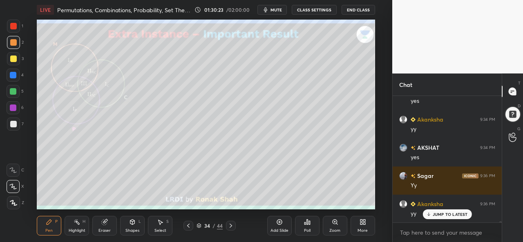
scroll to position [12194, 0]
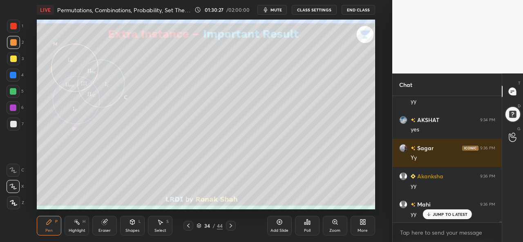
click at [77, 234] on div "Highlight H" at bounding box center [77, 226] width 25 height 20
click at [52, 224] on icon at bounding box center [49, 222] width 7 height 7
click at [229, 226] on icon at bounding box center [231, 226] width 7 height 7
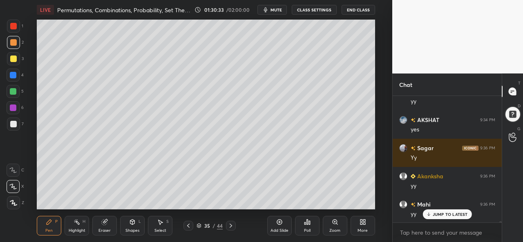
click at [12, 105] on div at bounding box center [13, 108] width 7 height 7
click at [15, 123] on div at bounding box center [13, 124] width 7 height 7
click at [159, 225] on icon at bounding box center [160, 222] width 7 height 7
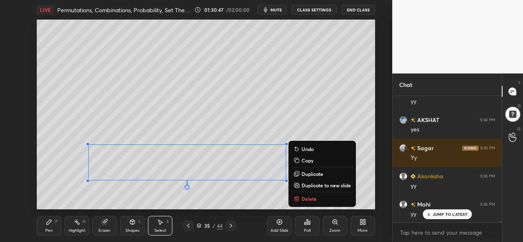
click at [52, 225] on icon at bounding box center [49, 222] width 7 height 7
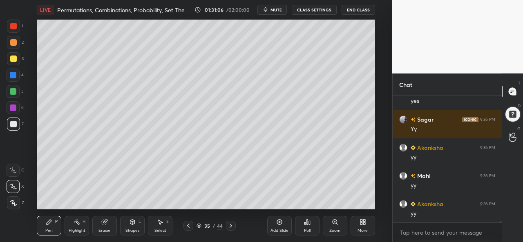
scroll to position [12250, 0]
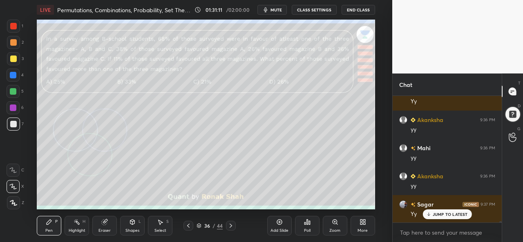
click at [13, 27] on div at bounding box center [13, 26] width 7 height 7
click at [305, 225] on icon at bounding box center [305, 224] width 1 height 2
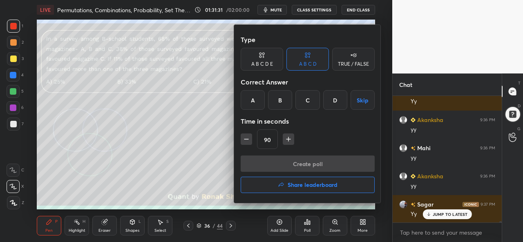
click at [314, 101] on div "C" at bounding box center [308, 100] width 24 height 20
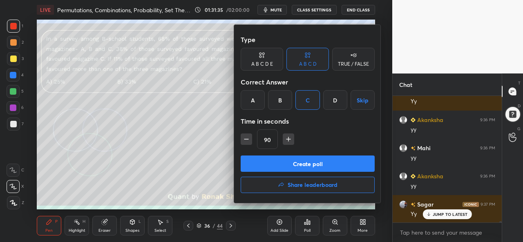
click at [246, 136] on icon "button" at bounding box center [246, 139] width 8 height 8
type input "75"
click at [298, 164] on button "Create poll" at bounding box center [308, 164] width 134 height 16
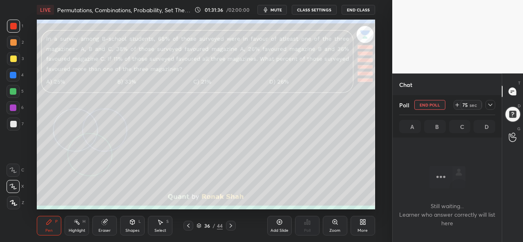
scroll to position [2, 2]
click at [491, 106] on icon at bounding box center [491, 105] width 4 height 2
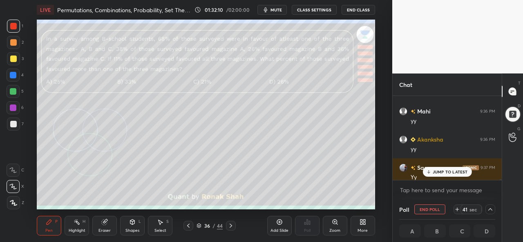
scroll to position [12293, 0]
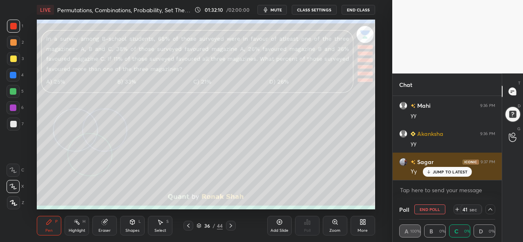
click at [443, 170] on p "JUMP TO LATEST" at bounding box center [450, 172] width 35 height 5
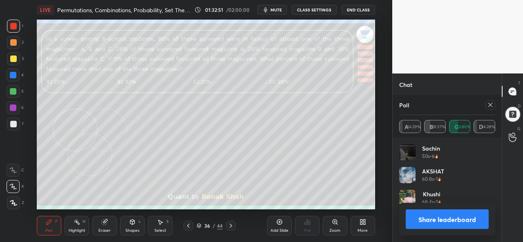
scroll to position [96, 94]
click at [491, 106] on icon at bounding box center [491, 105] width 4 height 4
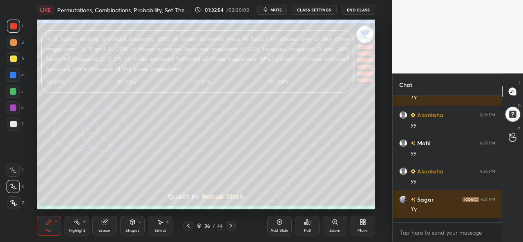
scroll to position [122, 107]
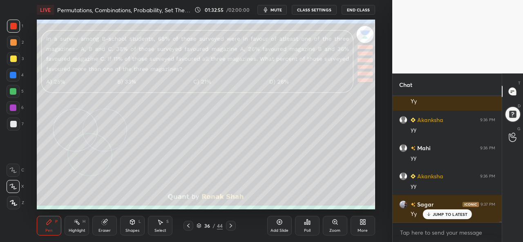
click at [441, 212] on p "JUMP TO LATEST" at bounding box center [450, 214] width 35 height 5
click at [13, 54] on div at bounding box center [13, 58] width 13 height 13
click at [12, 91] on div at bounding box center [13, 91] width 7 height 7
click at [13, 24] on div at bounding box center [13, 26] width 7 height 7
click at [160, 229] on div "Select" at bounding box center [161, 231] width 12 height 4
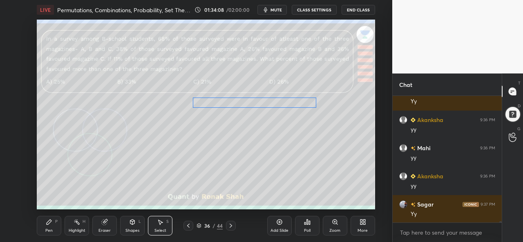
click at [250, 104] on div "0 ° Undo Copy Duplicate Duplicate to new slide Delete" at bounding box center [206, 115] width 338 height 190
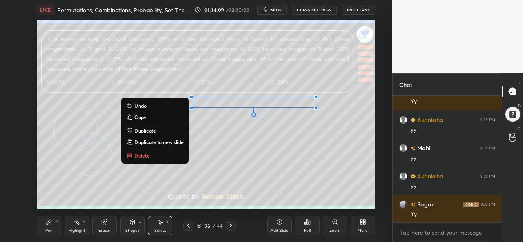
click at [51, 224] on icon at bounding box center [49, 222] width 7 height 7
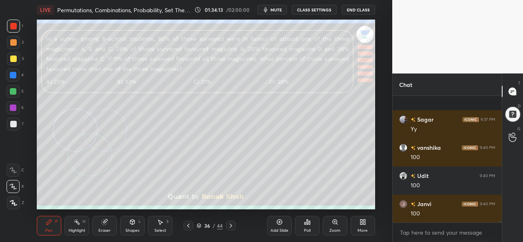
scroll to position [12392, 0]
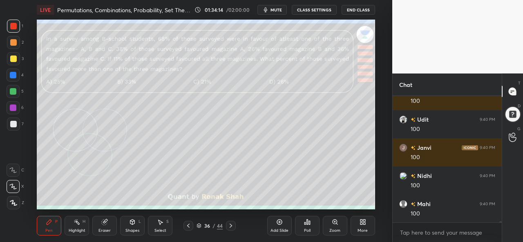
click at [13, 76] on div at bounding box center [13, 75] width 7 height 7
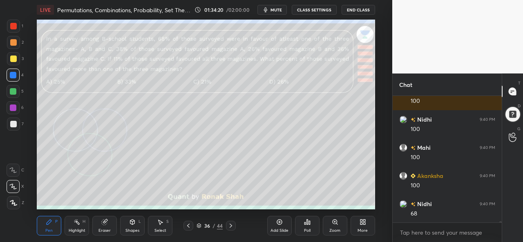
scroll to position [12476, 0]
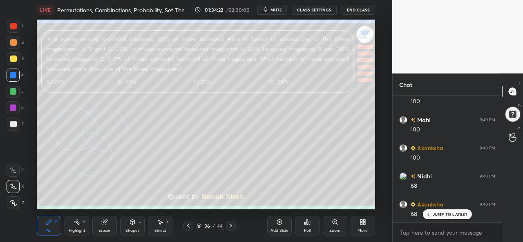
click at [11, 90] on div at bounding box center [13, 91] width 7 height 7
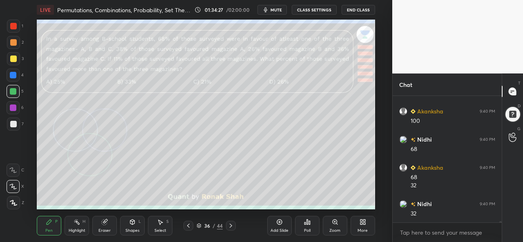
scroll to position [12541, 0]
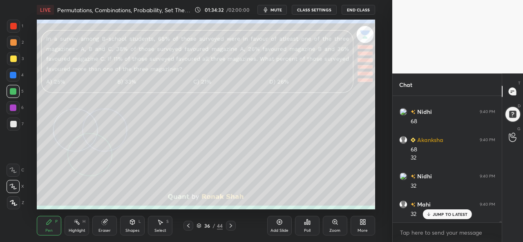
click at [14, 60] on div at bounding box center [13, 59] width 7 height 7
click at [168, 227] on div "Select S" at bounding box center [160, 226] width 25 height 20
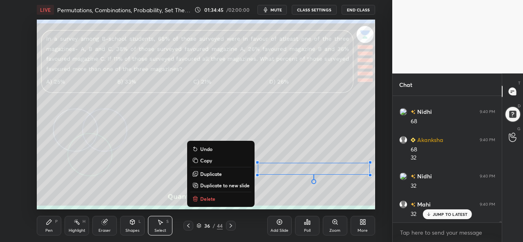
click at [54, 223] on div "Pen P" at bounding box center [49, 226] width 25 height 20
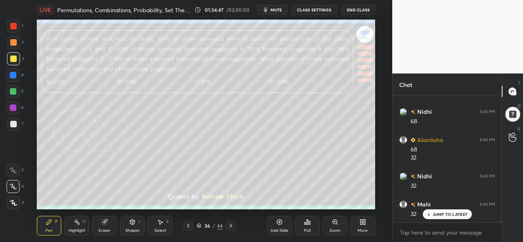
click at [11, 105] on div at bounding box center [13, 108] width 7 height 7
click at [14, 26] on div at bounding box center [13, 26] width 7 height 7
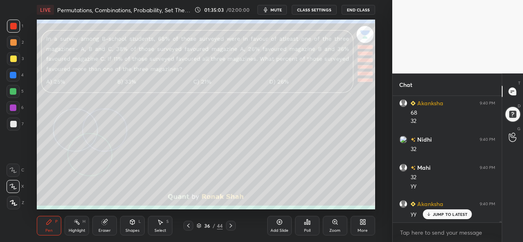
scroll to position [12605, 0]
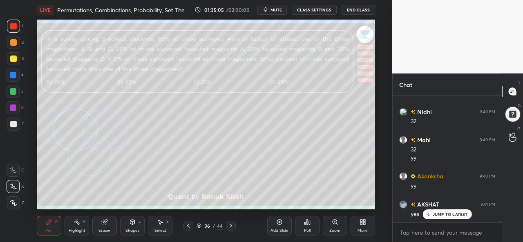
click at [161, 226] on div "Select S" at bounding box center [160, 226] width 25 height 20
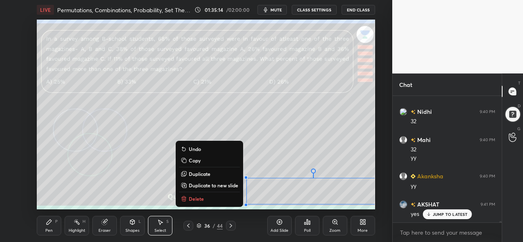
click at [47, 224] on icon at bounding box center [49, 222] width 5 height 5
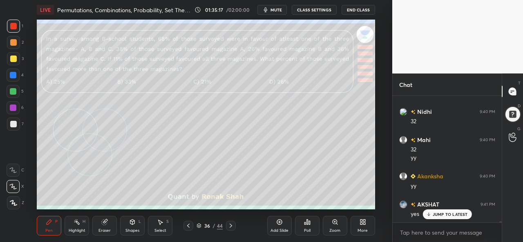
click at [170, 226] on div "Select S" at bounding box center [160, 226] width 25 height 20
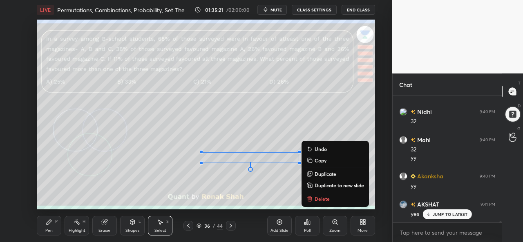
click at [49, 226] on icon at bounding box center [49, 222] width 7 height 7
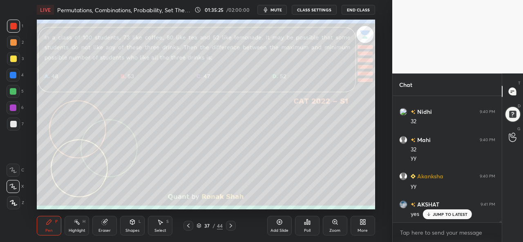
click at [11, 22] on div at bounding box center [13, 26] width 13 height 13
click at [310, 227] on div "Poll" at bounding box center [307, 226] width 25 height 20
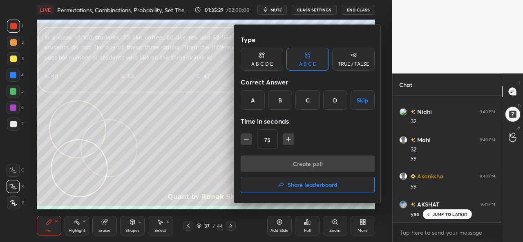
click at [309, 99] on div "C" at bounding box center [308, 100] width 24 height 20
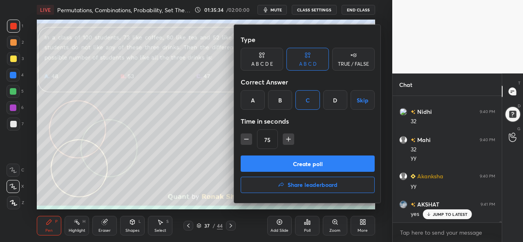
click at [307, 162] on button "Create poll" at bounding box center [308, 164] width 134 height 16
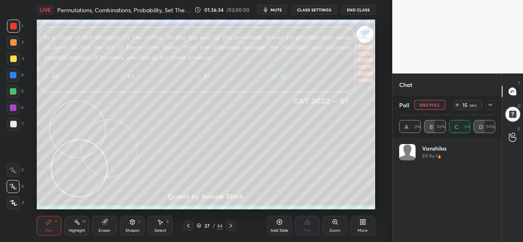
scroll to position [96, 94]
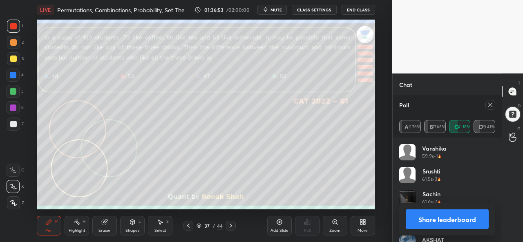
click at [493, 108] on icon at bounding box center [490, 105] width 7 height 7
type textarea "x"
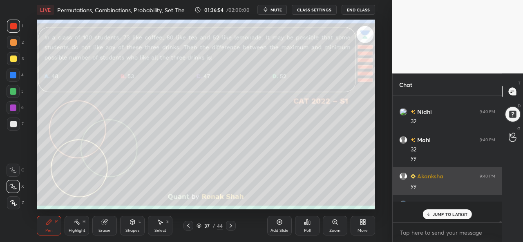
scroll to position [2, 2]
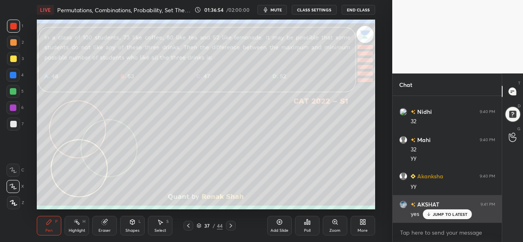
click at [444, 212] on div "JUMP TO LATEST" at bounding box center [447, 215] width 49 height 10
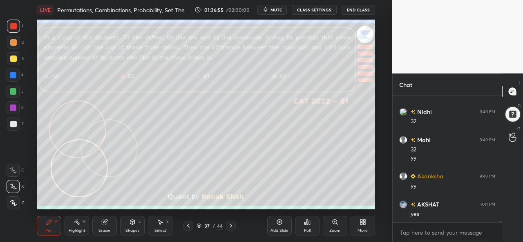
click at [13, 56] on div at bounding box center [13, 59] width 7 height 7
click at [136, 229] on div "Shapes" at bounding box center [133, 231] width 14 height 4
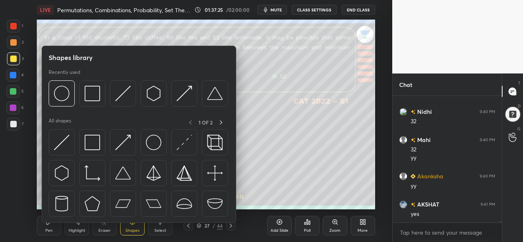
click at [65, 143] on img at bounding box center [62, 143] width 16 height 16
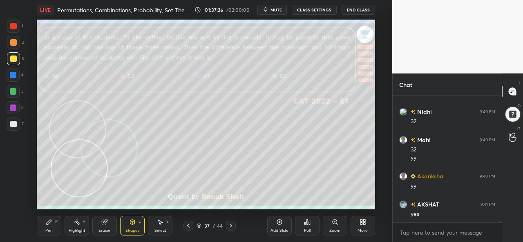
click at [13, 24] on div at bounding box center [13, 26] width 7 height 7
click at [49, 229] on div "Pen" at bounding box center [48, 231] width 7 height 4
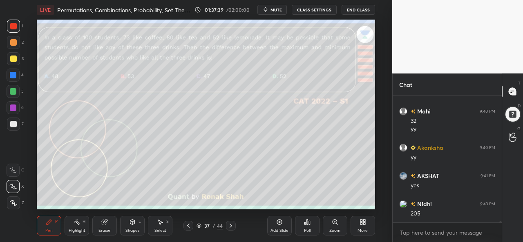
click at [11, 75] on div at bounding box center [13, 75] width 7 height 7
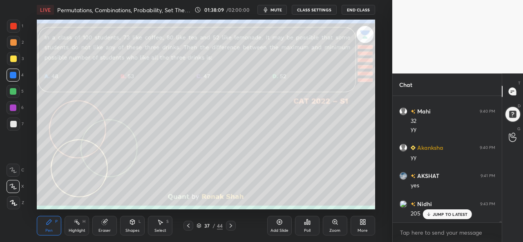
scroll to position [12662, 0]
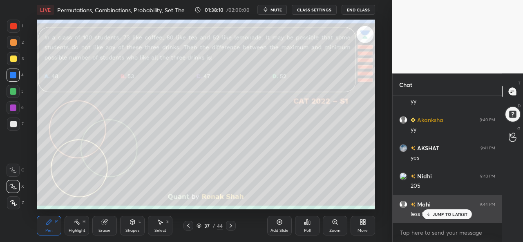
click at [450, 212] on p "JUMP TO LATEST" at bounding box center [450, 214] width 35 height 5
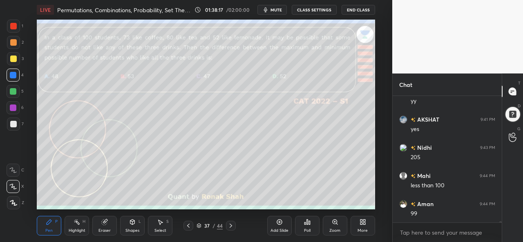
scroll to position [12718, 0]
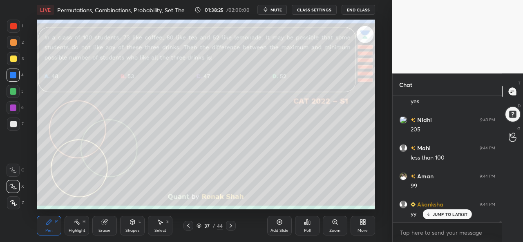
click at [11, 58] on div at bounding box center [13, 59] width 7 height 7
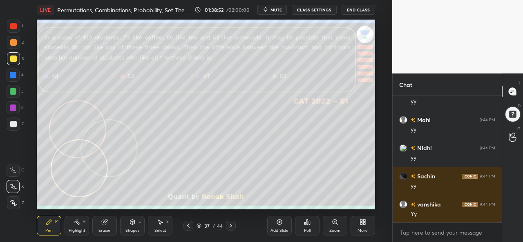
scroll to position [12916, 0]
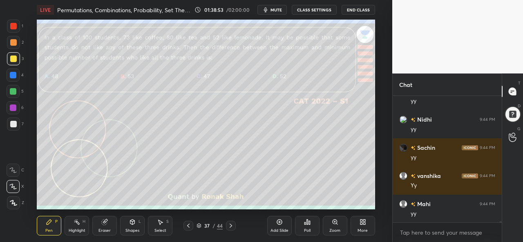
click at [15, 90] on div at bounding box center [13, 91] width 7 height 7
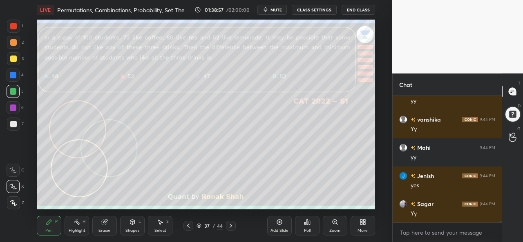
scroll to position [13000, 0]
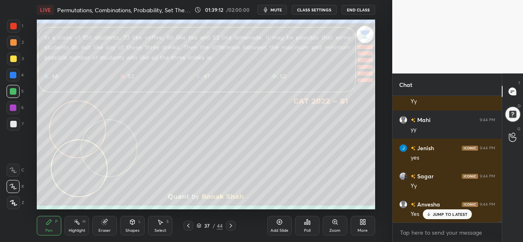
click at [279, 225] on icon at bounding box center [279, 222] width 5 height 5
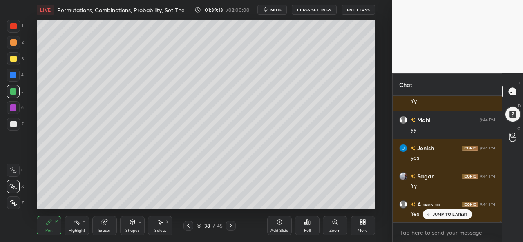
click at [20, 55] on div "3" at bounding box center [15, 58] width 17 height 13
click at [14, 91] on div at bounding box center [13, 91] width 7 height 7
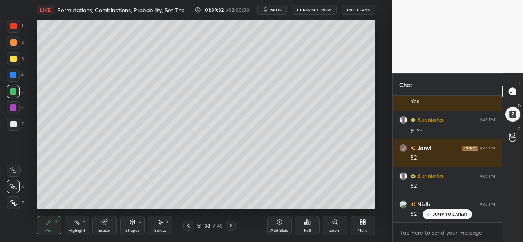
scroll to position [13142, 0]
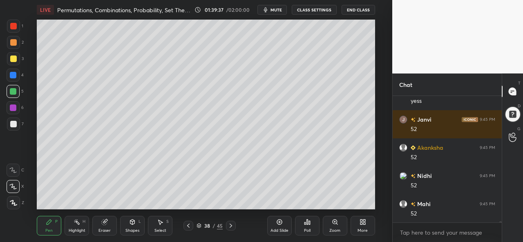
click at [16, 59] on div at bounding box center [13, 59] width 7 height 7
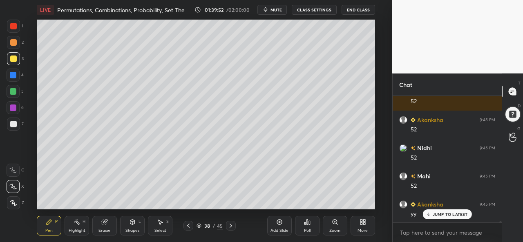
scroll to position [13178, 0]
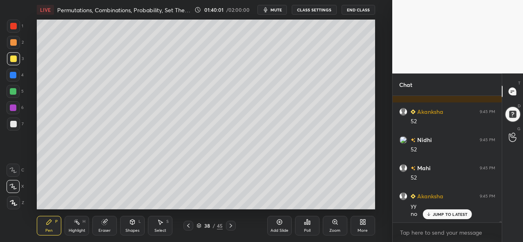
click at [12, 74] on div at bounding box center [13, 75] width 7 height 7
click at [13, 42] on div at bounding box center [13, 42] width 7 height 7
click at [280, 225] on icon at bounding box center [279, 222] width 5 height 5
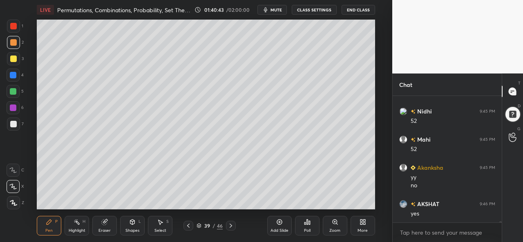
click at [13, 74] on div at bounding box center [13, 75] width 7 height 7
click at [13, 92] on div at bounding box center [13, 91] width 7 height 7
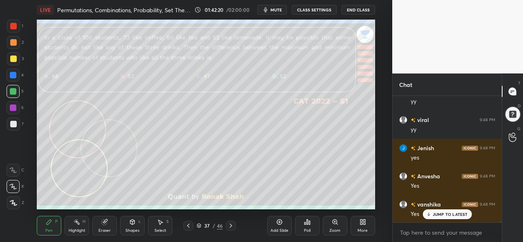
scroll to position [13714, 0]
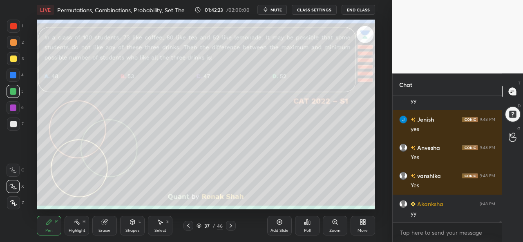
click at [233, 227] on icon at bounding box center [231, 226] width 7 height 7
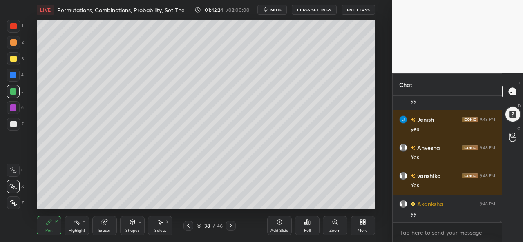
click at [231, 227] on icon at bounding box center [231, 226] width 7 height 7
click at [227, 226] on div at bounding box center [231, 226] width 10 height 10
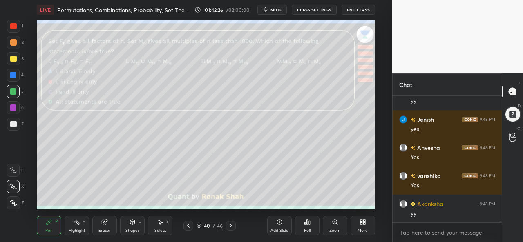
click at [188, 227] on icon at bounding box center [188, 226] width 2 height 4
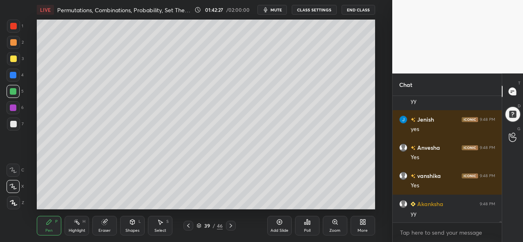
click at [277, 223] on icon at bounding box center [279, 222] width 5 height 5
click at [11, 57] on div at bounding box center [13, 59] width 7 height 7
click at [16, 88] on div at bounding box center [13, 91] width 13 height 13
click at [12, 75] on div at bounding box center [13, 75] width 7 height 7
click at [164, 229] on div "Select" at bounding box center [161, 231] width 12 height 4
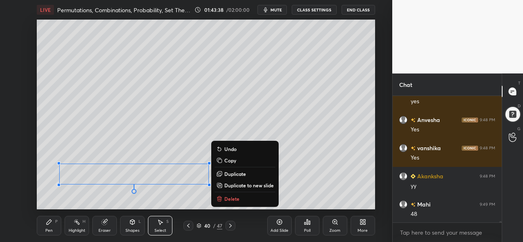
scroll to position [13771, 0]
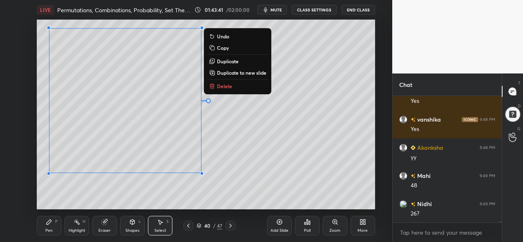
click at [133, 224] on icon at bounding box center [132, 222] width 4 height 5
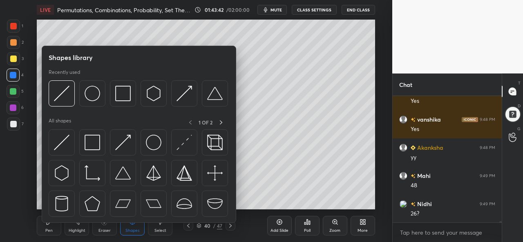
click at [61, 145] on img at bounding box center [62, 143] width 16 height 16
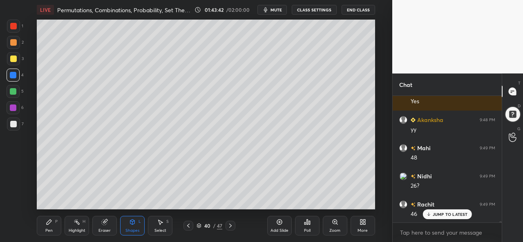
click at [10, 123] on div at bounding box center [13, 124] width 7 height 7
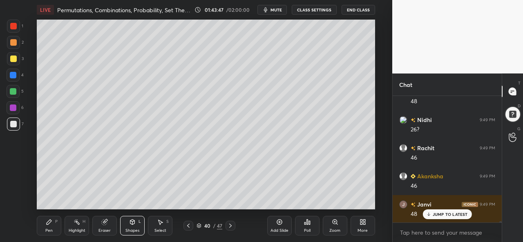
scroll to position [13883, 0]
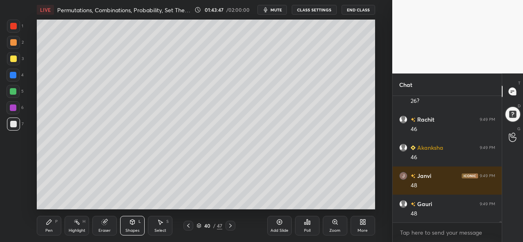
click at [50, 227] on div "Pen P" at bounding box center [49, 226] width 25 height 20
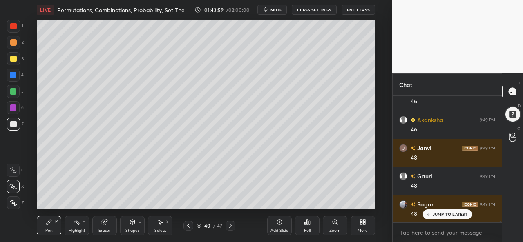
click at [448, 215] on p "JUMP TO LATEST" at bounding box center [450, 214] width 35 height 5
click at [16, 24] on div at bounding box center [13, 26] width 7 height 7
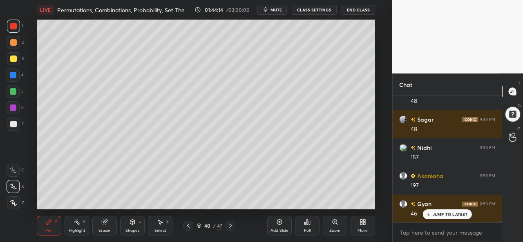
scroll to position [14024, 0]
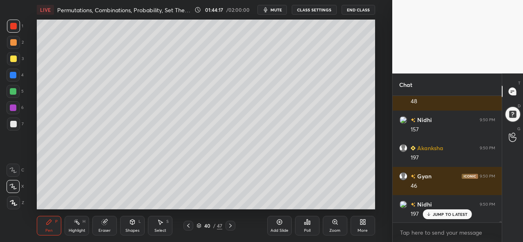
click at [13, 74] on div at bounding box center [13, 75] width 7 height 7
click at [14, 90] on div at bounding box center [13, 91] width 7 height 7
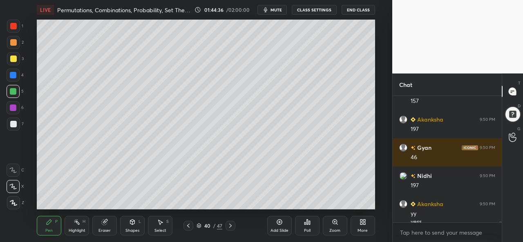
scroll to position [14061, 0]
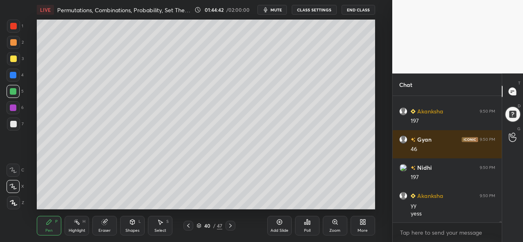
click at [10, 108] on div at bounding box center [13, 108] width 7 height 7
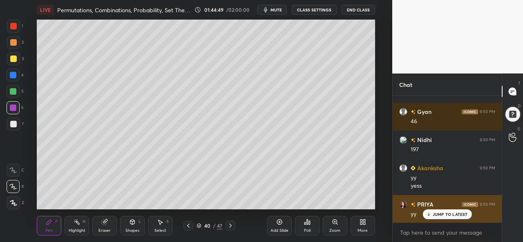
click at [444, 214] on p "JUMP TO LATEST" at bounding box center [450, 214] width 35 height 5
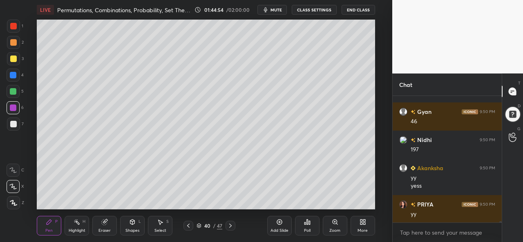
click at [14, 55] on div at bounding box center [13, 58] width 13 height 13
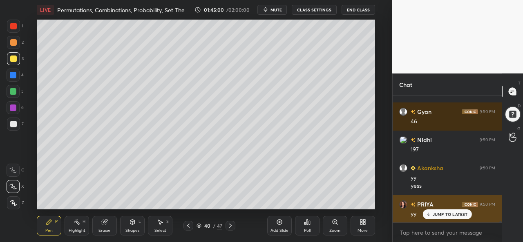
scroll to position [14117, 0]
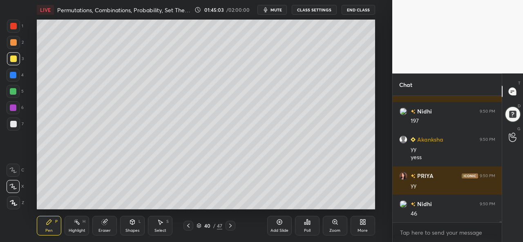
click at [16, 25] on div at bounding box center [13, 26] width 7 height 7
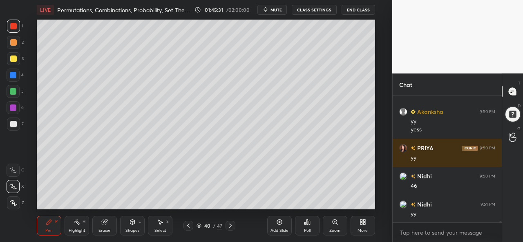
scroll to position [14174, 0]
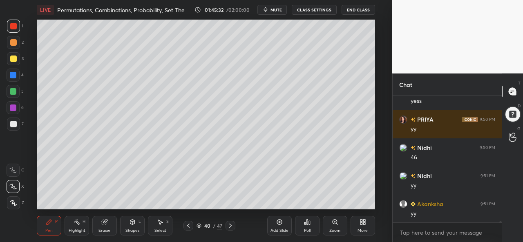
click at [11, 91] on div at bounding box center [13, 91] width 7 height 7
click at [15, 121] on div at bounding box center [13, 124] width 13 height 13
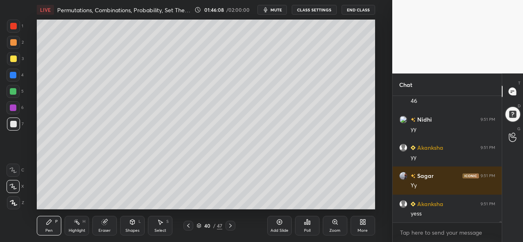
scroll to position [14258, 0]
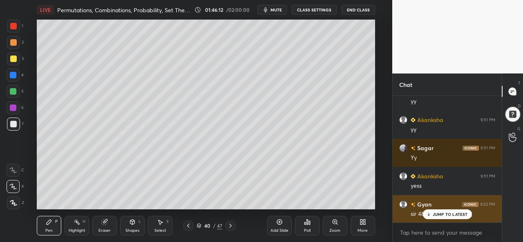
click at [444, 215] on p "JUMP TO LATEST" at bounding box center [450, 214] width 35 height 5
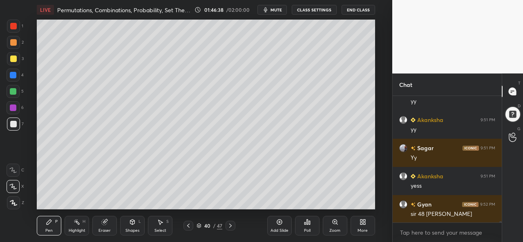
scroll to position [14266, 0]
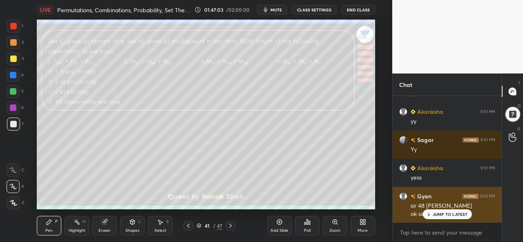
click at [435, 210] on div "JUMP TO LATEST" at bounding box center [447, 215] width 49 height 10
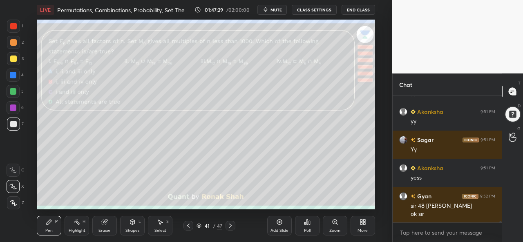
click at [308, 225] on icon at bounding box center [307, 222] width 7 height 7
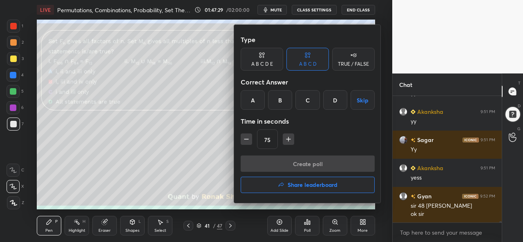
click at [311, 98] on div "C" at bounding box center [308, 100] width 24 height 20
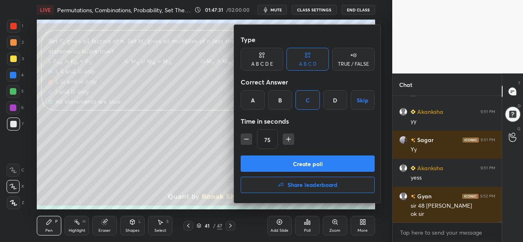
click at [285, 138] on icon "button" at bounding box center [289, 139] width 8 height 8
type input "90"
click at [307, 163] on button "Create poll" at bounding box center [308, 164] width 134 height 16
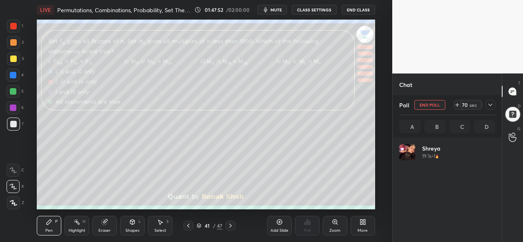
scroll to position [96, 94]
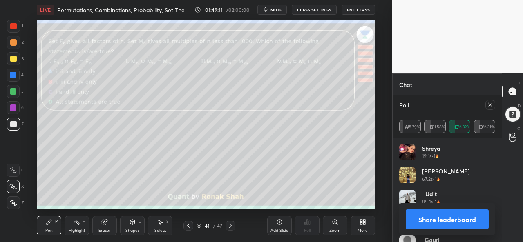
click at [488, 102] on icon at bounding box center [490, 105] width 7 height 7
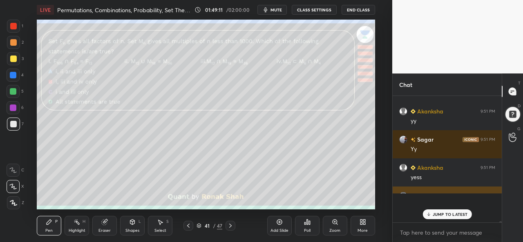
scroll to position [52, 107]
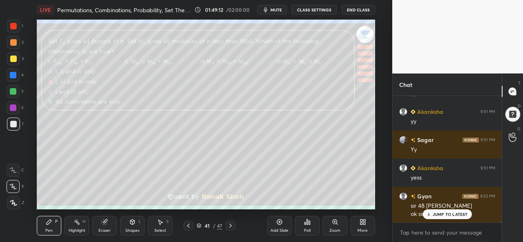
click at [441, 214] on p "JUMP TO LATEST" at bounding box center [450, 214] width 35 height 5
click at [168, 223] on div "S" at bounding box center [167, 222] width 2 height 4
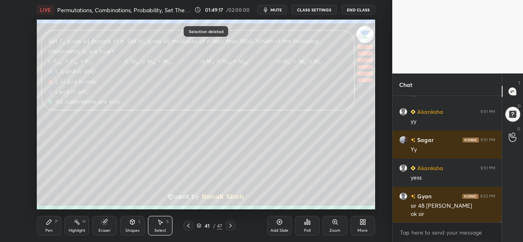
click at [56, 224] on div "P" at bounding box center [56, 222] width 2 height 4
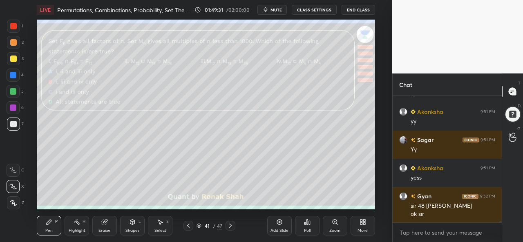
click at [13, 88] on div at bounding box center [13, 91] width 13 height 13
click at [162, 226] on icon at bounding box center [160, 222] width 7 height 7
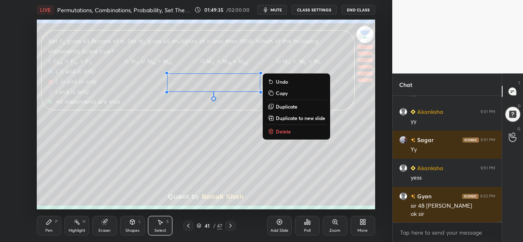
click at [51, 220] on icon at bounding box center [49, 222] width 7 height 7
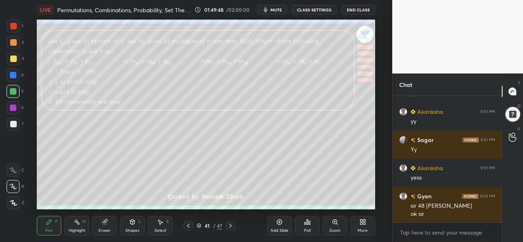
click at [103, 228] on div "Eraser" at bounding box center [104, 226] width 25 height 20
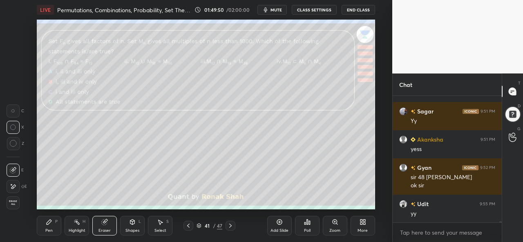
scroll to position [14322, 0]
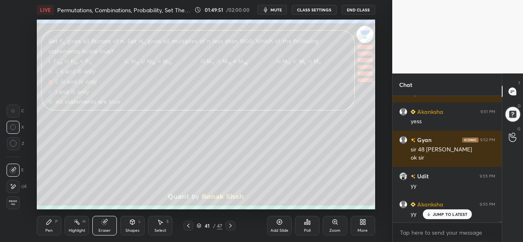
click at [50, 223] on icon at bounding box center [49, 222] width 5 height 5
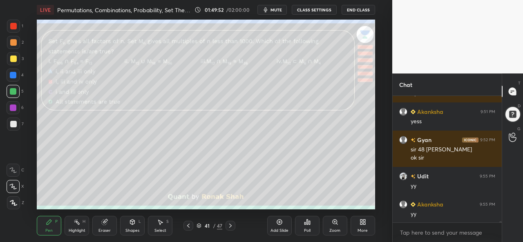
scroll to position [14351, 0]
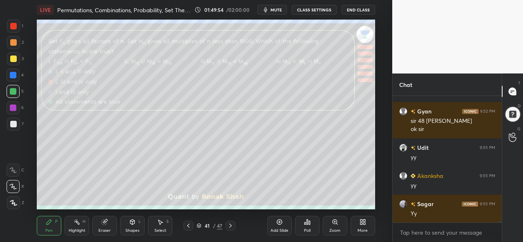
click at [11, 73] on div at bounding box center [13, 75] width 7 height 7
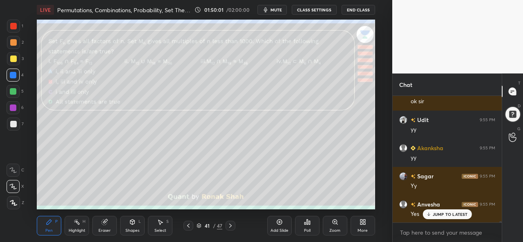
click at [13, 58] on div at bounding box center [13, 59] width 7 height 7
click at [11, 74] on div at bounding box center [13, 75] width 7 height 7
click at [14, 59] on div at bounding box center [13, 59] width 7 height 7
click at [13, 74] on div at bounding box center [13, 75] width 7 height 7
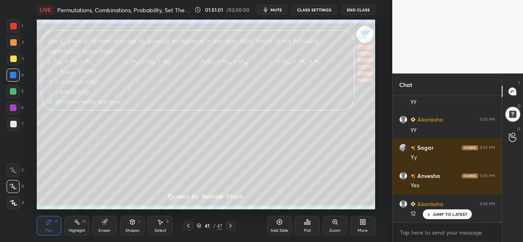
scroll to position [14435, 0]
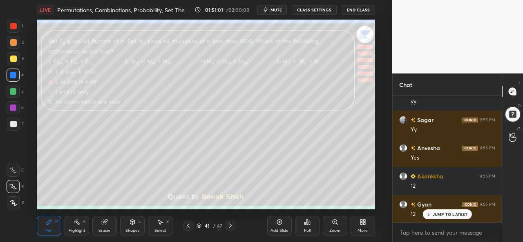
click at [12, 107] on div at bounding box center [13, 108] width 7 height 7
click at [381, 191] on div "Setting up your live class Poll for secs No correct answer Start poll" at bounding box center [206, 115] width 360 height 190
click at [444, 213] on p "JUMP TO LATEST" at bounding box center [450, 214] width 35 height 5
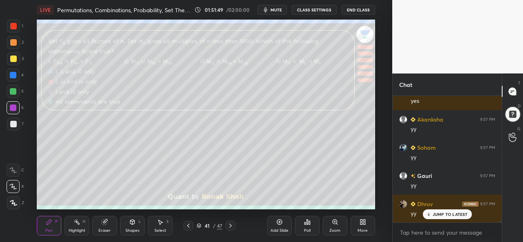
scroll to position [14717, 0]
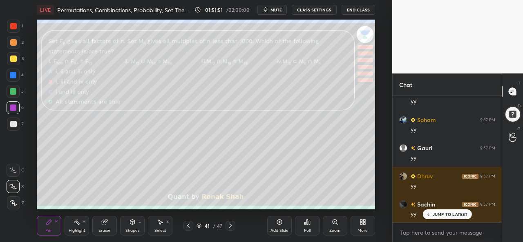
click at [9, 23] on div at bounding box center [13, 26] width 13 height 13
click at [278, 226] on div "Add Slide" at bounding box center [279, 226] width 25 height 20
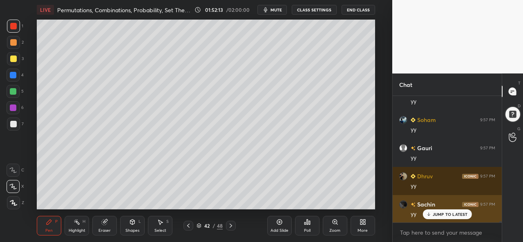
click at [451, 215] on p "JUMP TO LATEST" at bounding box center [450, 214] width 35 height 5
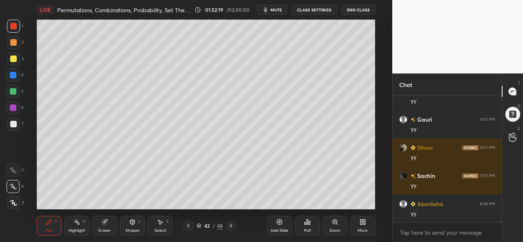
scroll to position [14774, 0]
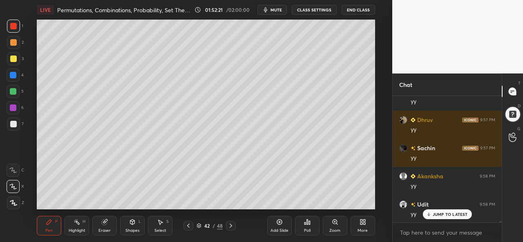
click at [12, 59] on div at bounding box center [13, 59] width 7 height 7
click at [12, 27] on div at bounding box center [13, 26] width 7 height 7
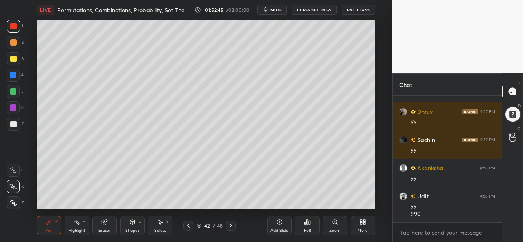
click at [10, 57] on div at bounding box center [13, 59] width 7 height 7
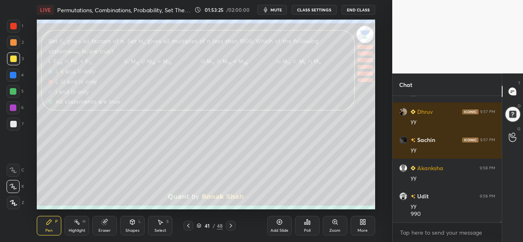
scroll to position [14811, 0]
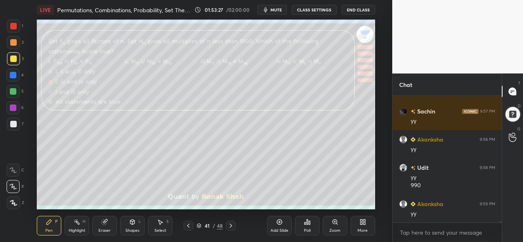
click at [13, 73] on div at bounding box center [13, 75] width 7 height 7
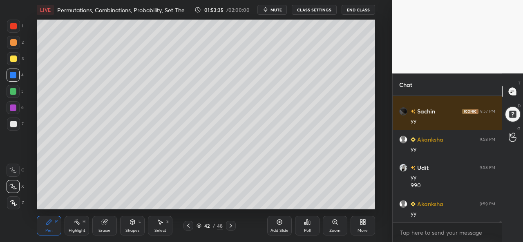
click at [22, 26] on div "1" at bounding box center [15, 26] width 16 height 13
click at [15, 29] on div at bounding box center [13, 26] width 7 height 7
click at [11, 74] on div at bounding box center [13, 75] width 7 height 7
click at [15, 93] on div at bounding box center [13, 91] width 7 height 7
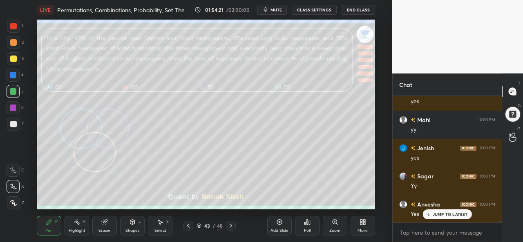
scroll to position [14988, 0]
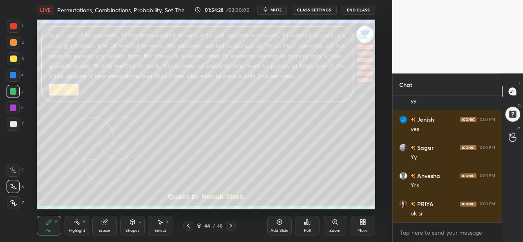
click at [275, 225] on div "Add Slide" at bounding box center [279, 226] width 25 height 20
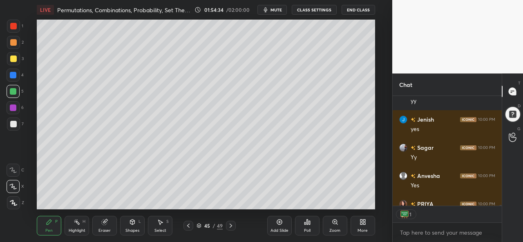
scroll to position [3, 2]
click at [278, 224] on icon at bounding box center [279, 222] width 7 height 7
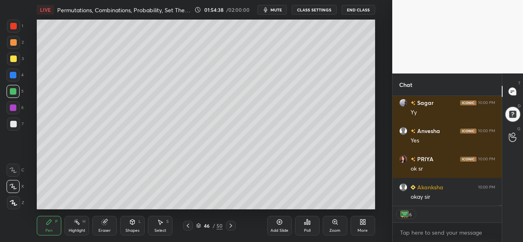
click at [188, 224] on icon at bounding box center [188, 226] width 7 height 7
click at [278, 225] on icon at bounding box center [279, 222] width 5 height 5
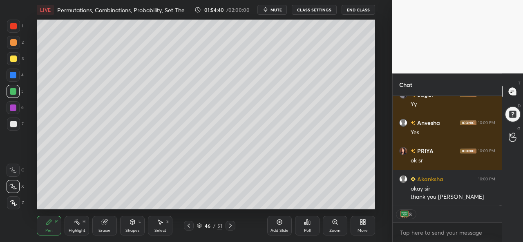
click at [186, 225] on icon at bounding box center [189, 226] width 7 height 7
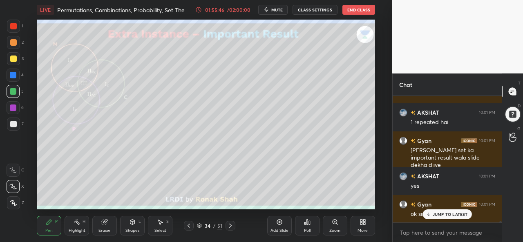
scroll to position [15426, 0]
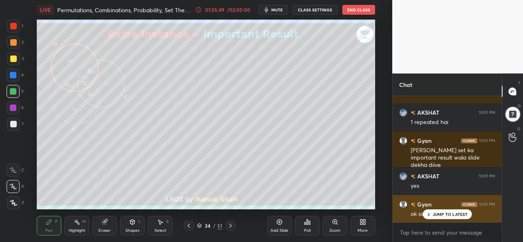
click at [445, 214] on p "JUMP TO LATEST" at bounding box center [450, 214] width 35 height 5
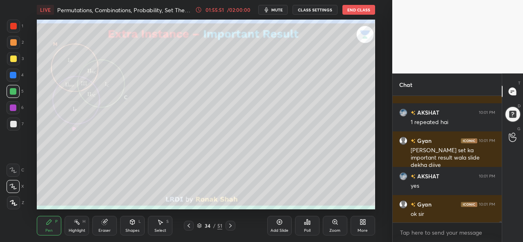
click at [79, 228] on div "Highlight H" at bounding box center [77, 226] width 25 height 20
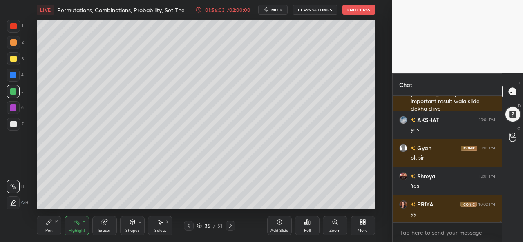
scroll to position [15511, 0]
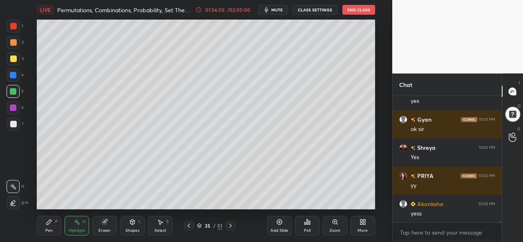
click at [50, 228] on div "Pen P" at bounding box center [49, 226] width 25 height 20
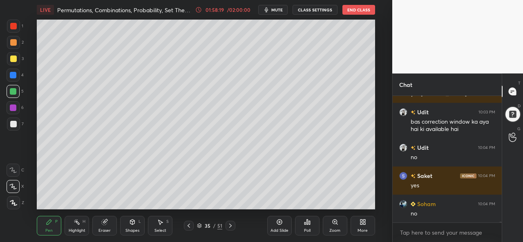
scroll to position [16224, 0]
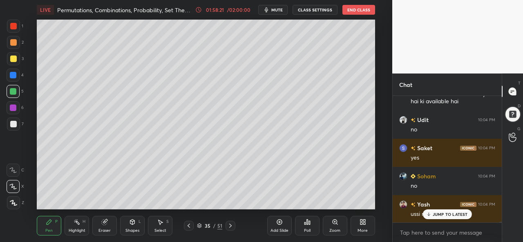
click at [447, 212] on p "JUMP TO LATEST" at bounding box center [450, 214] width 35 height 5
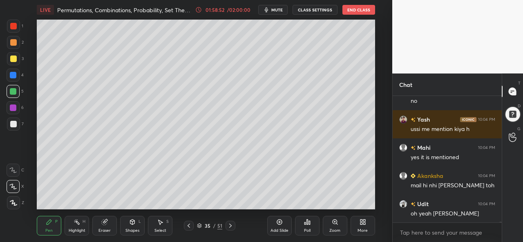
scroll to position [16337, 0]
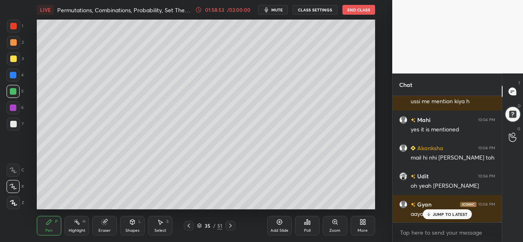
click at [448, 216] on p "JUMP TO LATEST" at bounding box center [450, 214] width 35 height 5
click at [15, 56] on div at bounding box center [13, 59] width 7 height 7
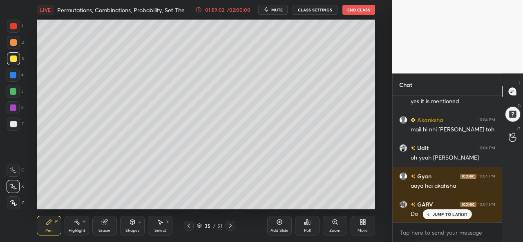
scroll to position [16393, 0]
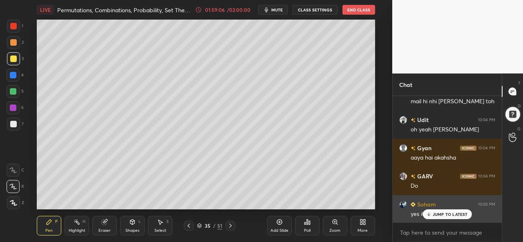
click at [440, 213] on p "JUMP TO LATEST" at bounding box center [450, 214] width 35 height 5
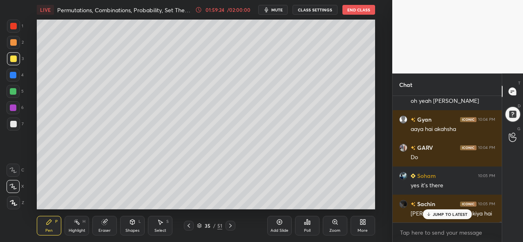
scroll to position [16449, 0]
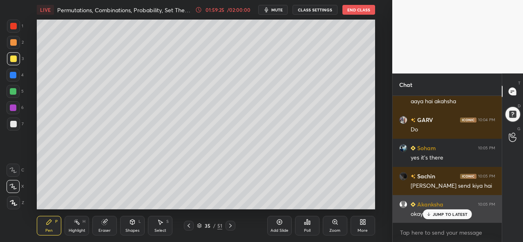
click at [441, 213] on p "JUMP TO LATEST" at bounding box center [450, 214] width 35 height 5
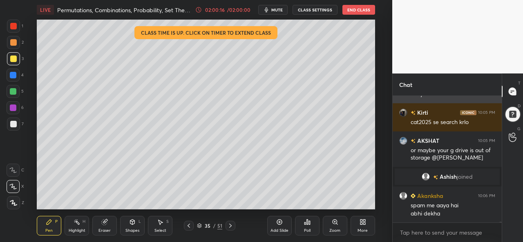
scroll to position [16605, 0]
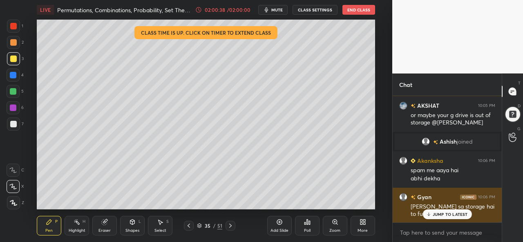
click at [448, 211] on div "JUMP TO LATEST" at bounding box center [447, 215] width 49 height 10
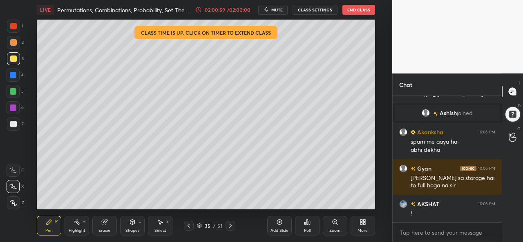
scroll to position [16661, 0]
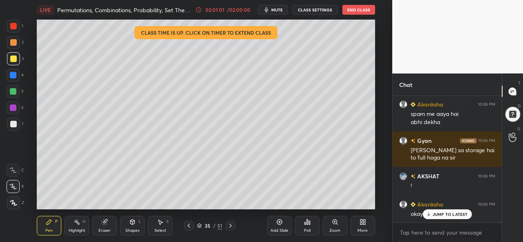
click at [452, 213] on p "JUMP TO LATEST" at bounding box center [450, 214] width 35 height 5
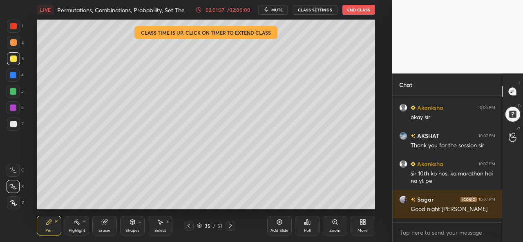
scroll to position [16754, 0]
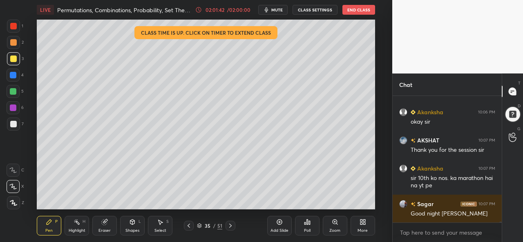
click at [13, 76] on div at bounding box center [13, 75] width 7 height 7
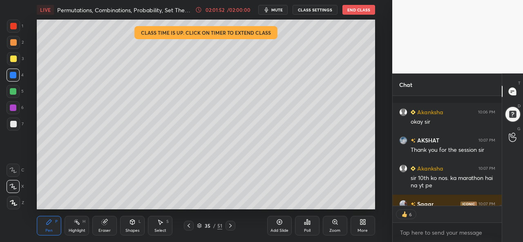
scroll to position [16799, 0]
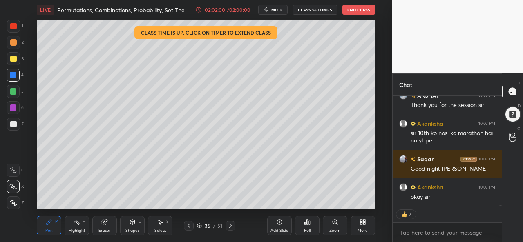
click at [359, 8] on button "End Class" at bounding box center [359, 10] width 33 height 10
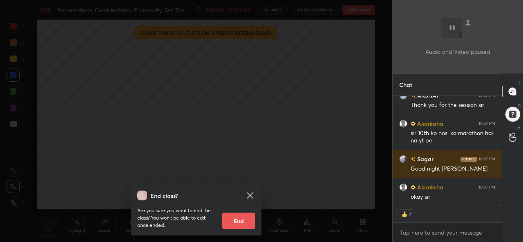
scroll to position [16834, 0]
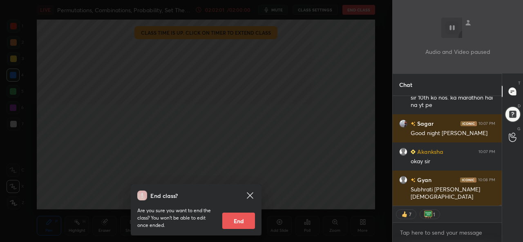
click at [236, 221] on button "End" at bounding box center [238, 221] width 33 height 16
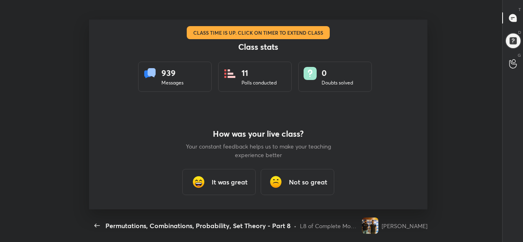
scroll to position [0, 0]
click at [226, 182] on h3 "It was great" at bounding box center [230, 182] width 36 height 10
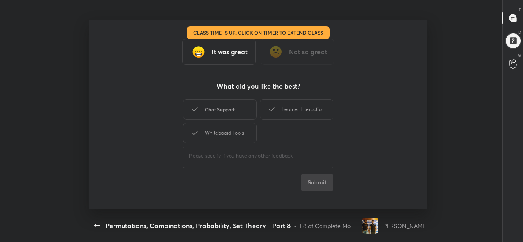
click at [223, 109] on div "Chat Support" at bounding box center [220, 109] width 74 height 20
click at [321, 183] on button "Submit" at bounding box center [317, 183] width 33 height 16
type textarea "x"
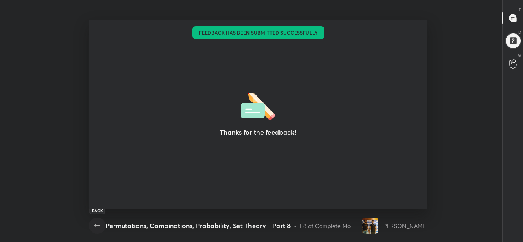
click at [94, 228] on icon "button" at bounding box center [97, 226] width 10 height 10
